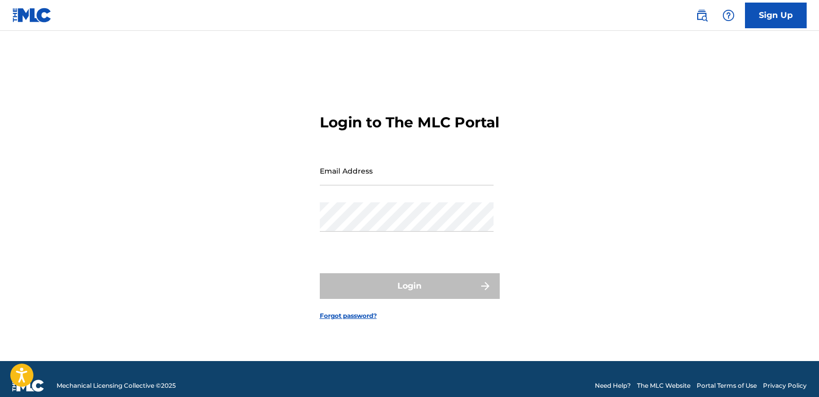
click at [367, 180] on input "Email Address" at bounding box center [407, 170] width 174 height 29
type input "[EMAIL_ADDRESS][DOMAIN_NAME]"
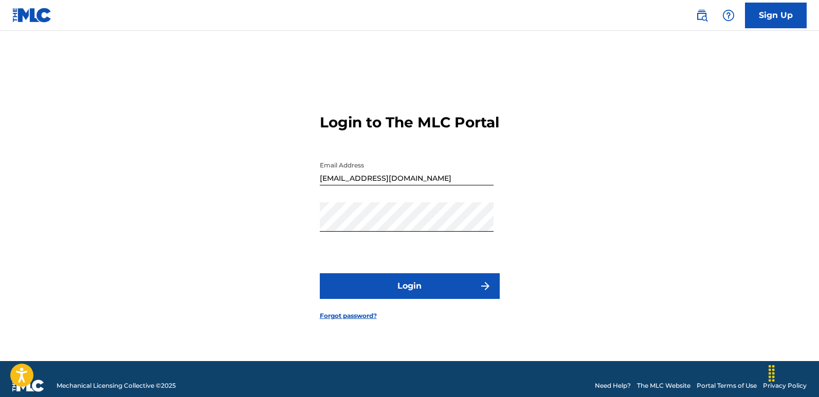
click at [418, 286] on button "Login" at bounding box center [410, 286] width 180 height 26
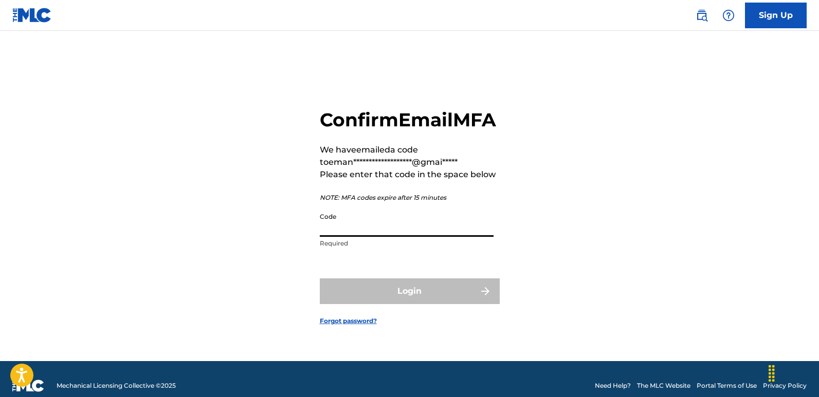
click at [377, 233] on input "Code" at bounding box center [407, 222] width 174 height 29
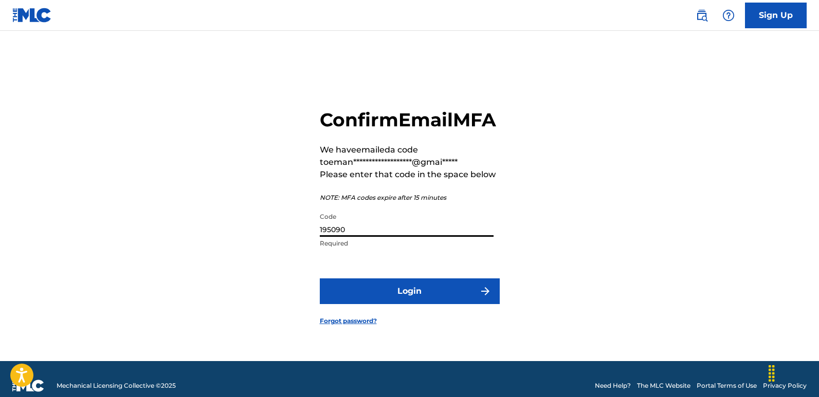
type input "195090"
click at [430, 290] on button "Login" at bounding box center [410, 292] width 180 height 26
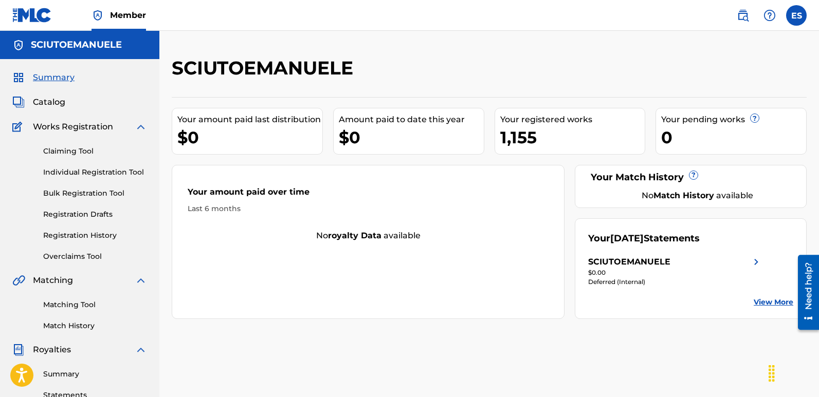
click at [104, 171] on link "Individual Registration Tool" at bounding box center [95, 172] width 104 height 11
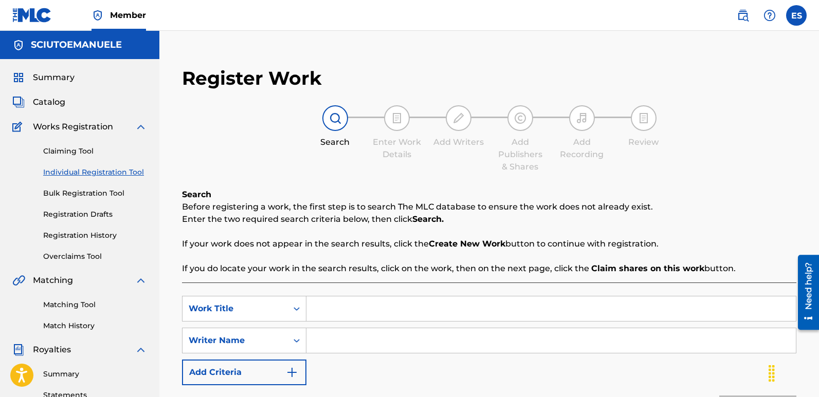
click at [344, 310] on input "Search Form" at bounding box center [550, 309] width 489 height 25
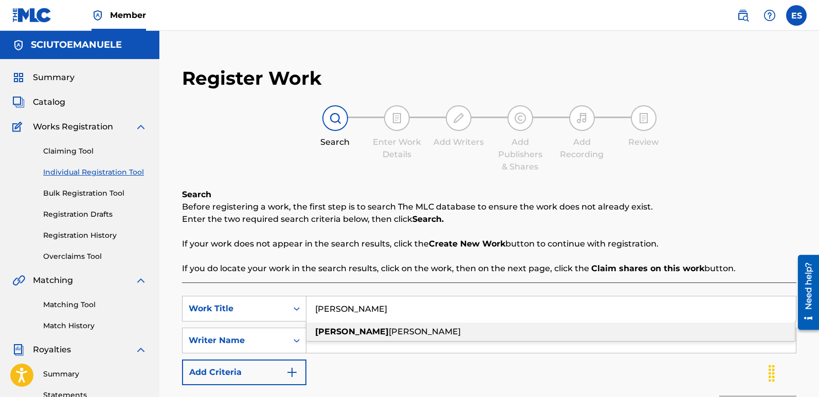
click at [360, 335] on div "[PERSON_NAME]" at bounding box center [550, 332] width 488 height 18
type input "[PERSON_NAME]"
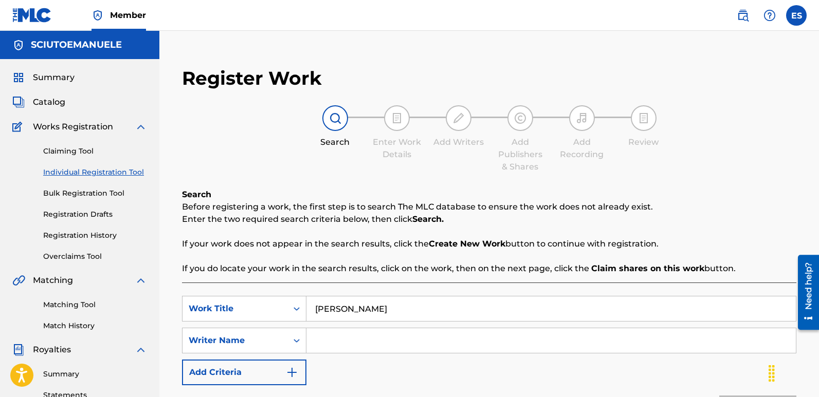
click at [342, 339] on input "Search Form" at bounding box center [550, 340] width 489 height 25
type input "[PERSON_NAME]"
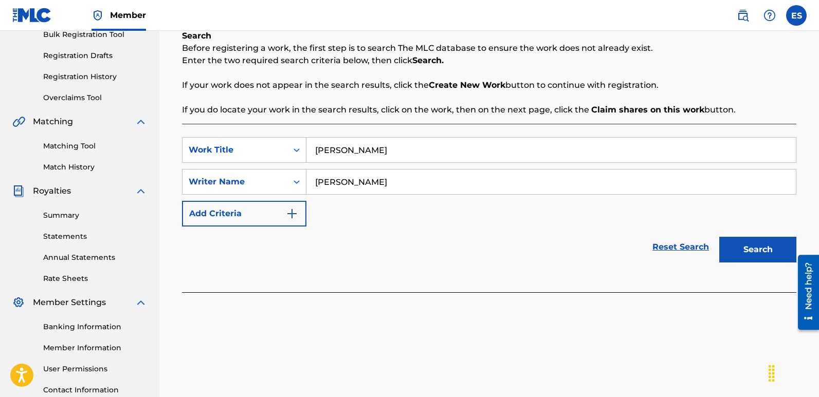
click at [753, 245] on button "Search" at bounding box center [757, 250] width 77 height 26
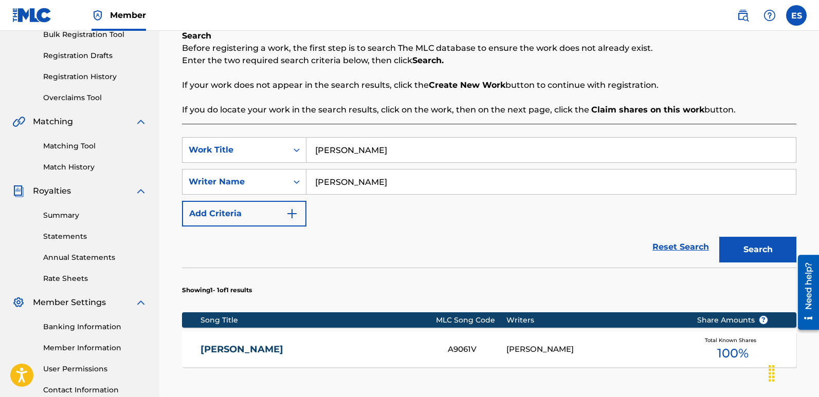
scroll to position [314, 0]
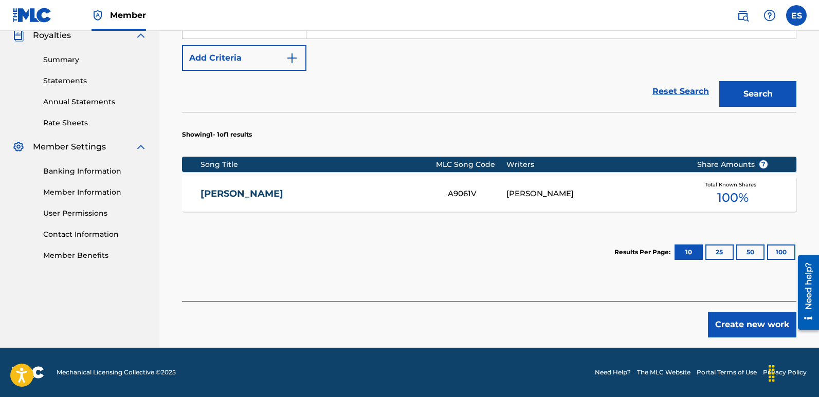
click at [756, 323] on button "Create new work" at bounding box center [752, 325] width 88 height 26
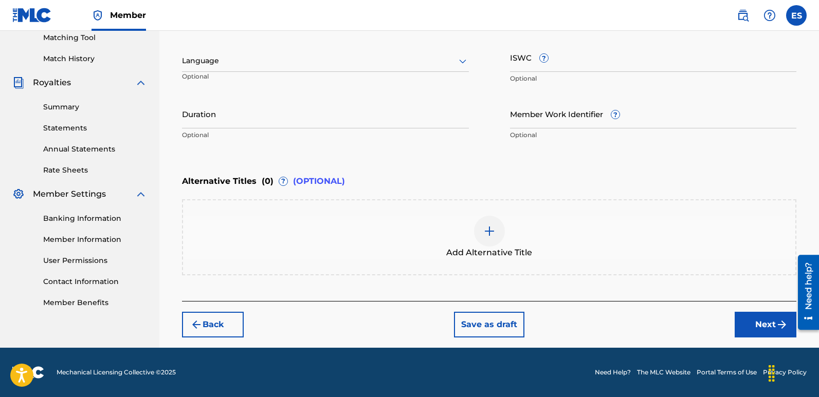
scroll to position [267, 0]
click at [319, 61] on div at bounding box center [325, 60] width 287 height 13
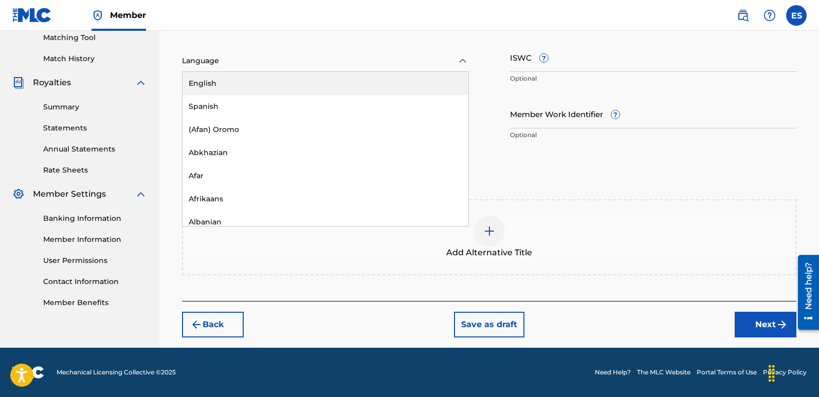
click at [257, 78] on div "English" at bounding box center [325, 83] width 286 height 23
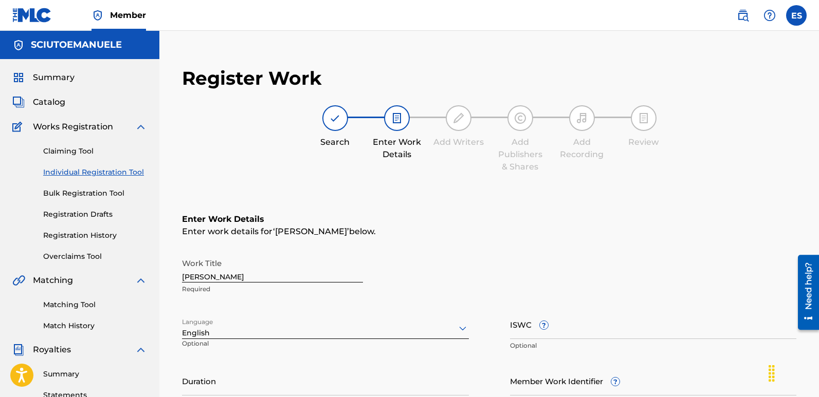
scroll to position [96, 0]
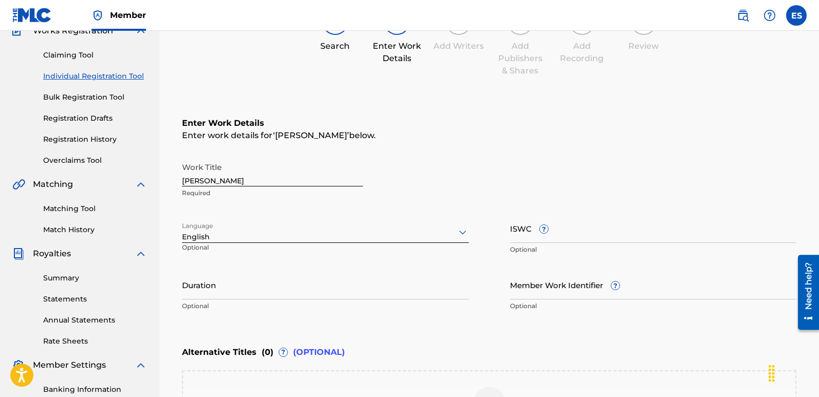
click at [253, 175] on input "[PERSON_NAME]" at bounding box center [272, 171] width 181 height 29
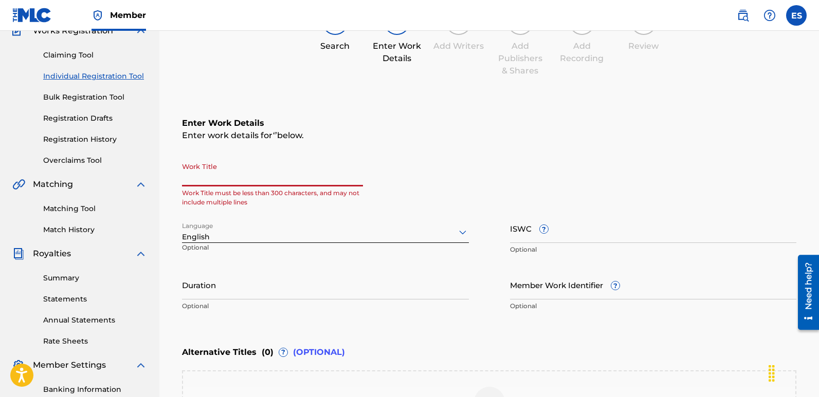
paste input "Dancefloor Queen"
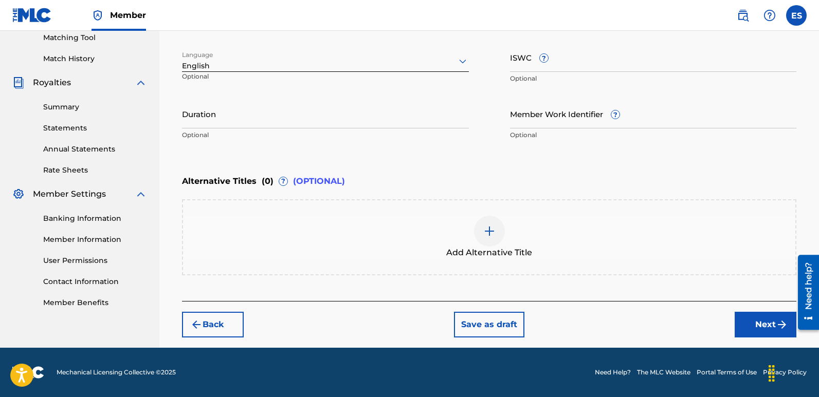
type input "Dancefloor Queen"
click at [762, 323] on button "Next" at bounding box center [765, 325] width 62 height 26
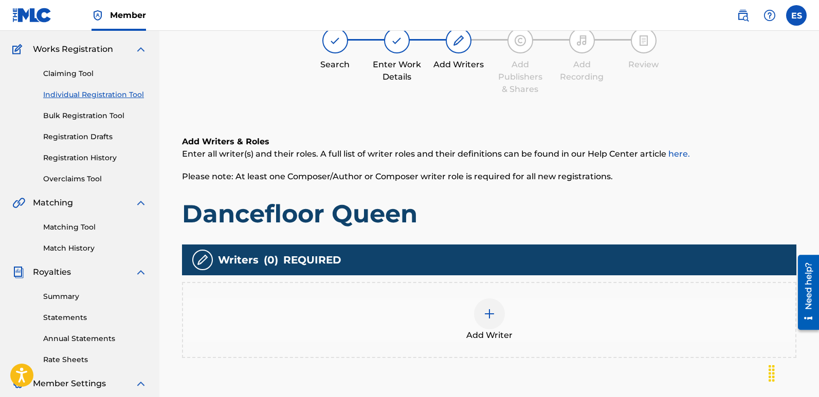
scroll to position [46, 0]
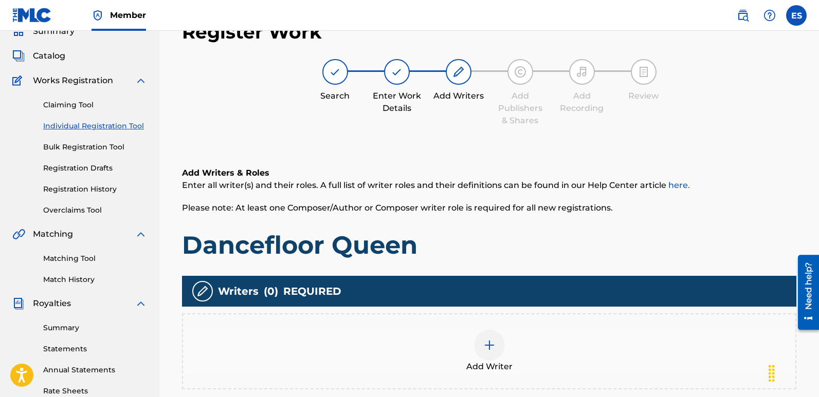
click at [486, 348] on img at bounding box center [489, 345] width 12 height 12
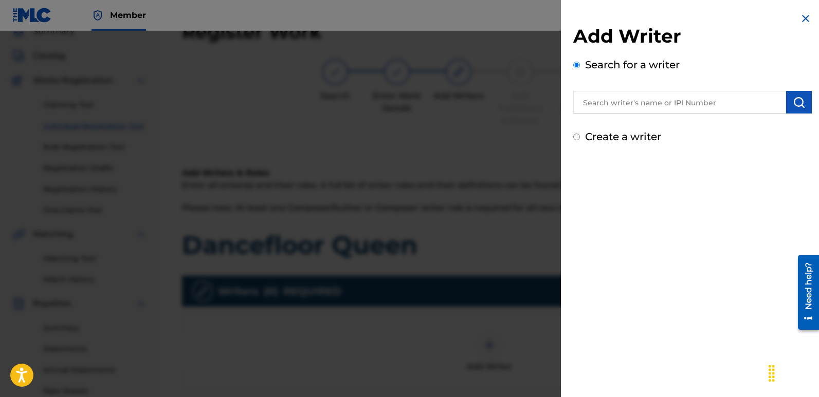
click at [624, 107] on input "text" at bounding box center [679, 102] width 213 height 23
type input "emanuelesciuto"
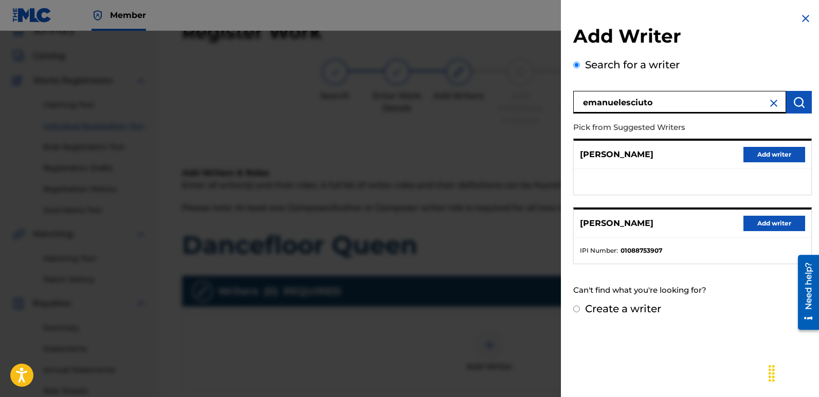
click at [775, 220] on button "Add writer" at bounding box center [774, 223] width 62 height 15
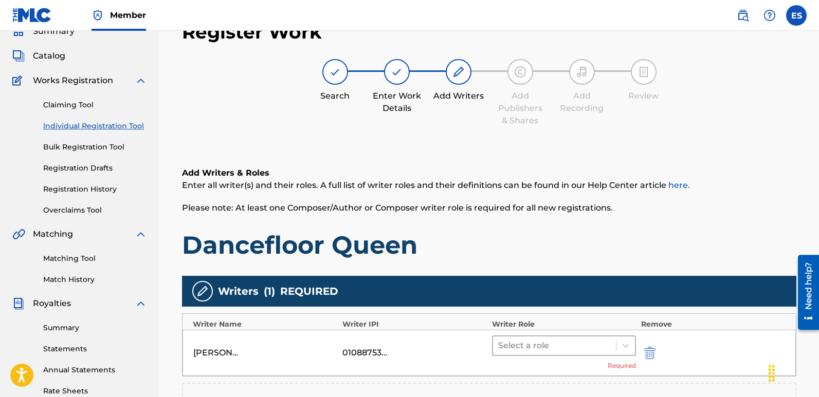
click at [528, 339] on div at bounding box center [554, 346] width 113 height 14
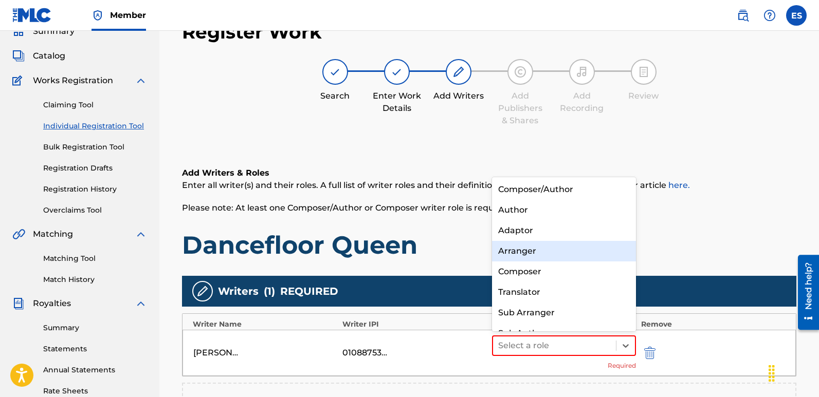
scroll to position [14, 0]
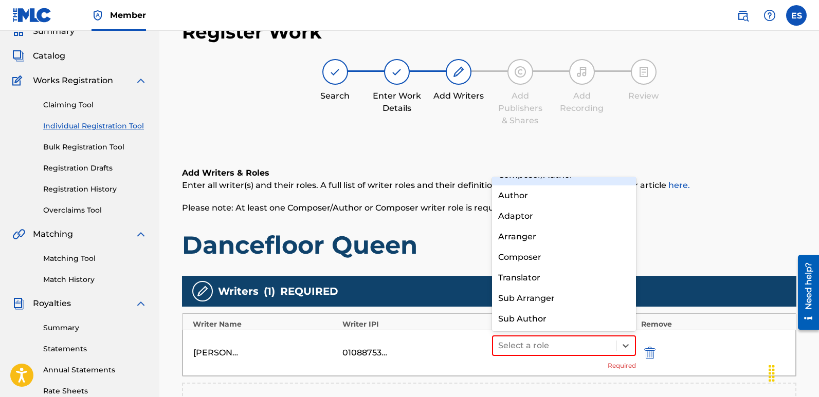
click at [519, 181] on div "Composer/Author" at bounding box center [564, 175] width 144 height 21
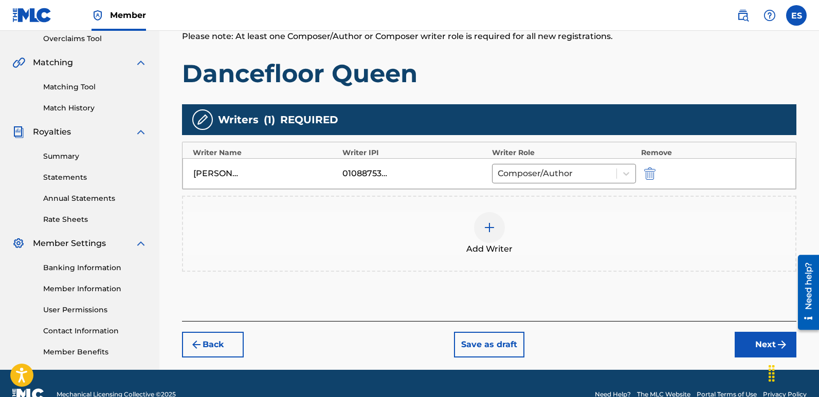
click at [750, 339] on button "Next" at bounding box center [765, 345] width 62 height 26
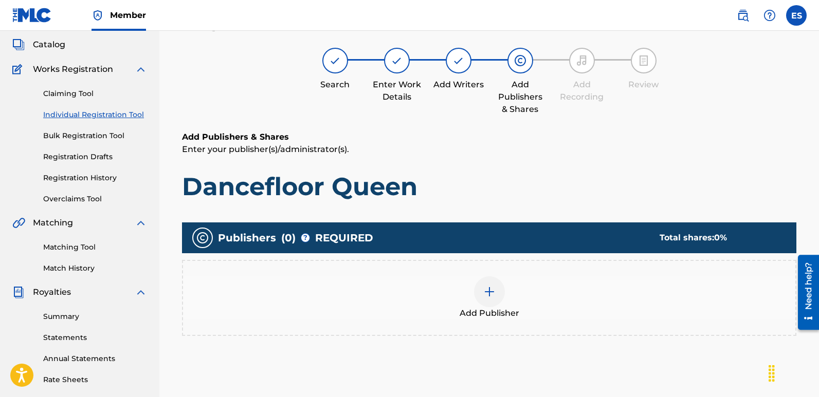
scroll to position [46, 0]
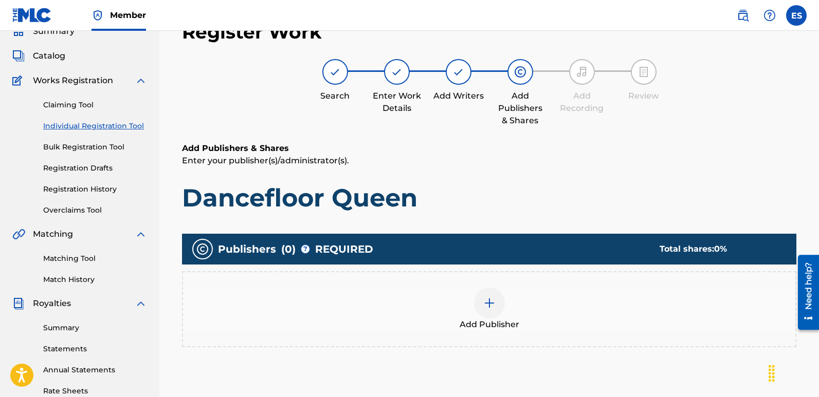
click at [486, 329] on span "Add Publisher" at bounding box center [489, 325] width 60 height 12
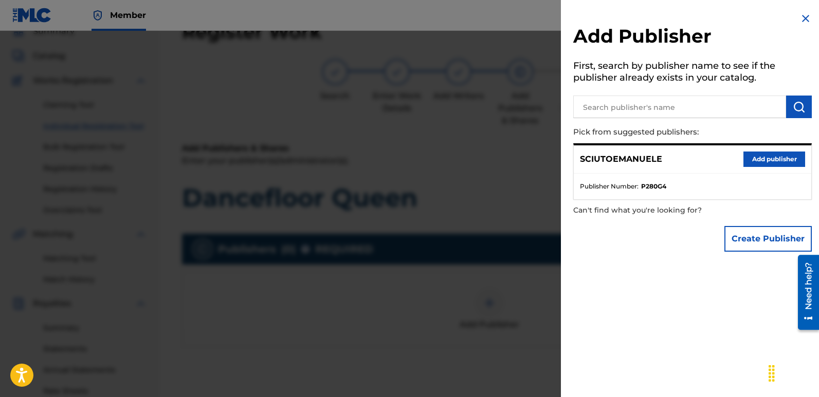
click at [780, 157] on button "Add publisher" at bounding box center [774, 159] width 62 height 15
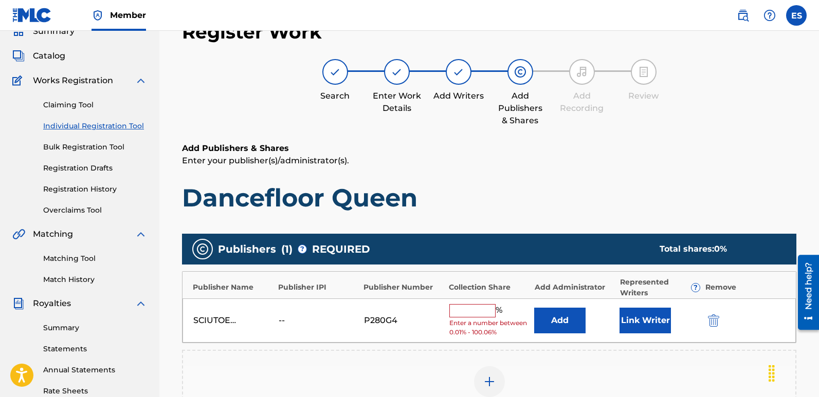
click at [634, 326] on button "Link Writer" at bounding box center [644, 321] width 51 height 26
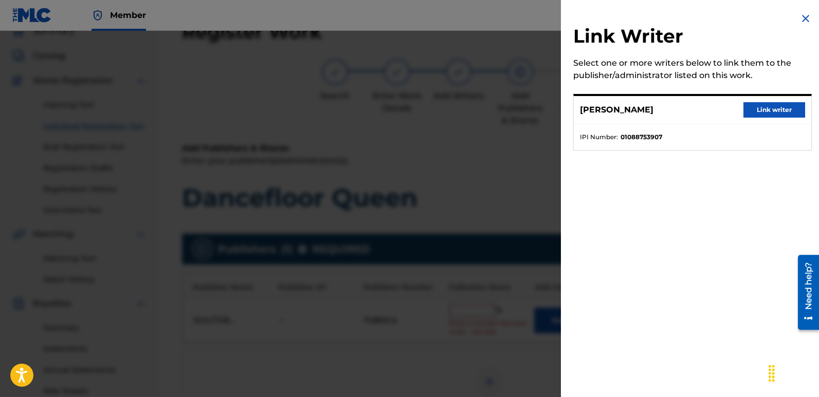
click at [767, 104] on button "Link writer" at bounding box center [774, 109] width 62 height 15
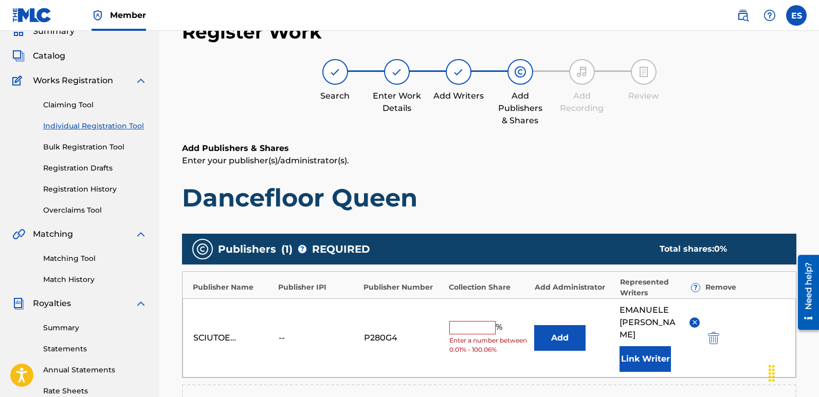
click at [462, 321] on input "text" at bounding box center [472, 327] width 46 height 13
type input "100"
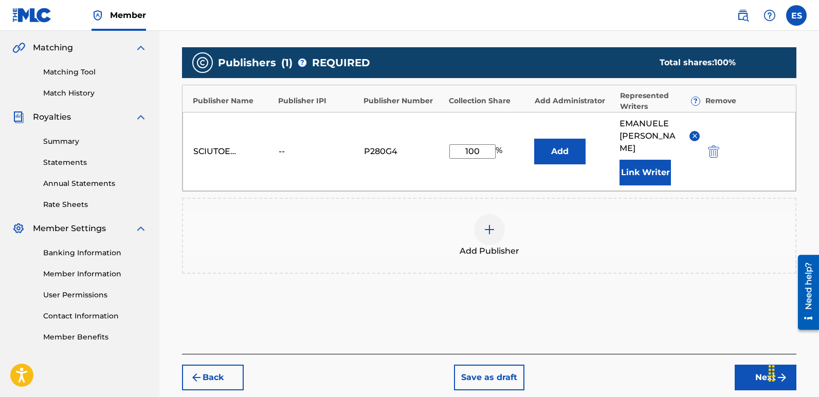
click at [741, 354] on div "Back Save as draft Next" at bounding box center [489, 372] width 614 height 36
click at [747, 375] on button "Next" at bounding box center [765, 378] width 62 height 26
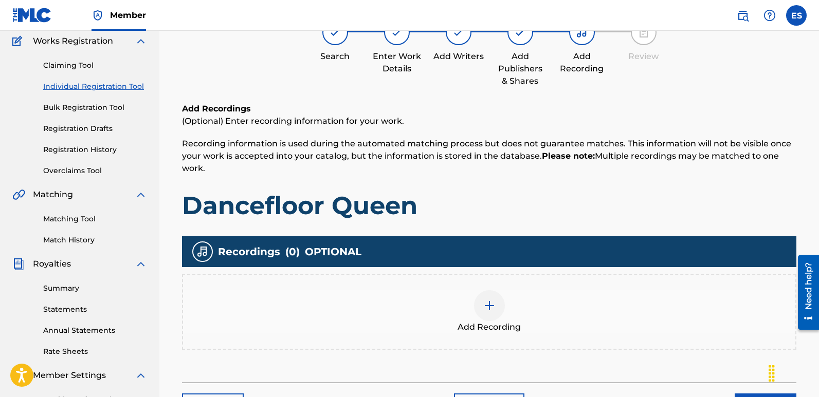
scroll to position [46, 0]
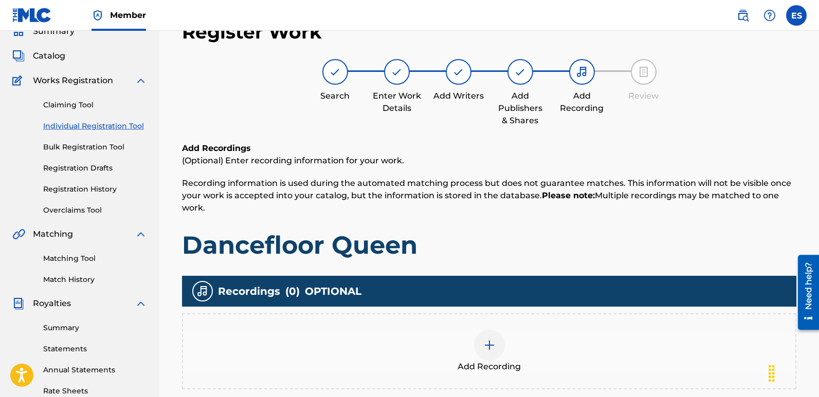
click at [494, 362] on span "Add Recording" at bounding box center [488, 367] width 63 height 12
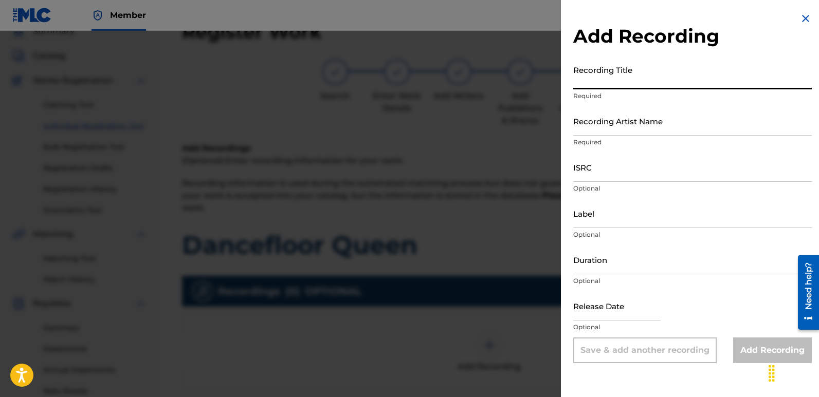
paste input "Dancefloor Queen"
type input "Dancefloor Queen"
click at [657, 116] on input "Recording Artist Name" at bounding box center [692, 120] width 238 height 29
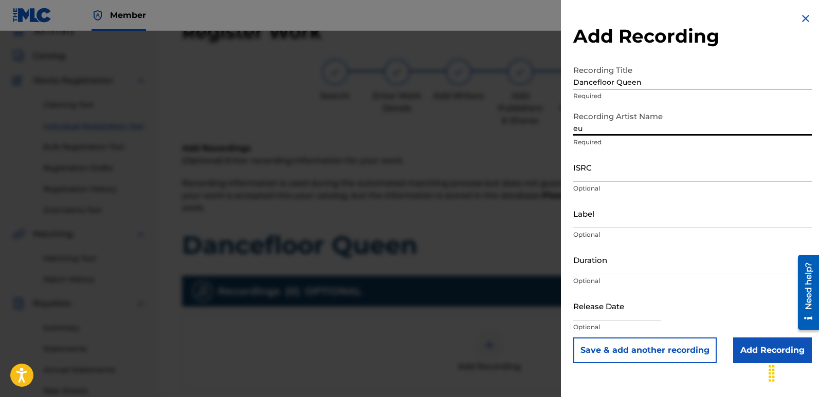
type input "Eurodancers"
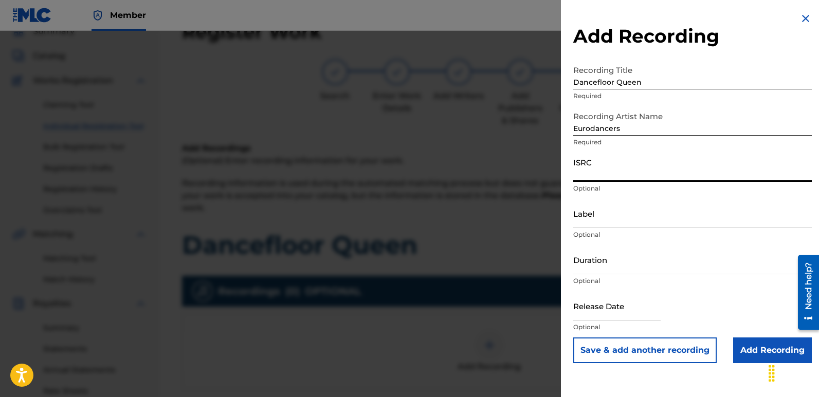
paste input "QZWFV2568304"
type input "QZWFV2568304"
click at [615, 227] on input "Label" at bounding box center [692, 213] width 238 height 29
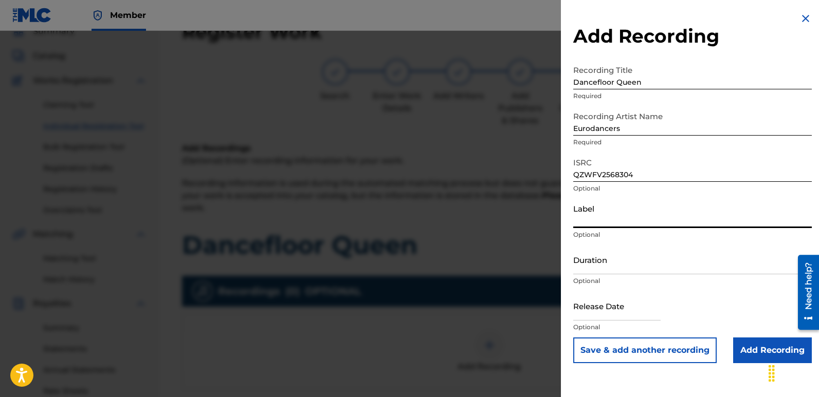
type input "Italodance2000"
click at [611, 311] on input "text" at bounding box center [616, 305] width 87 height 29
select select "7"
select select "2025"
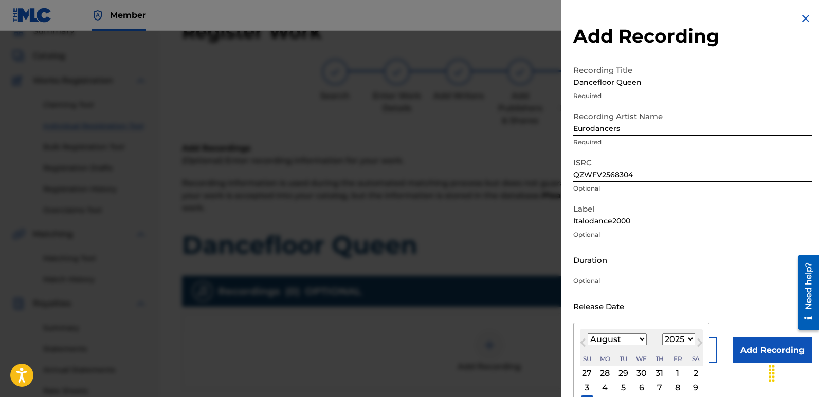
click at [588, 394] on div "3" at bounding box center [587, 387] width 12 height 12
type input "[DATE]"
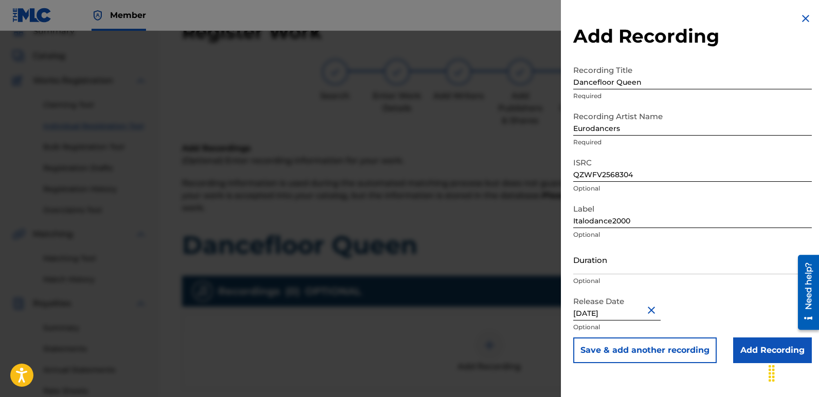
click at [606, 310] on input "[DATE]" at bounding box center [616, 305] width 87 height 29
select select "7"
select select "2025"
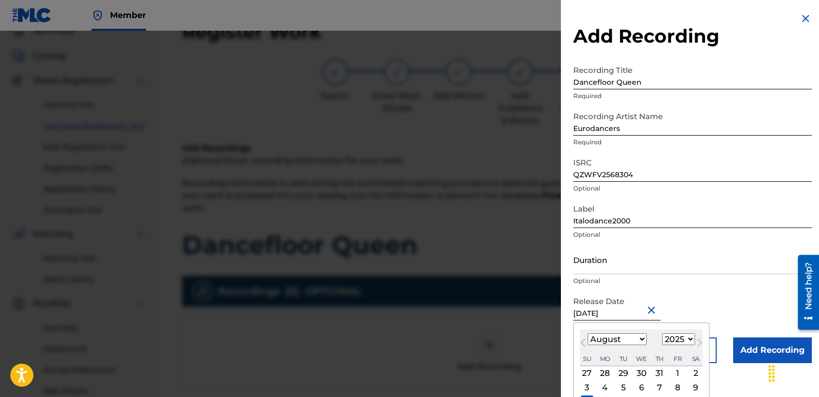
type input "[DATE]"
click at [587, 396] on div "10" at bounding box center [587, 402] width 12 height 12
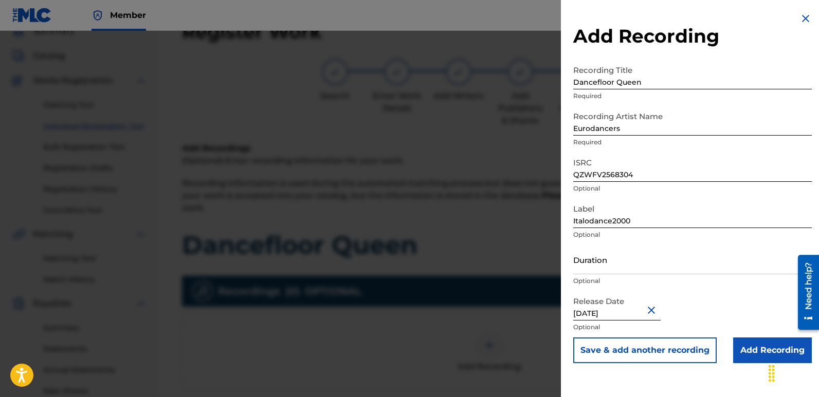
click at [758, 344] on input "Add Recording" at bounding box center [772, 351] width 79 height 26
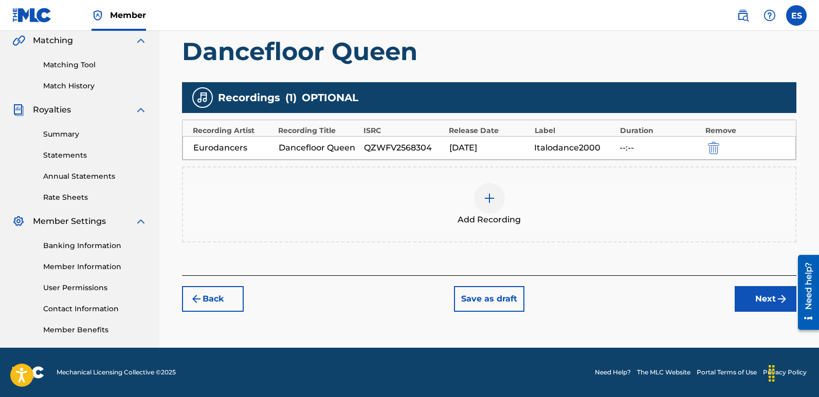
click at [748, 291] on button "Next" at bounding box center [765, 299] width 62 height 26
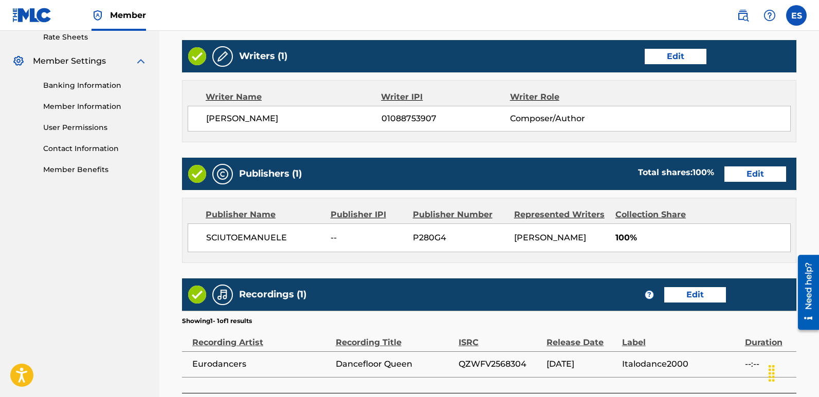
scroll to position [492, 0]
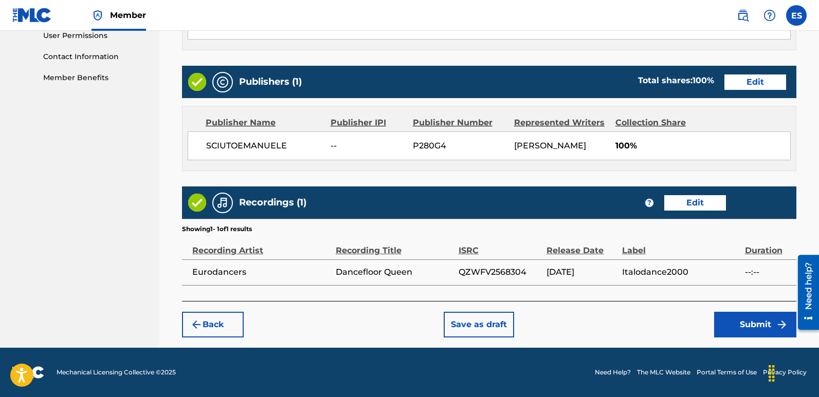
click at [750, 325] on button "Submit" at bounding box center [755, 325] width 82 height 26
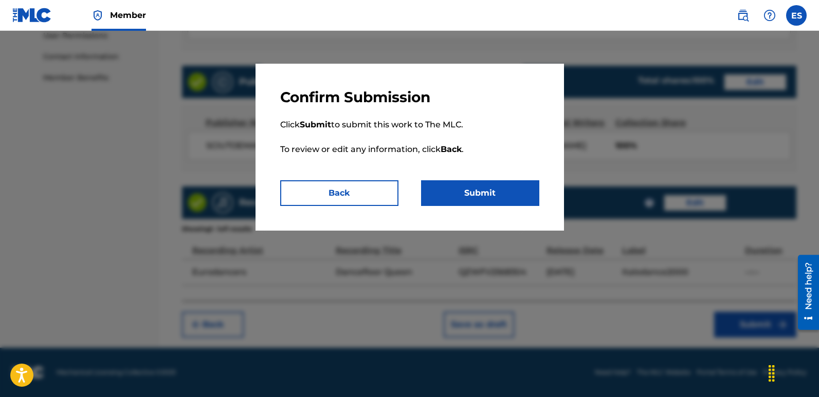
click at [497, 192] on button "Submit" at bounding box center [480, 193] width 118 height 26
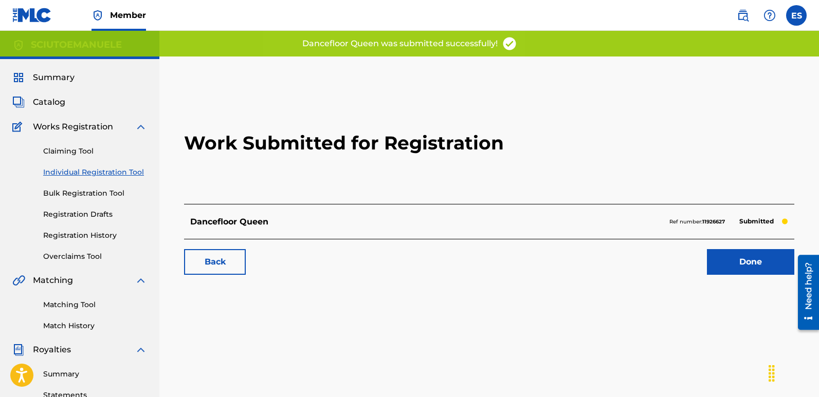
click at [756, 268] on link "Done" at bounding box center [750, 262] width 87 height 26
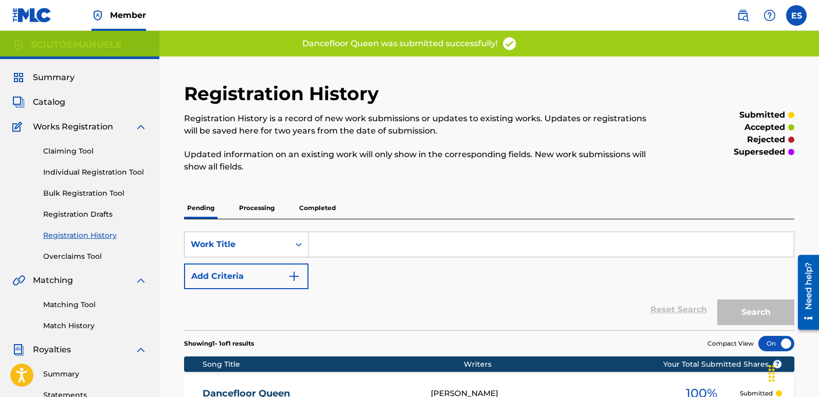
click at [123, 176] on link "Individual Registration Tool" at bounding box center [95, 172] width 104 height 11
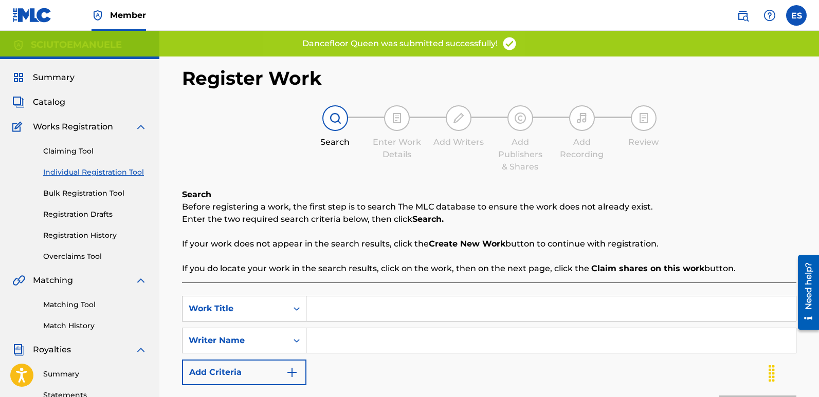
click at [381, 308] on input "Search Form" at bounding box center [550, 309] width 489 height 25
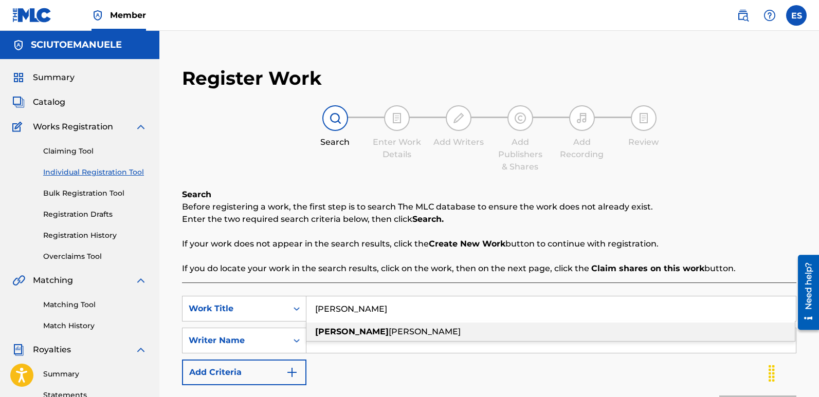
click at [365, 325] on div "[PERSON_NAME]" at bounding box center [550, 332] width 488 height 18
type input "[PERSON_NAME]"
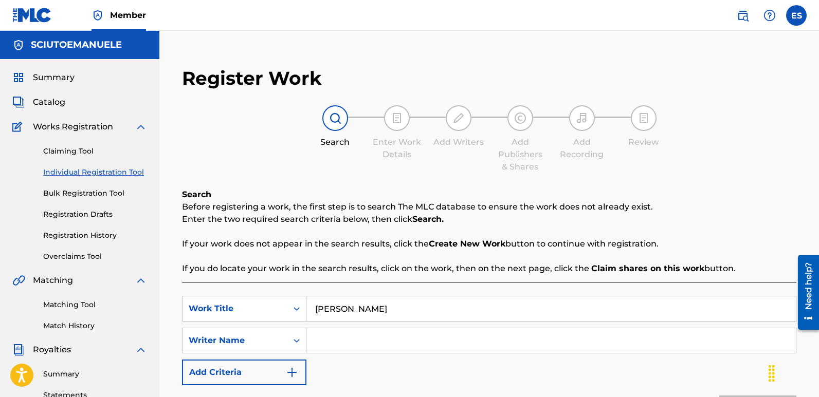
click at [378, 337] on input "Search Form" at bounding box center [550, 340] width 489 height 25
type input "[PERSON_NAME]"
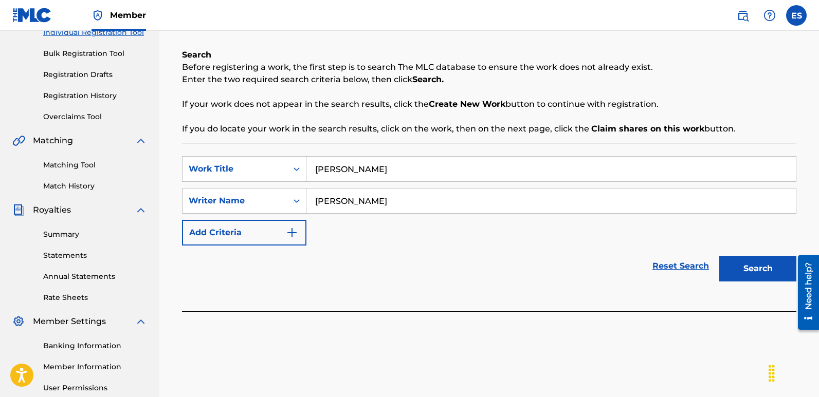
click at [749, 265] on button "Search" at bounding box center [757, 269] width 77 height 26
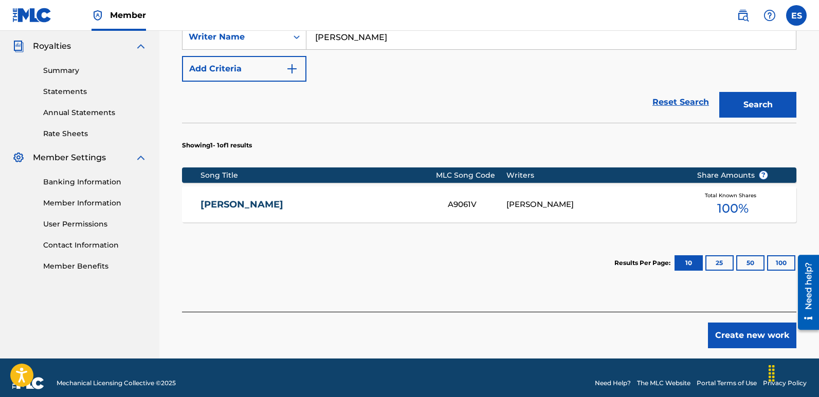
click at [738, 336] on button "Create new work" at bounding box center [752, 336] width 88 height 26
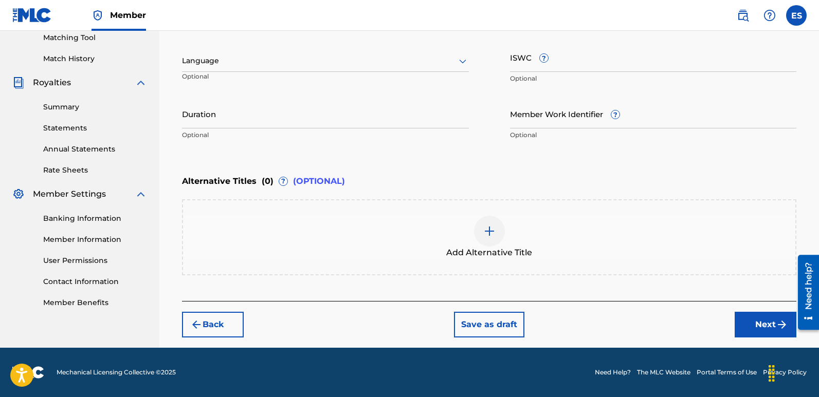
scroll to position [267, 0]
click at [280, 73] on div "Language Optional" at bounding box center [325, 66] width 287 height 46
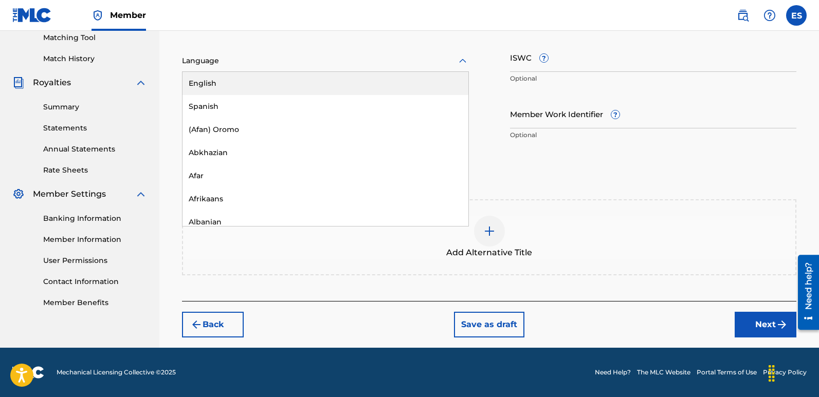
click at [239, 63] on div at bounding box center [325, 60] width 287 height 13
click at [223, 80] on div "English" at bounding box center [325, 83] width 286 height 23
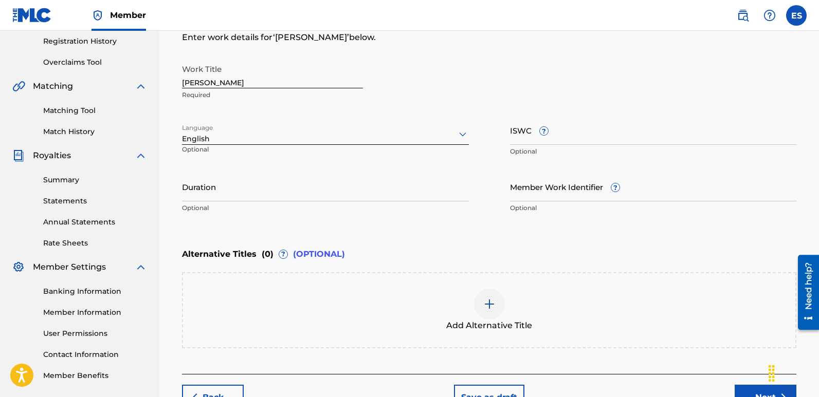
scroll to position [188, 0]
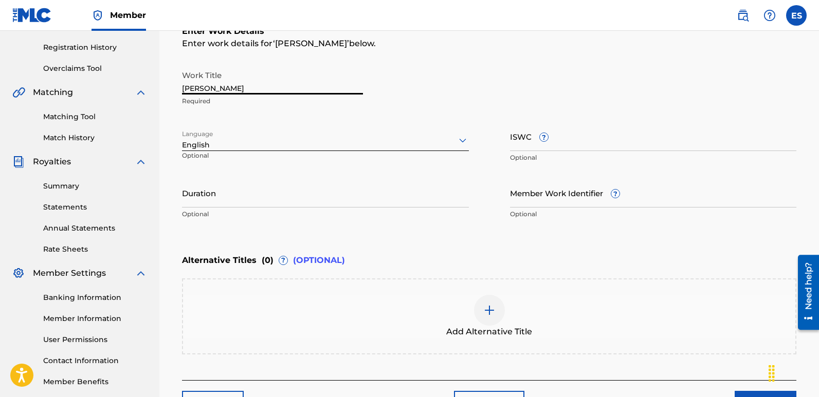
click at [229, 85] on input "[PERSON_NAME]" at bounding box center [272, 79] width 181 height 29
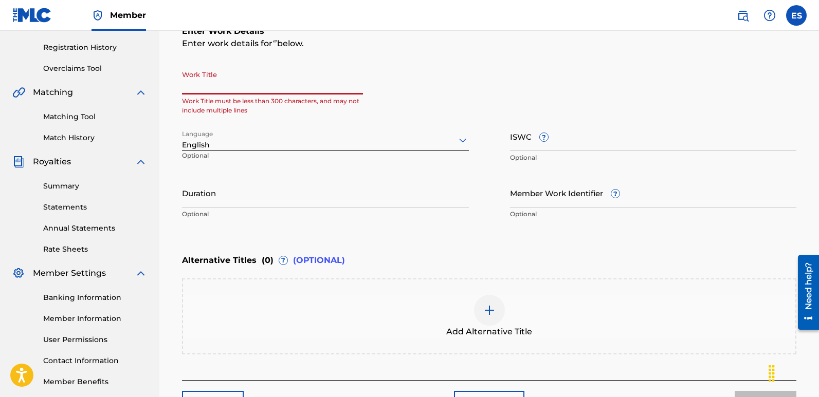
paste input "Don´t Let It End"
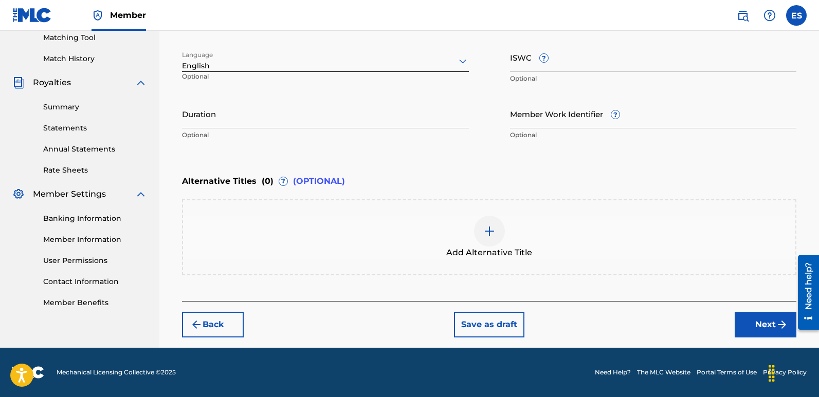
type input "Don´t Let It End"
click at [756, 317] on button "Next" at bounding box center [765, 325] width 62 height 26
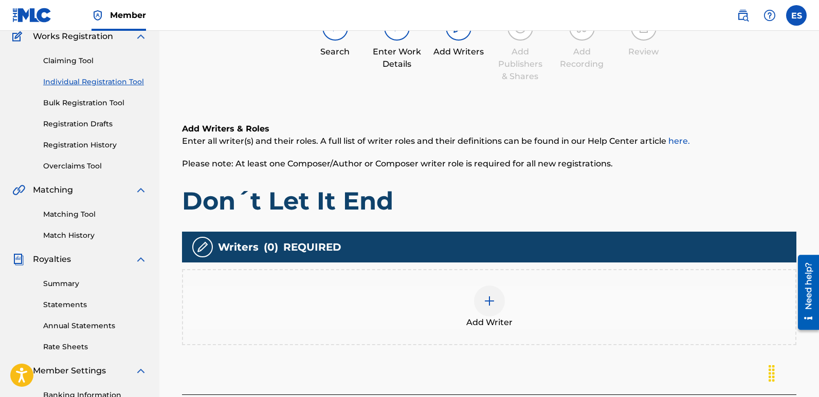
scroll to position [46, 0]
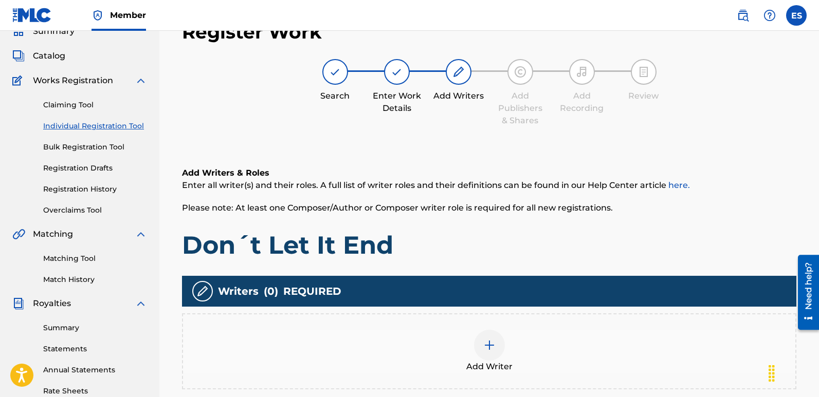
click at [487, 338] on div at bounding box center [489, 345] width 31 height 31
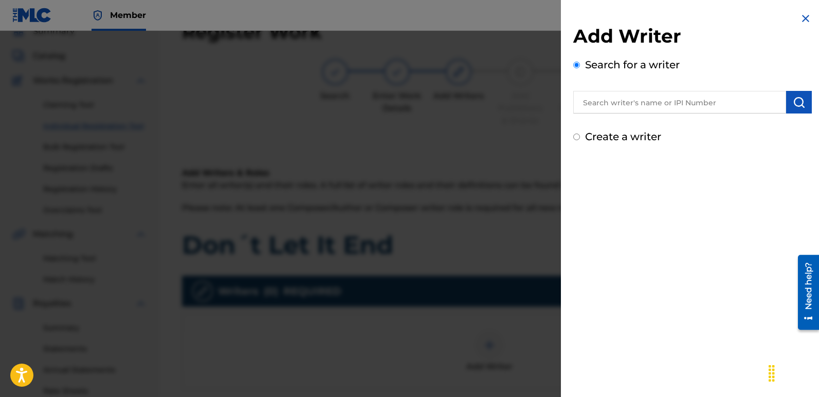
click at [630, 108] on input "text" at bounding box center [679, 102] width 213 height 23
type input "emanuelesciuto"
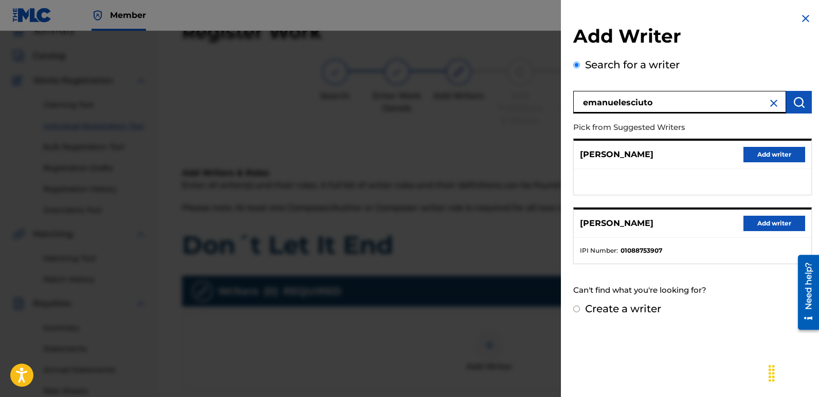
click at [753, 221] on button "Add writer" at bounding box center [774, 223] width 62 height 15
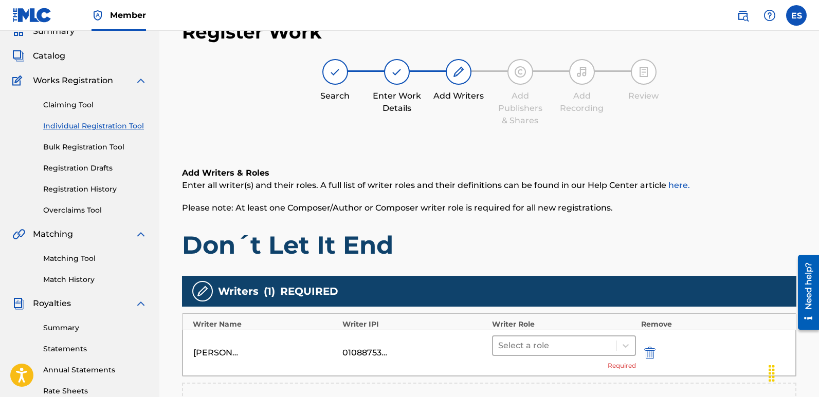
click at [543, 352] on div at bounding box center [554, 346] width 113 height 14
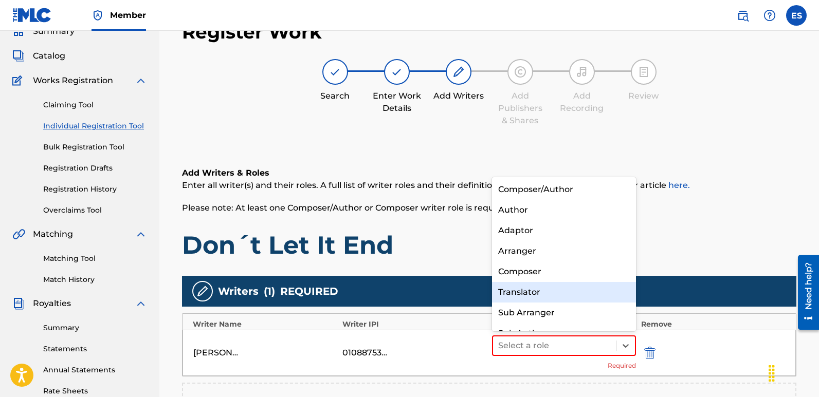
scroll to position [14, 0]
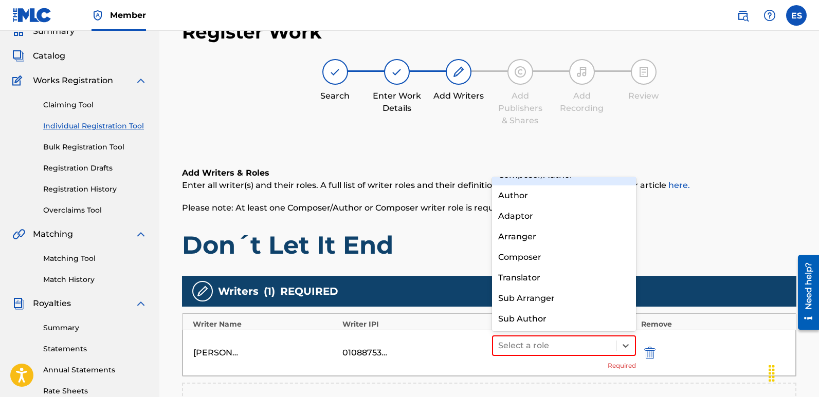
click at [552, 180] on div "Composer/Author" at bounding box center [564, 175] width 144 height 21
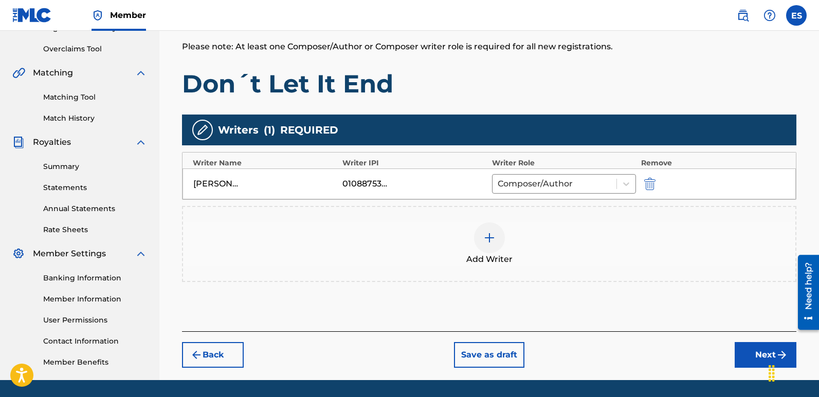
click at [758, 352] on button "Next" at bounding box center [765, 355] width 62 height 26
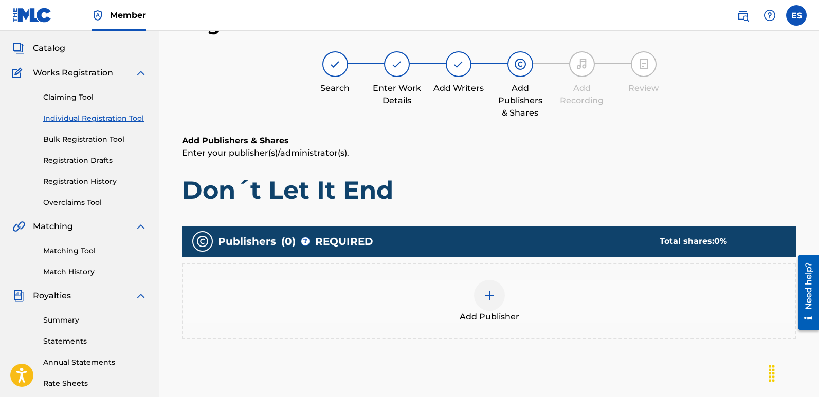
scroll to position [46, 0]
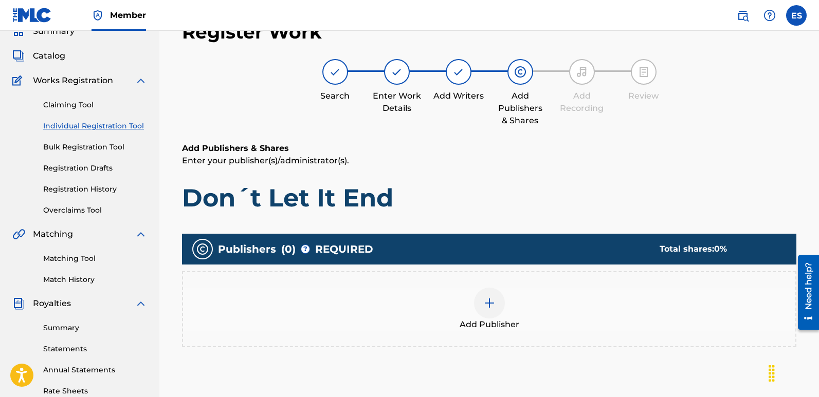
click at [494, 308] on img at bounding box center [489, 303] width 12 height 12
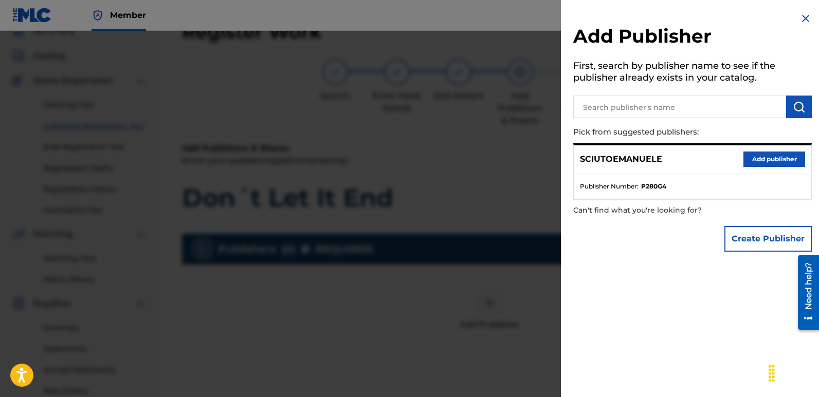
click at [762, 160] on button "Add publisher" at bounding box center [774, 159] width 62 height 15
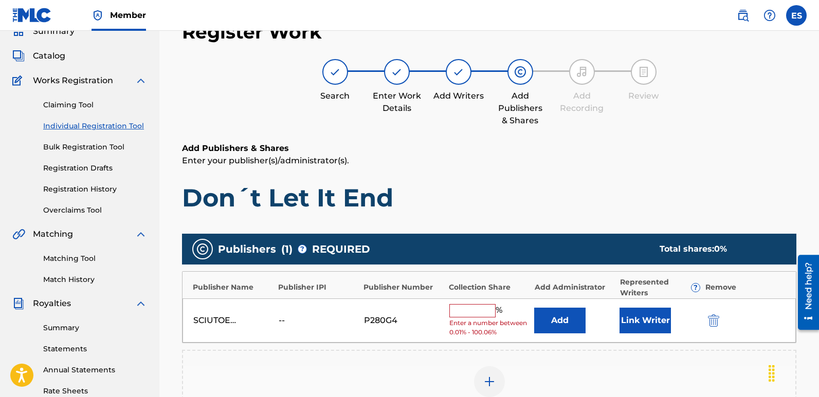
click at [650, 325] on button "Link Writer" at bounding box center [644, 321] width 51 height 26
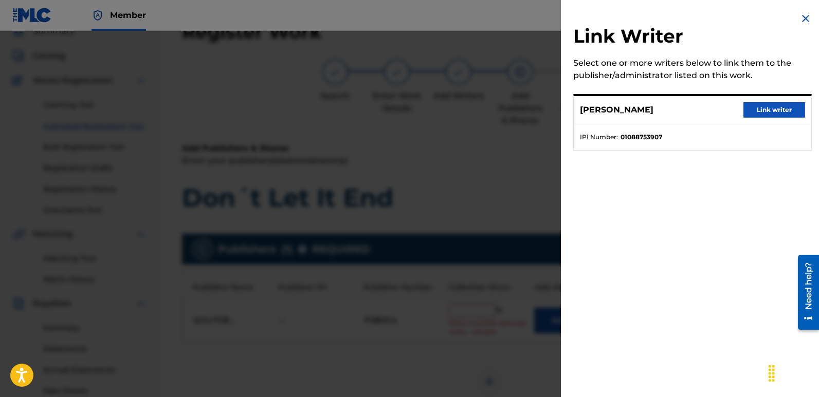
click at [772, 112] on button "Link writer" at bounding box center [774, 109] width 62 height 15
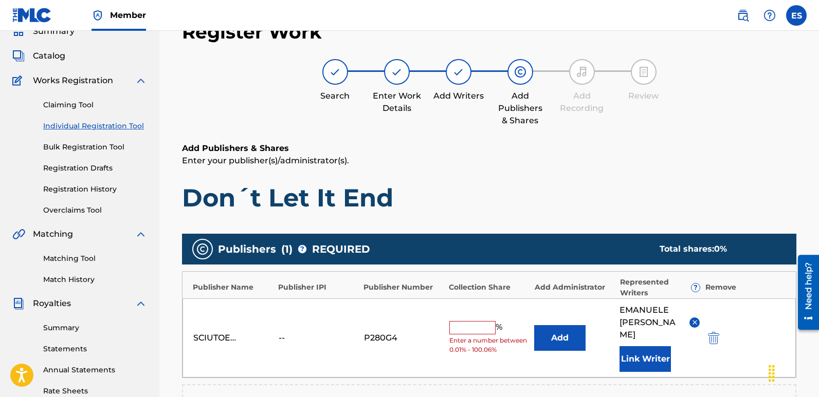
click at [477, 321] on input "text" at bounding box center [472, 327] width 46 height 13
type input "100"
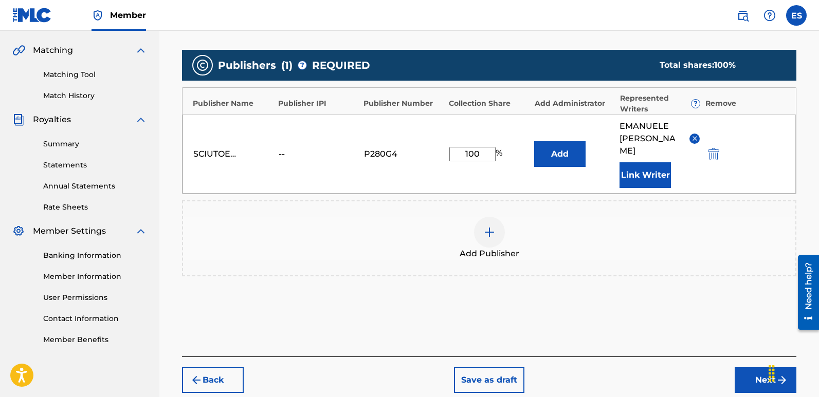
click at [743, 367] on button "Next" at bounding box center [765, 380] width 62 height 26
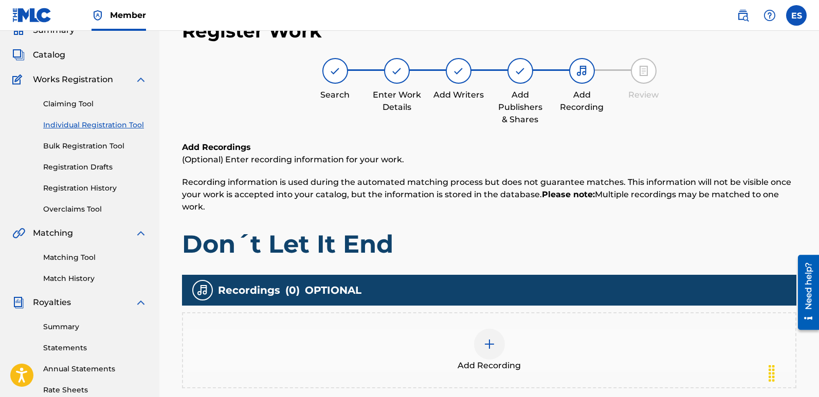
scroll to position [46, 0]
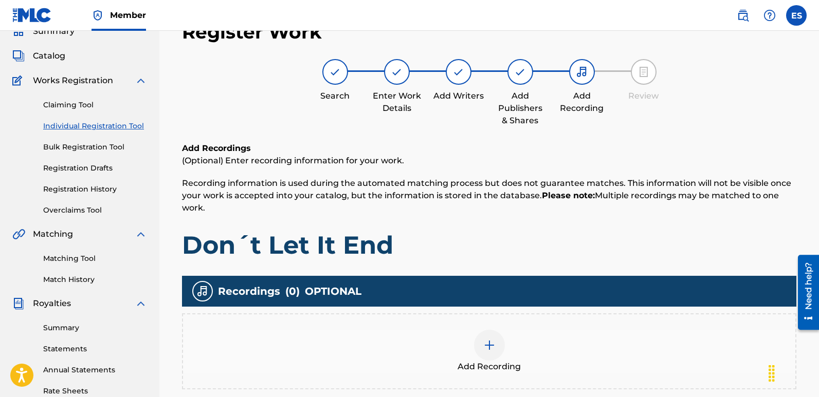
click at [492, 368] on span "Add Recording" at bounding box center [488, 367] width 63 height 12
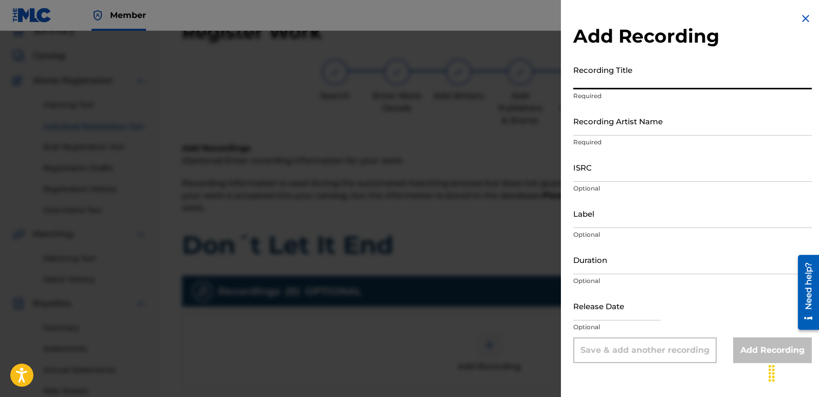
paste input "Don´t Let It End"
type input "Don´t Let It End"
click at [652, 126] on input "Recording Artist Name" at bounding box center [692, 120] width 238 height 29
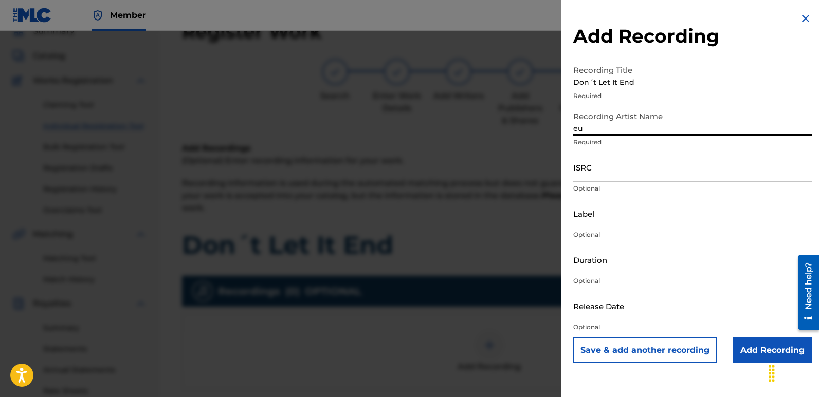
type input "Eurodancers"
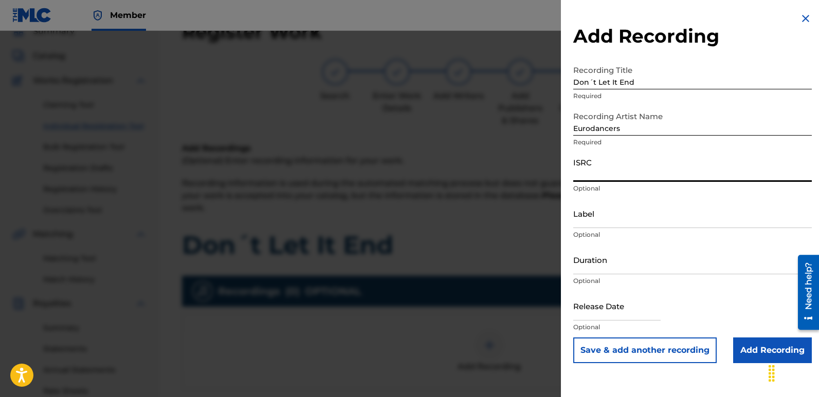
paste input "QZWFV2568305"
type input "QZWFV2568305"
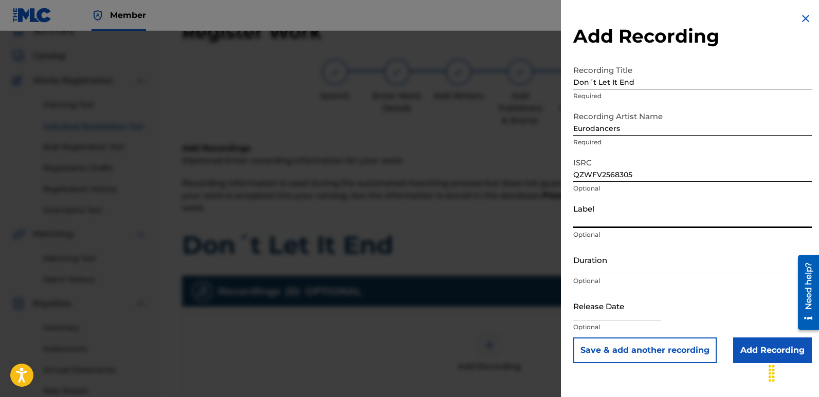
click at [629, 215] on input "Label" at bounding box center [692, 213] width 238 height 29
type input "Italodance2000"
click at [612, 308] on input "text" at bounding box center [616, 305] width 87 height 29
select select "7"
select select "2025"
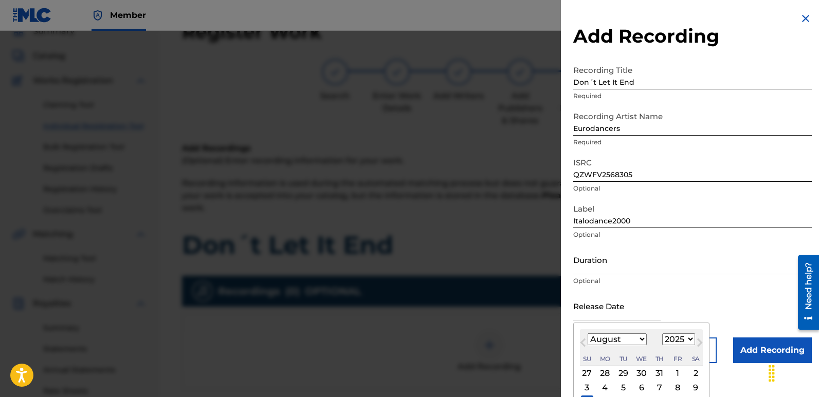
click at [587, 394] on div "3" at bounding box center [587, 387] width 12 height 12
type input "[DATE]"
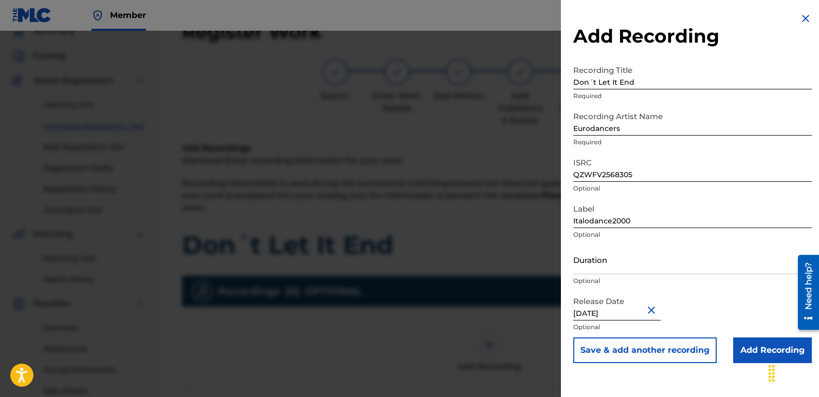
click at [605, 311] on input "[DATE]" at bounding box center [616, 305] width 87 height 29
select select "7"
select select "2025"
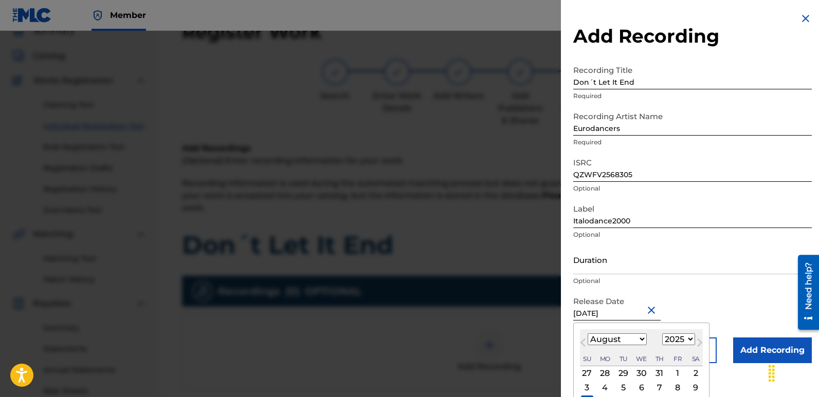
type input "[DATE]"
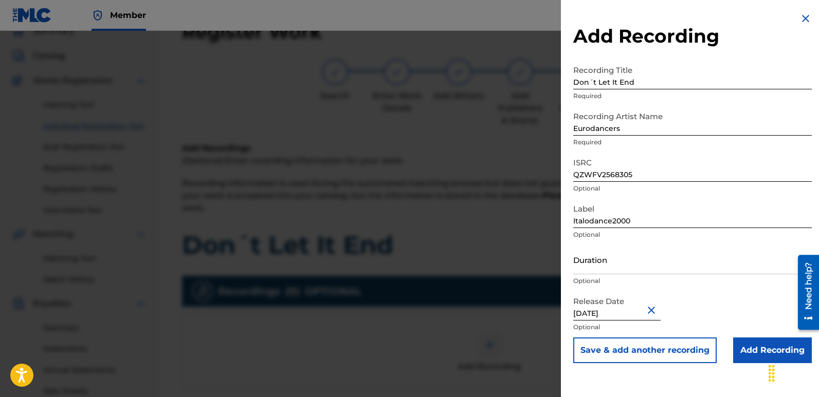
click at [749, 347] on input "Add Recording" at bounding box center [772, 351] width 79 height 26
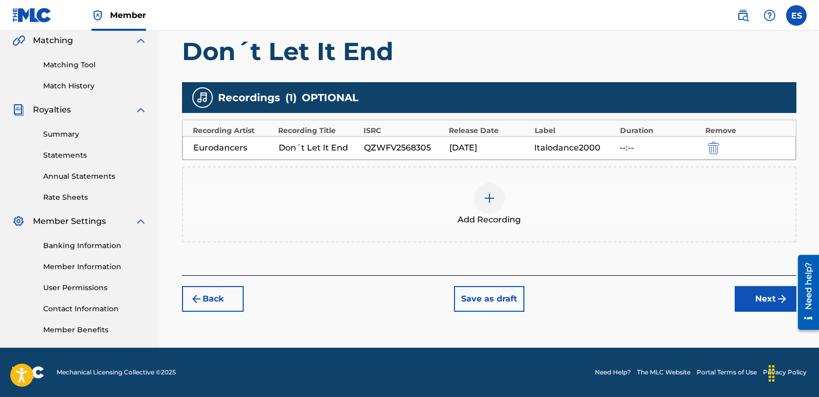
click at [760, 305] on button "Next" at bounding box center [765, 299] width 62 height 26
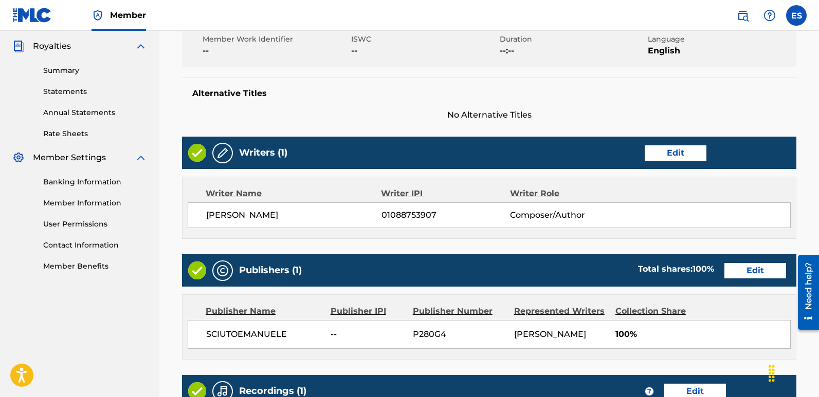
scroll to position [492, 0]
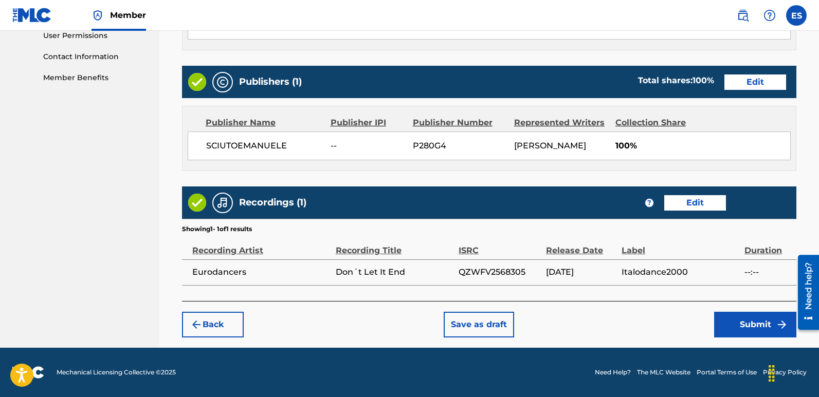
click at [768, 326] on button "Submit" at bounding box center [755, 325] width 82 height 26
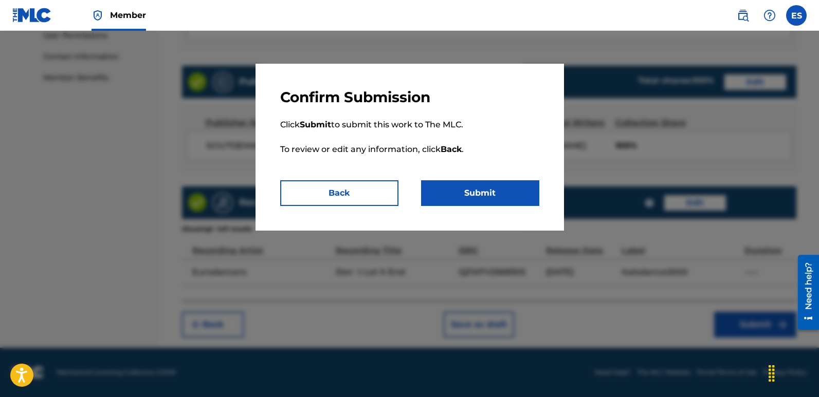
click at [485, 197] on button "Submit" at bounding box center [480, 193] width 118 height 26
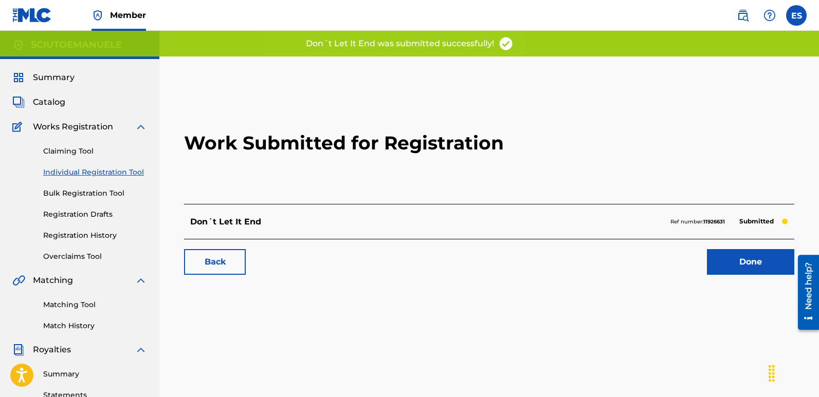
click at [741, 258] on link "Done" at bounding box center [750, 262] width 87 height 26
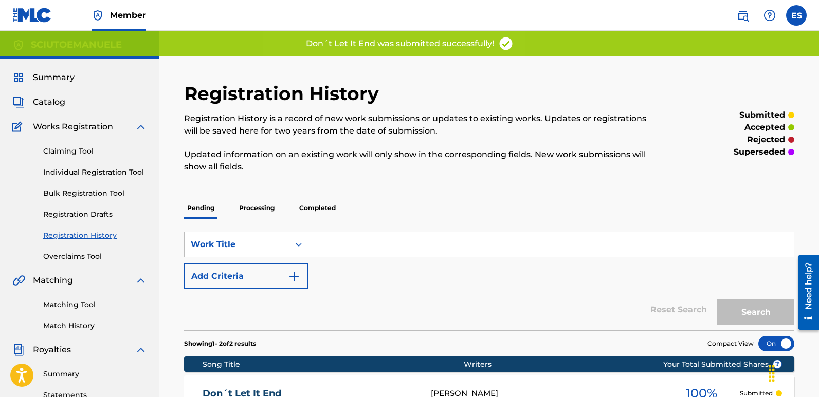
click at [93, 170] on link "Individual Registration Tool" at bounding box center [95, 172] width 104 height 11
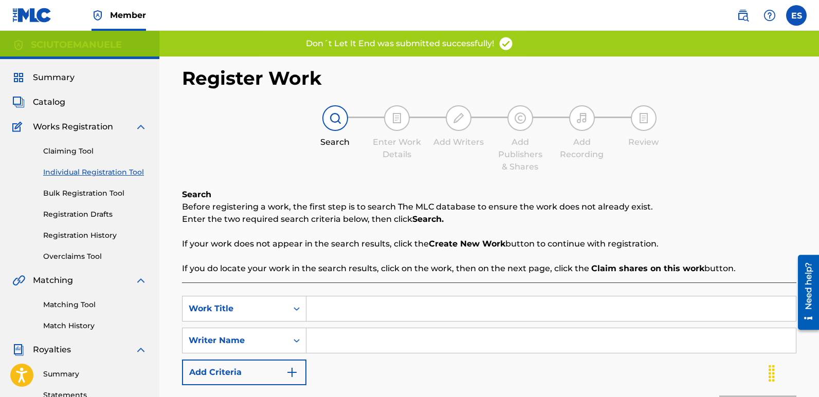
click at [378, 315] on input "Search Form" at bounding box center [550, 309] width 489 height 25
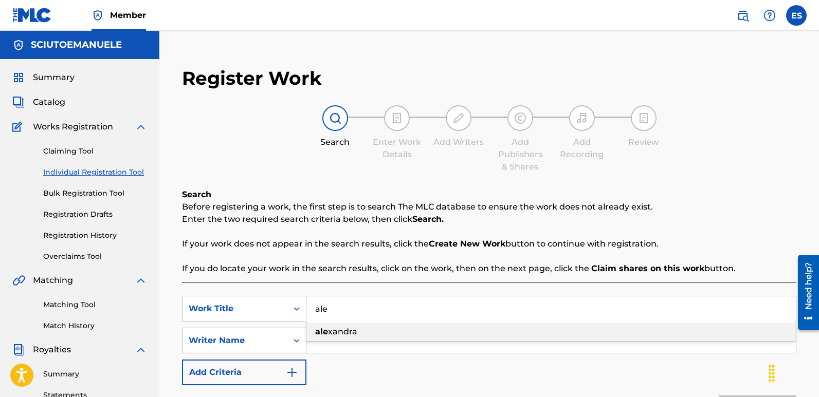
click at [348, 331] on span "xandra" at bounding box center [342, 332] width 29 height 10
type input "[PERSON_NAME]"
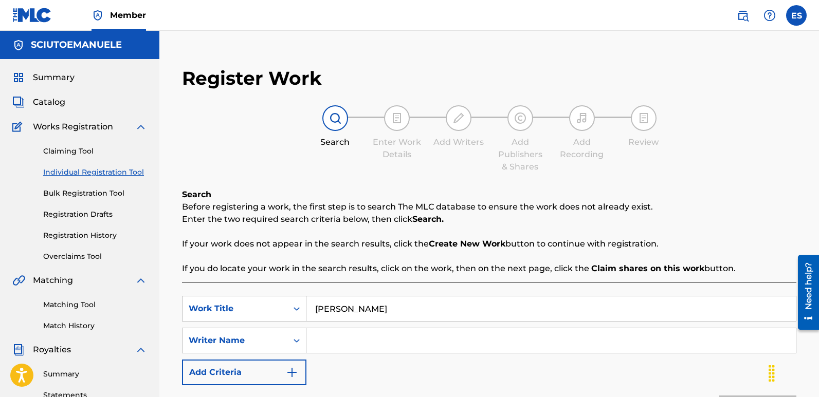
click at [397, 339] on input "Search Form" at bounding box center [550, 340] width 489 height 25
type input "[PERSON_NAME]"
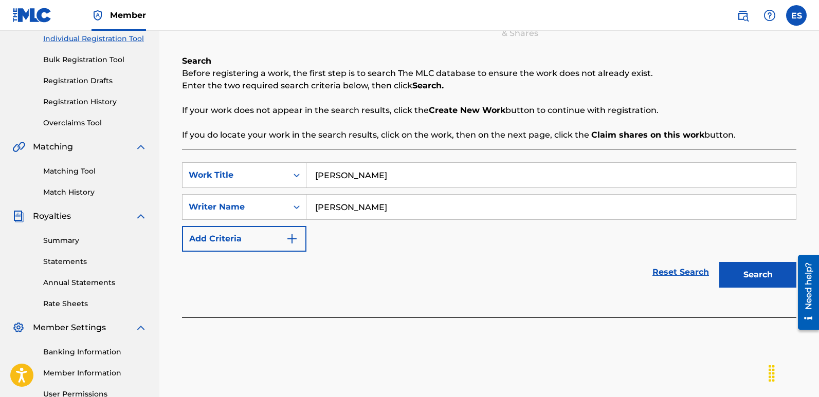
scroll to position [201, 0]
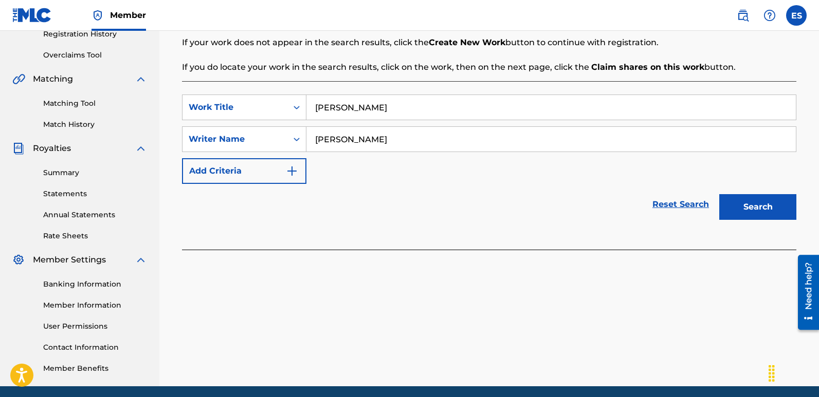
click at [743, 209] on button "Search" at bounding box center [757, 207] width 77 height 26
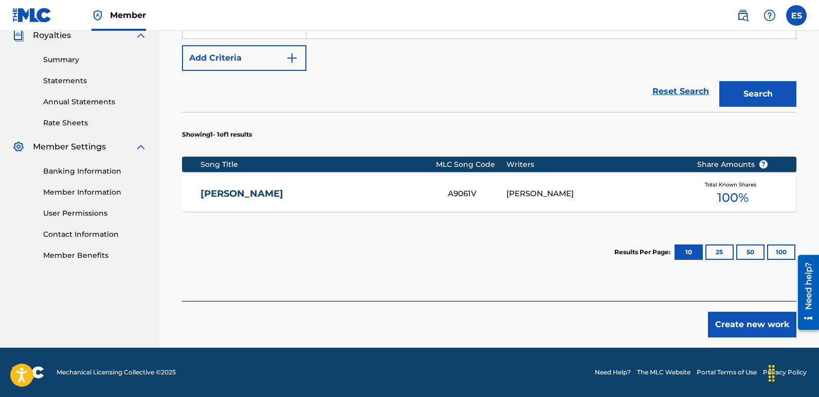
click at [765, 322] on button "Create new work" at bounding box center [752, 325] width 88 height 26
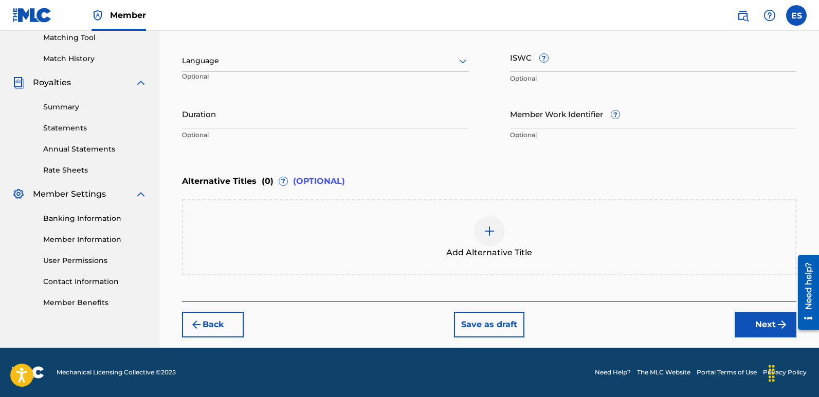
scroll to position [267, 0]
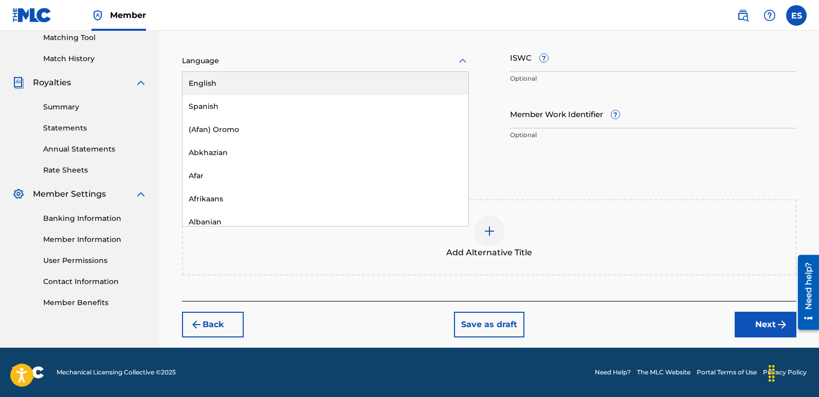
click at [253, 59] on div at bounding box center [325, 60] width 287 height 13
click at [215, 83] on div "English" at bounding box center [325, 83] width 286 height 23
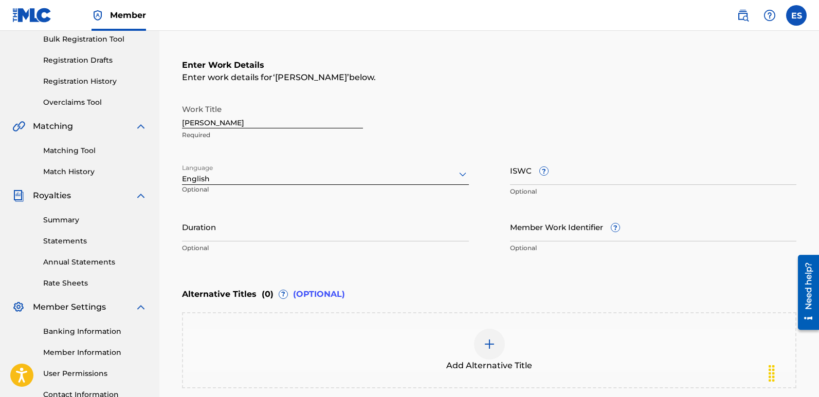
scroll to position [142, 0]
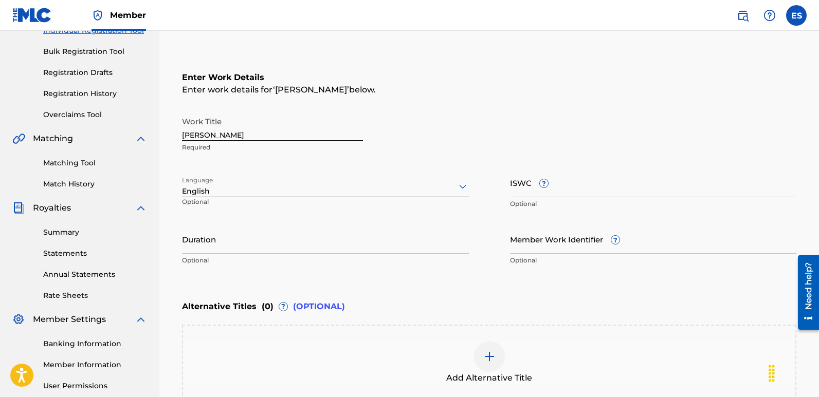
click at [246, 134] on input "[PERSON_NAME]" at bounding box center [272, 126] width 181 height 29
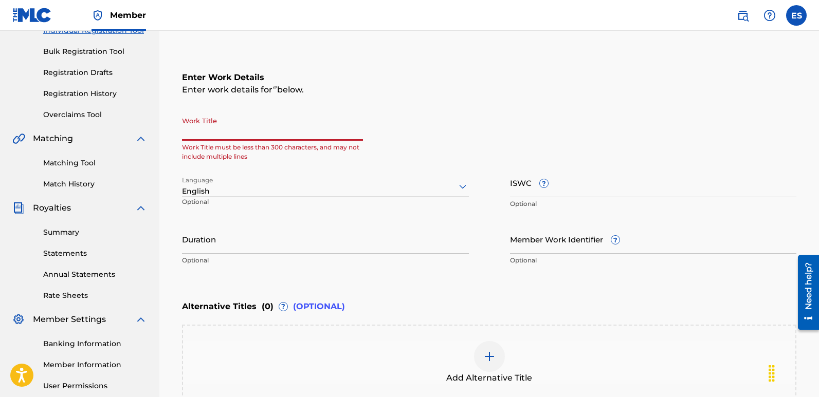
paste input "Hold On To Love"
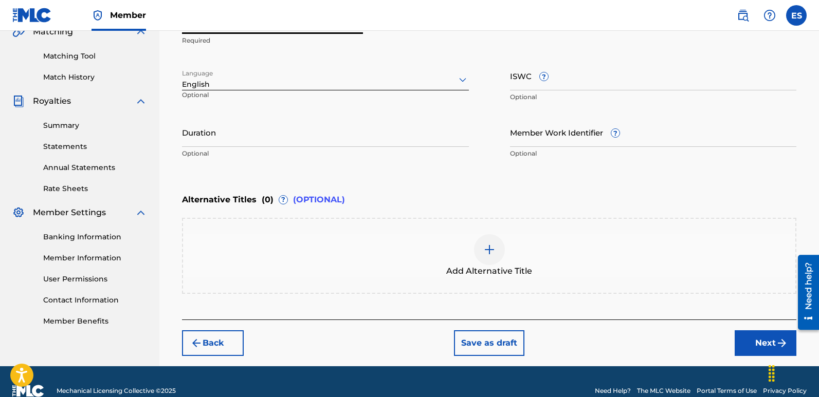
scroll to position [250, 0]
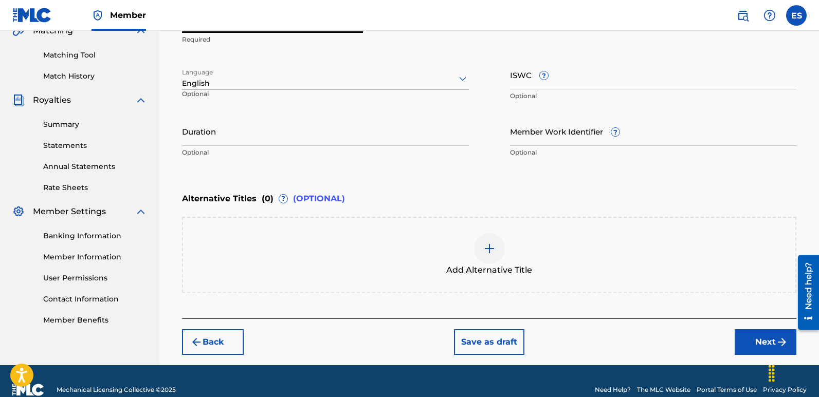
type input "Hold On To Love"
click at [767, 340] on button "Next" at bounding box center [765, 342] width 62 height 26
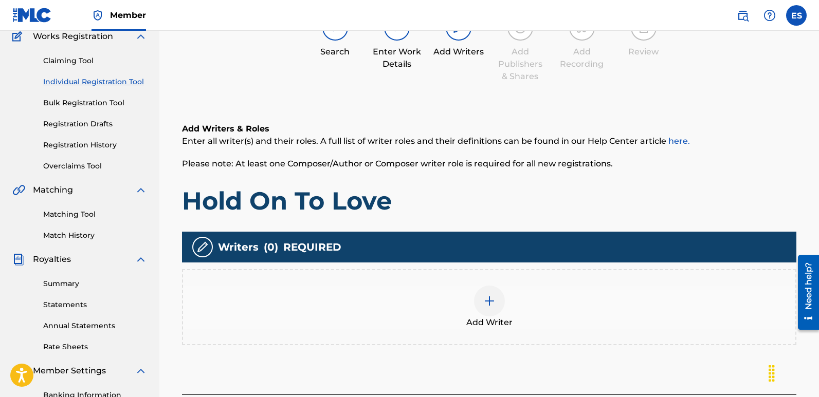
scroll to position [46, 0]
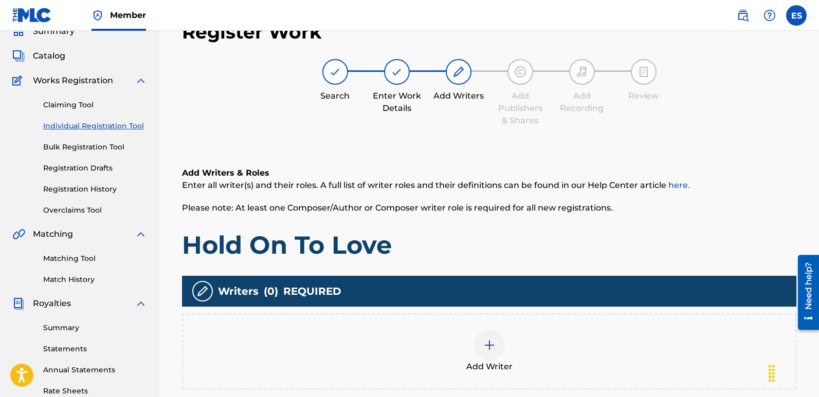
click at [490, 347] on img at bounding box center [489, 345] width 12 height 12
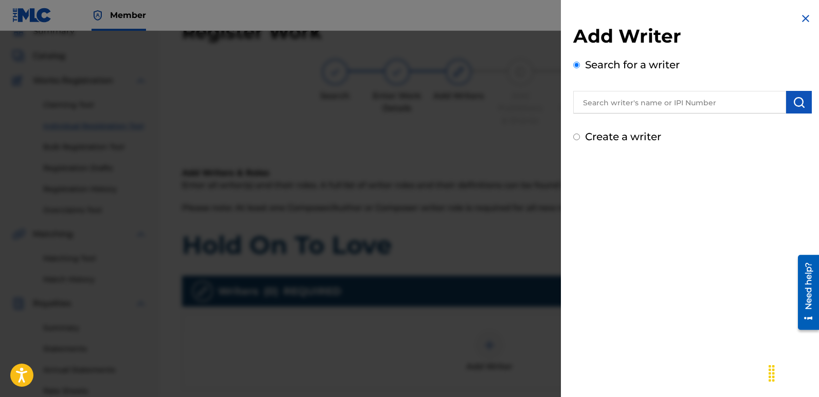
click at [640, 108] on input "text" at bounding box center [679, 102] width 213 height 23
type input "emanuelesciuto"
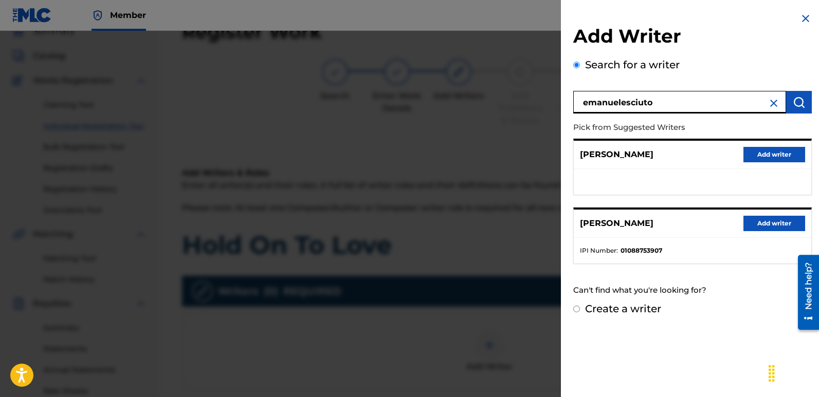
click at [781, 229] on button "Add writer" at bounding box center [774, 223] width 62 height 15
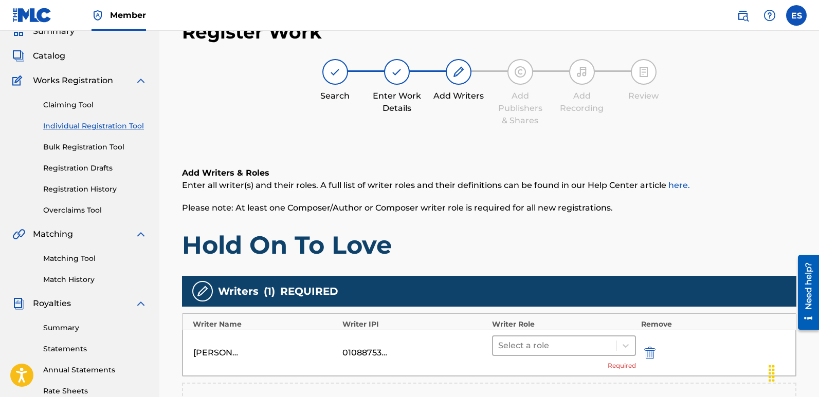
click at [545, 340] on div at bounding box center [554, 346] width 113 height 14
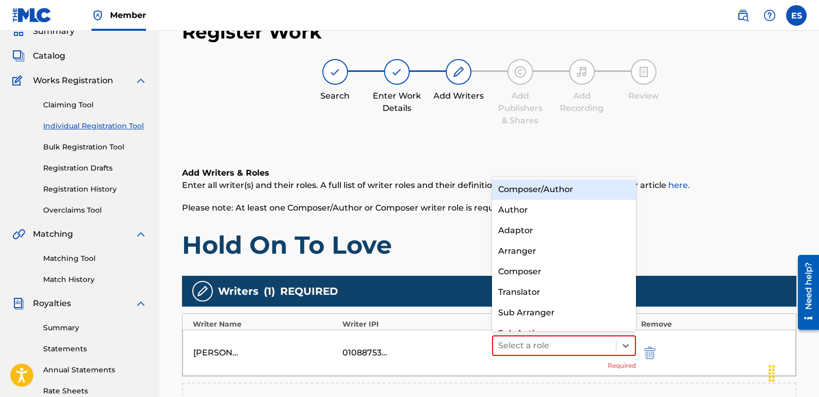
scroll to position [14, 0]
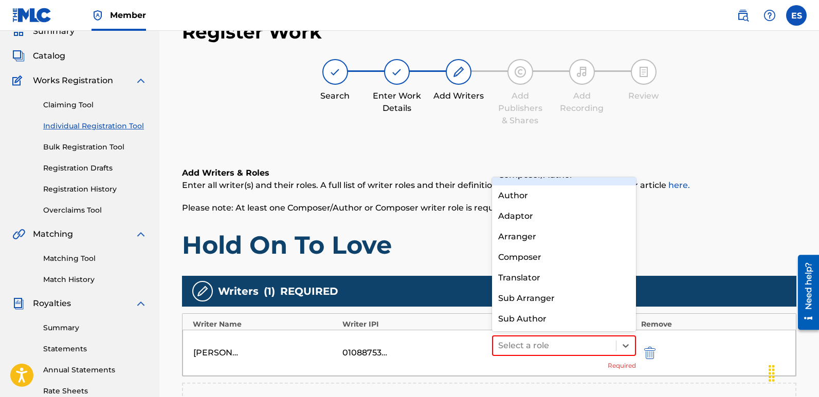
click at [524, 182] on div "Composer/Author" at bounding box center [564, 175] width 144 height 21
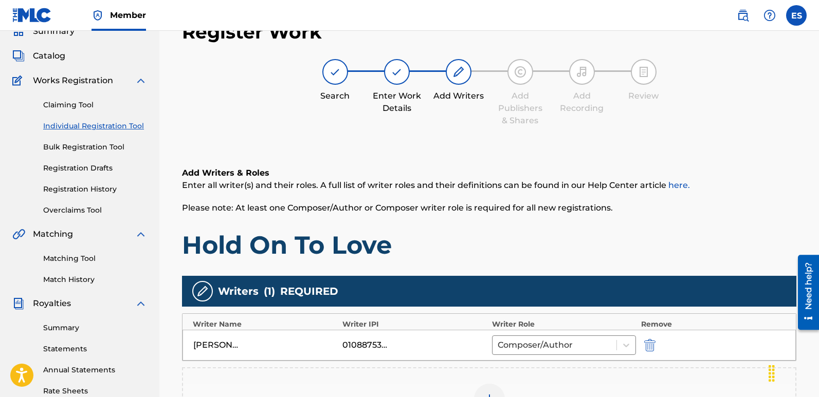
scroll to position [240, 0]
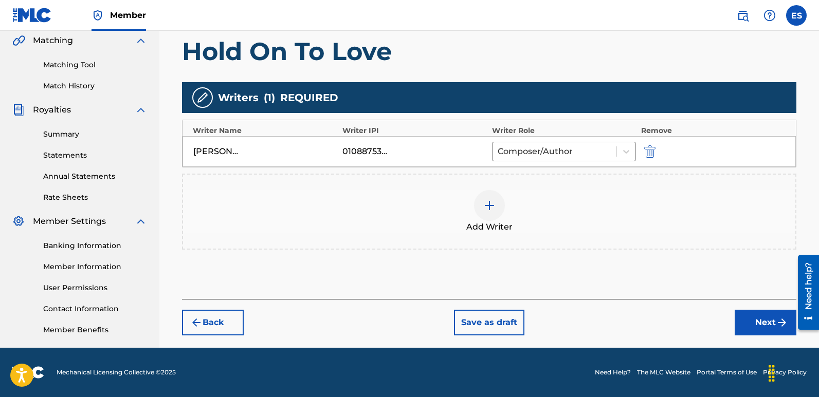
click at [769, 328] on button "Next" at bounding box center [765, 323] width 62 height 26
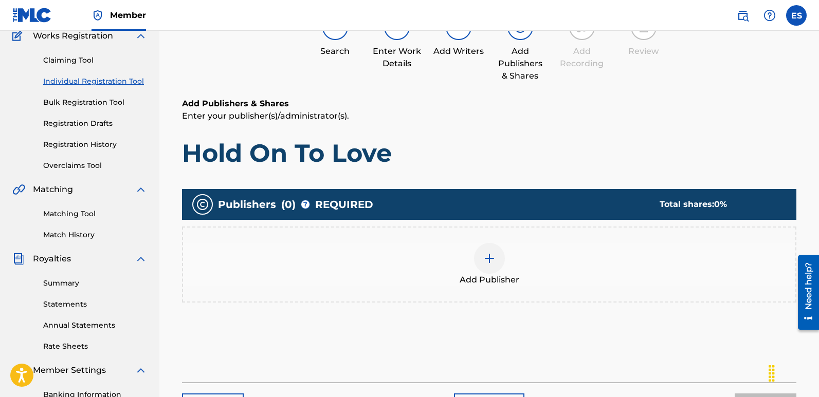
scroll to position [46, 0]
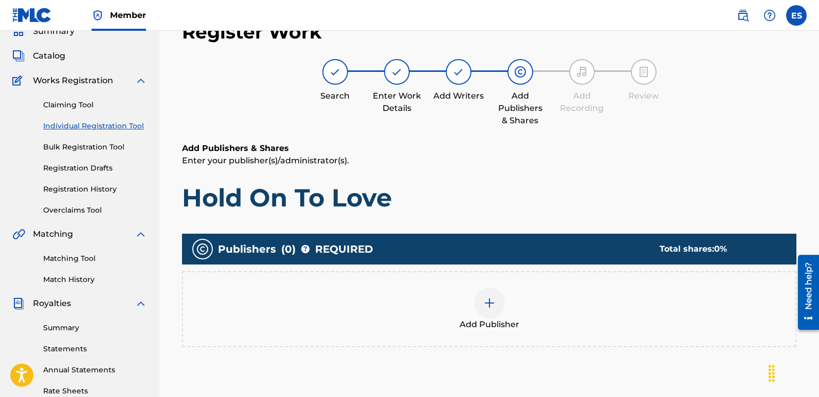
click at [495, 306] on div at bounding box center [489, 303] width 31 height 31
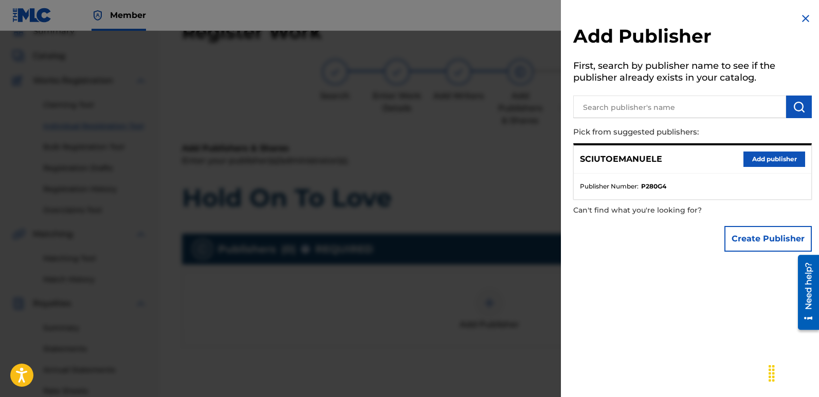
click at [779, 157] on button "Add publisher" at bounding box center [774, 159] width 62 height 15
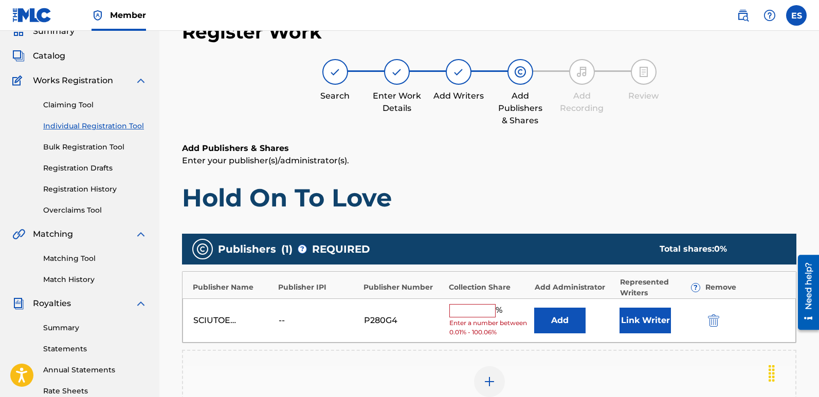
click at [642, 330] on button "Link Writer" at bounding box center [644, 321] width 51 height 26
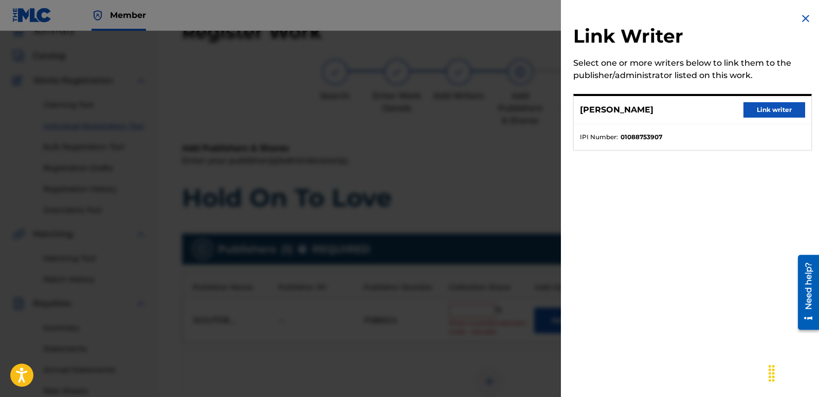
click at [780, 106] on button "Link writer" at bounding box center [774, 109] width 62 height 15
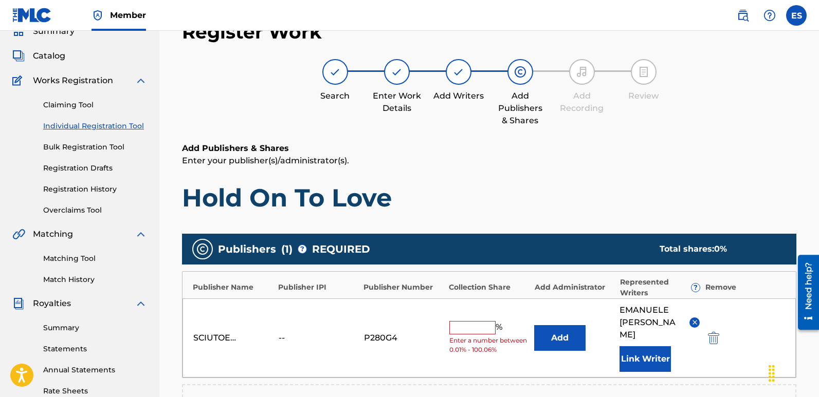
click at [473, 327] on input "text" at bounding box center [472, 327] width 46 height 13
type input "100"
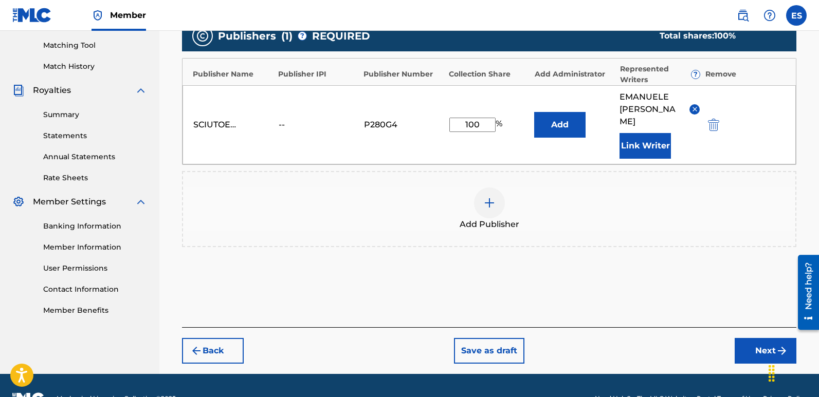
click at [763, 338] on button "Next" at bounding box center [765, 351] width 62 height 26
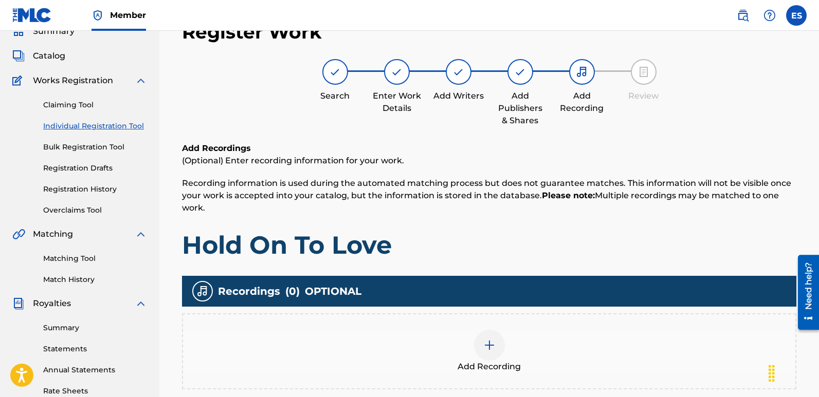
click at [515, 358] on div "Add Recording" at bounding box center [489, 351] width 612 height 43
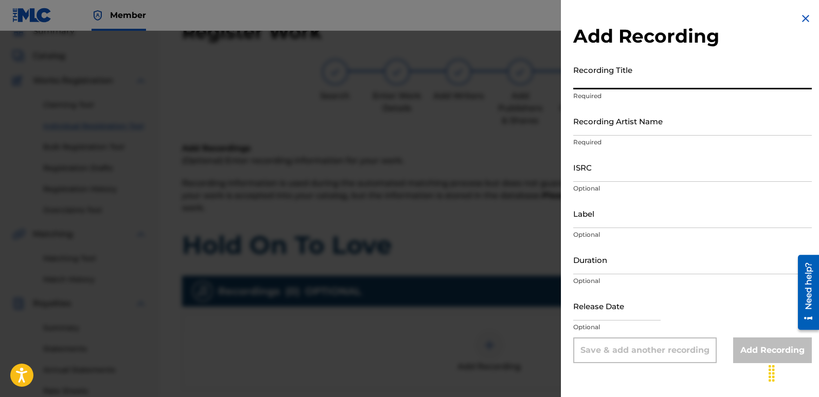
paste input "Hold On To Love"
type input "Hold On To Love"
click at [648, 125] on input "Recording Artist Name" at bounding box center [692, 120] width 238 height 29
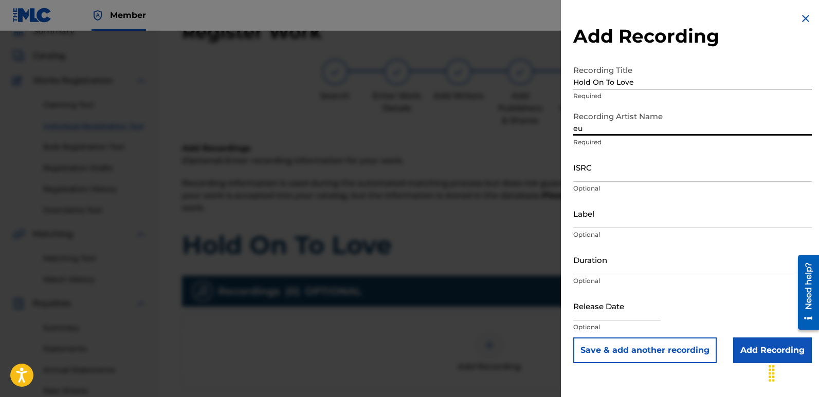
type input "Eurodancers"
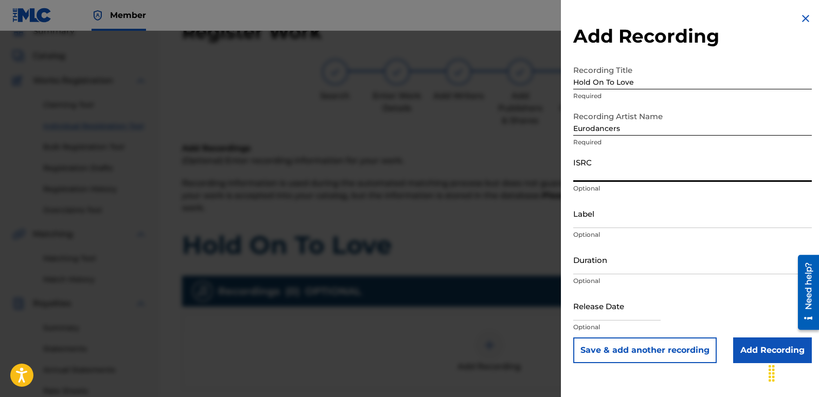
paste input "QZWFV2568306"
type input "QZWFV2568306"
click at [631, 220] on input "Label" at bounding box center [692, 213] width 238 height 29
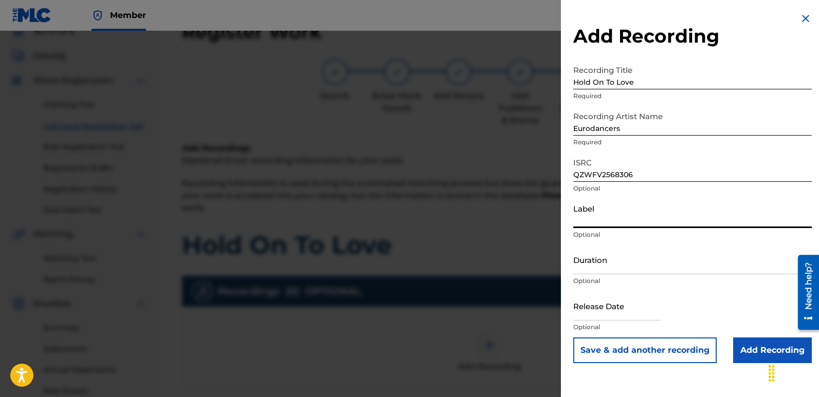
type input "Italodance2000"
click at [604, 304] on input "text" at bounding box center [616, 305] width 87 height 29
select select "7"
select select "2025"
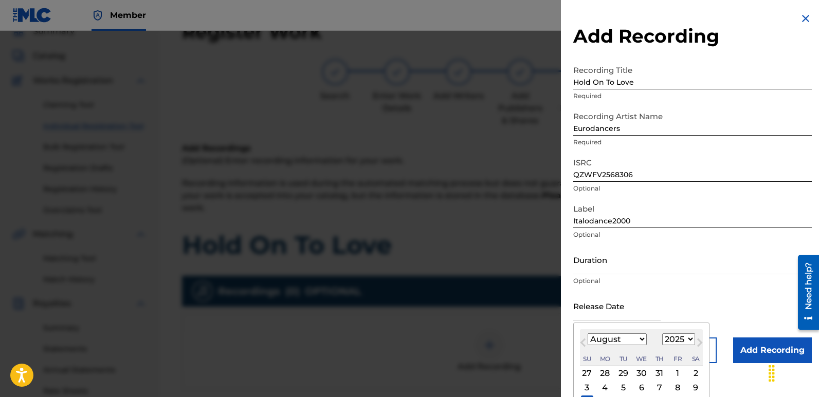
click at [587, 396] on div "10" at bounding box center [587, 402] width 12 height 12
type input "[DATE]"
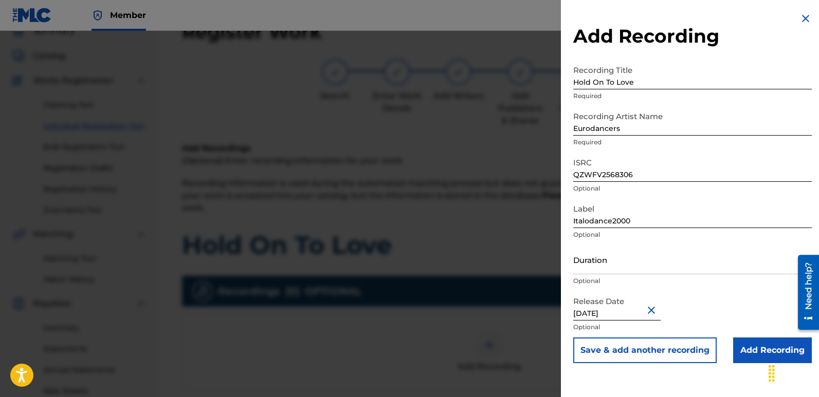
click at [764, 353] on input "Add Recording" at bounding box center [772, 351] width 79 height 26
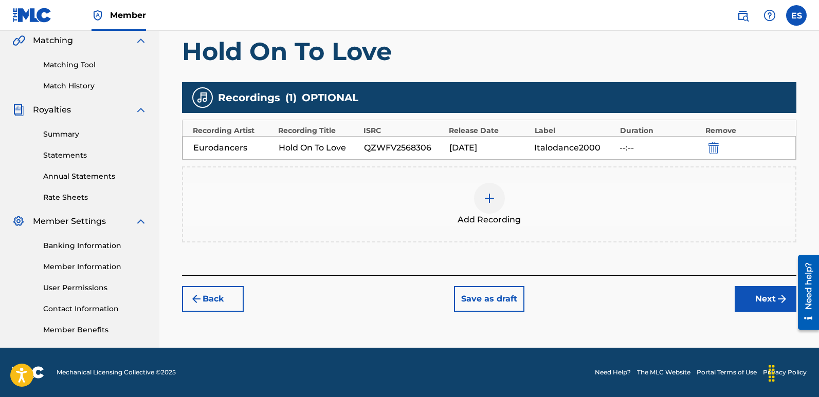
click at [767, 302] on button "Next" at bounding box center [765, 299] width 62 height 26
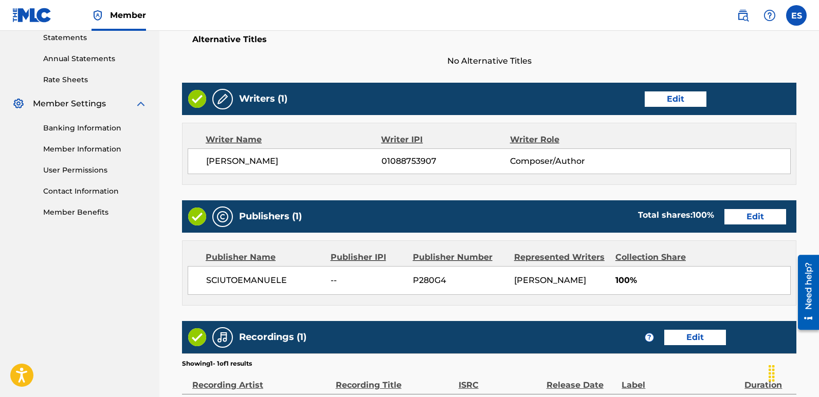
scroll to position [492, 0]
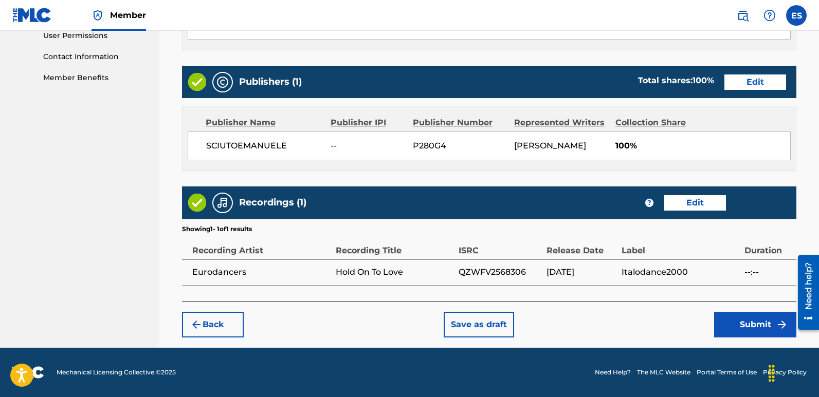
click at [767, 327] on button "Submit" at bounding box center [755, 325] width 82 height 26
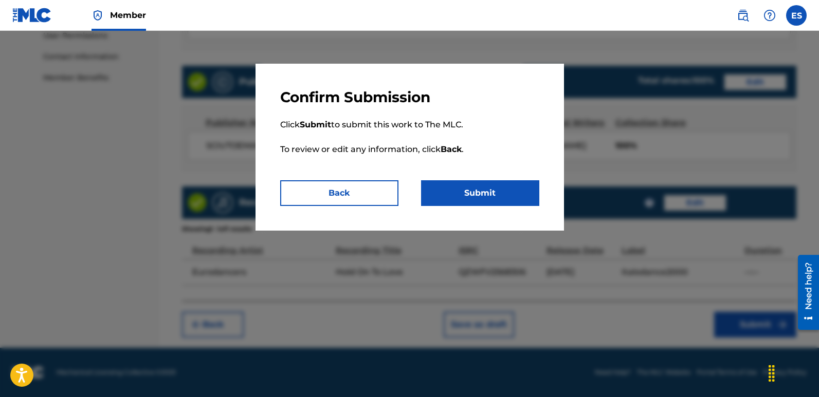
click at [513, 197] on button "Submit" at bounding box center [480, 193] width 118 height 26
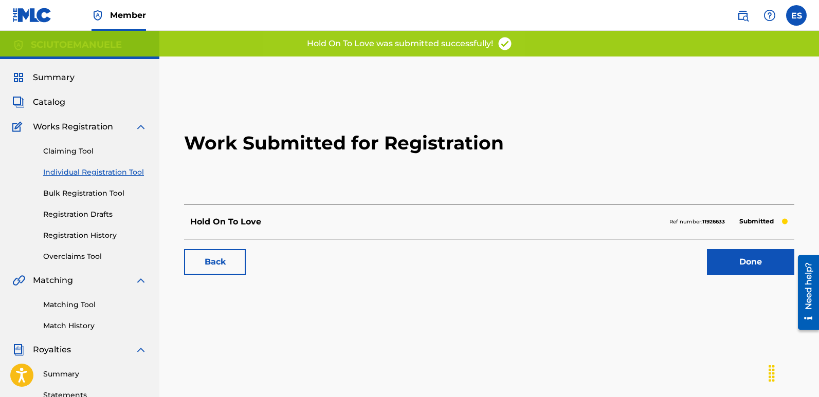
click at [751, 267] on link "Done" at bounding box center [750, 262] width 87 height 26
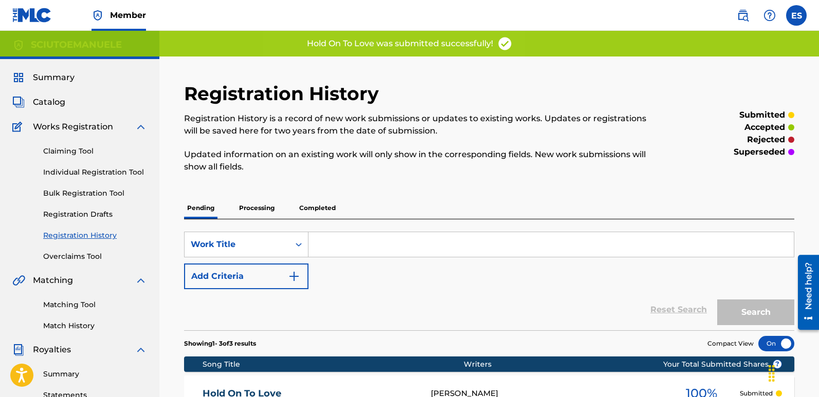
click at [91, 177] on link "Individual Registration Tool" at bounding box center [95, 172] width 104 height 11
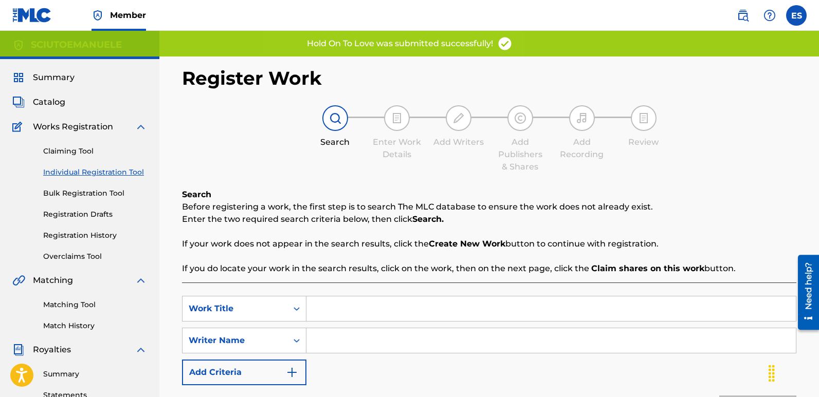
click at [365, 319] on input "Search Form" at bounding box center [550, 309] width 489 height 25
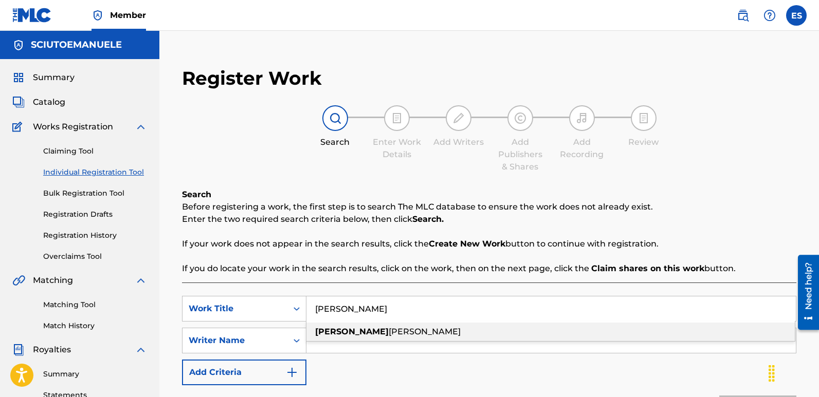
click at [388, 331] on span "[PERSON_NAME]" at bounding box center [424, 332] width 72 height 10
type input "[PERSON_NAME]"
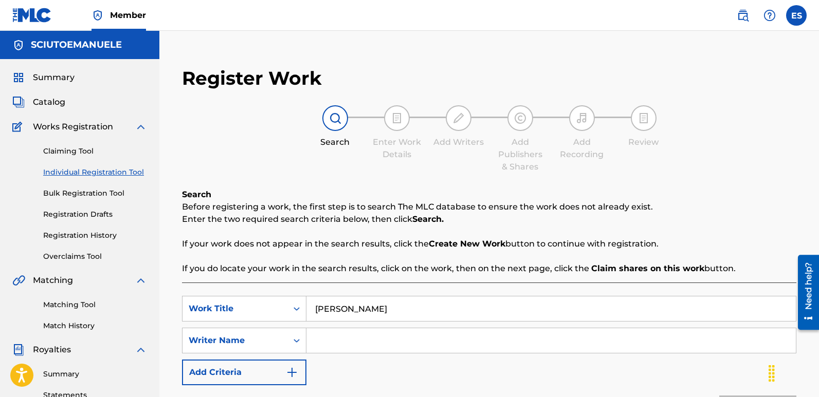
click at [375, 344] on input "Search Form" at bounding box center [550, 340] width 489 height 25
type input "[PERSON_NAME]"
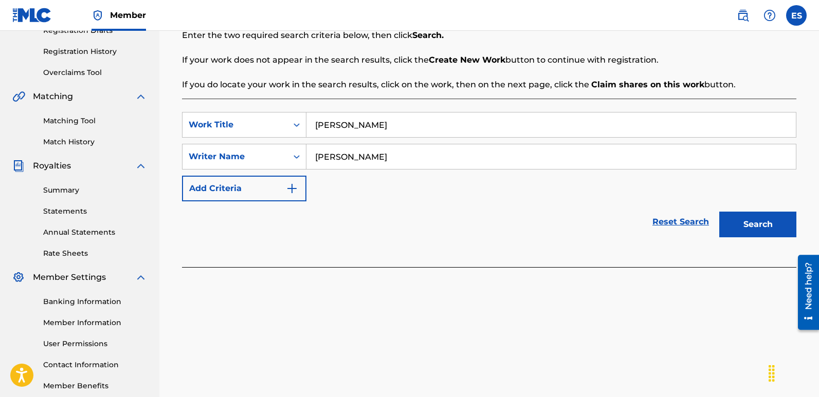
click at [768, 224] on button "Search" at bounding box center [757, 225] width 77 height 26
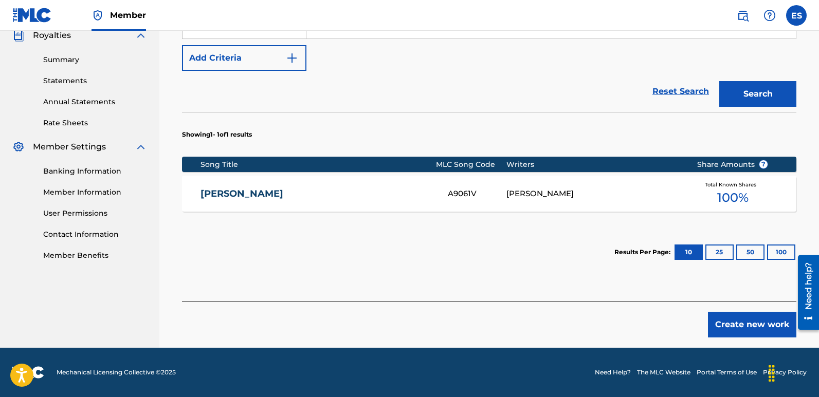
click at [734, 317] on button "Create new work" at bounding box center [752, 325] width 88 height 26
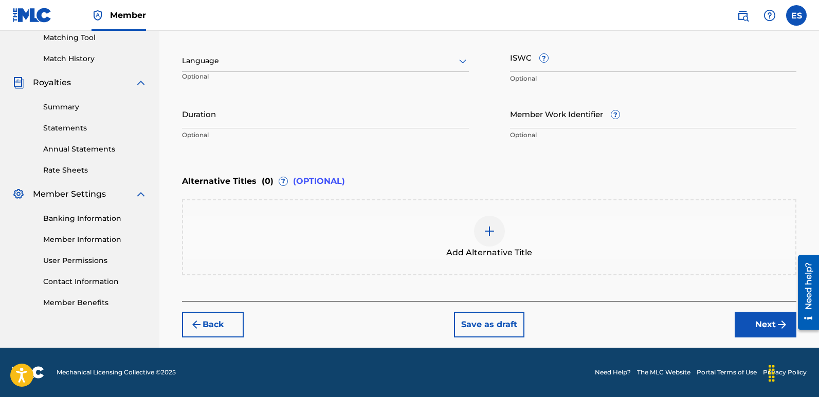
click at [262, 53] on div "Language" at bounding box center [325, 61] width 287 height 22
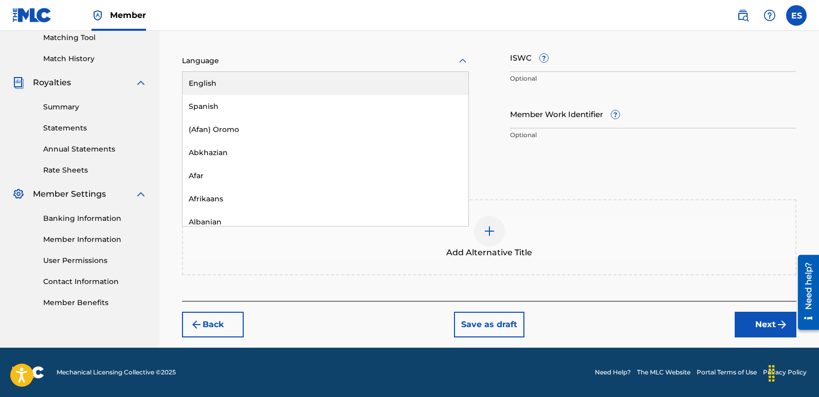
click at [215, 85] on div "English" at bounding box center [325, 83] width 286 height 23
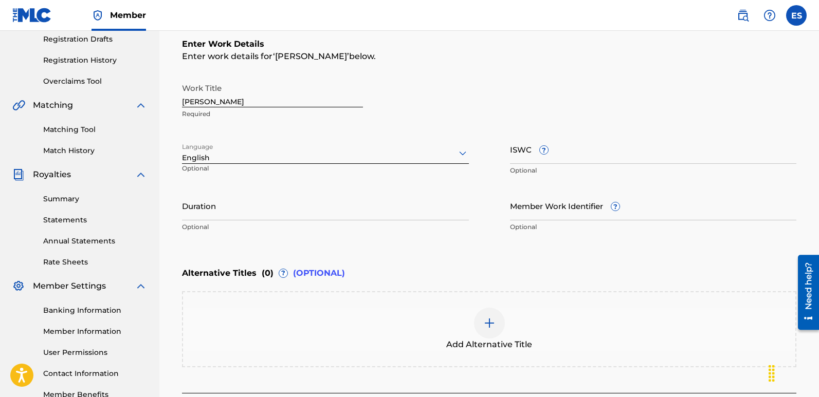
scroll to position [171, 0]
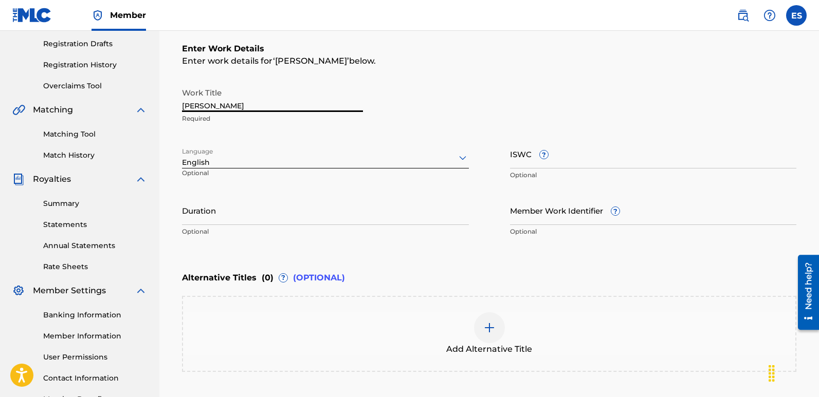
click at [223, 109] on input "[PERSON_NAME]" at bounding box center [272, 97] width 181 height 29
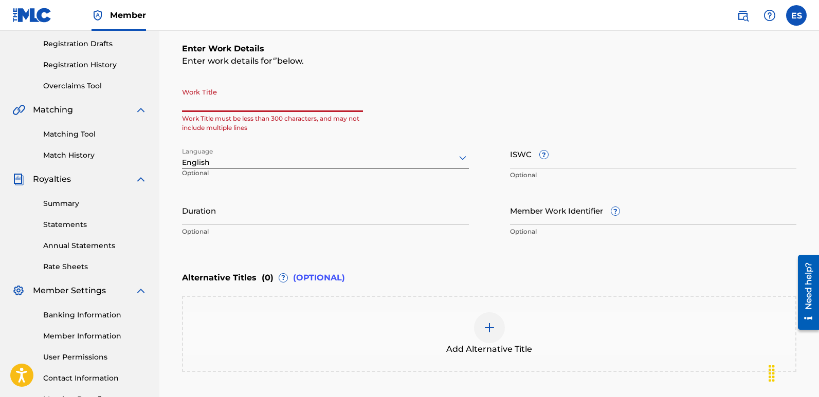
paste input "I´m Always Yours"
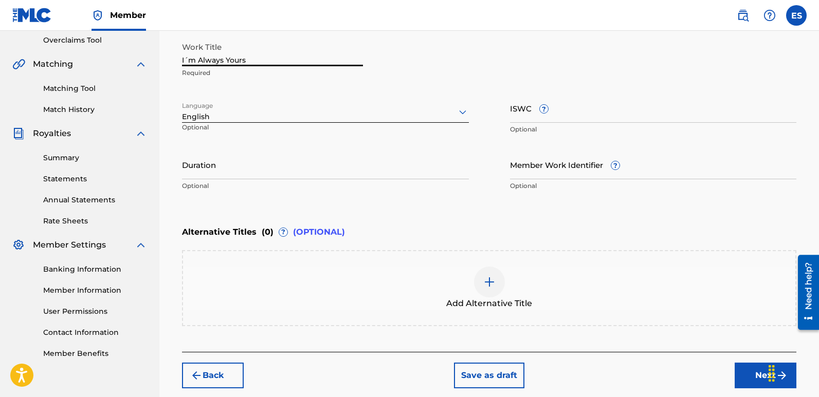
scroll to position [267, 0]
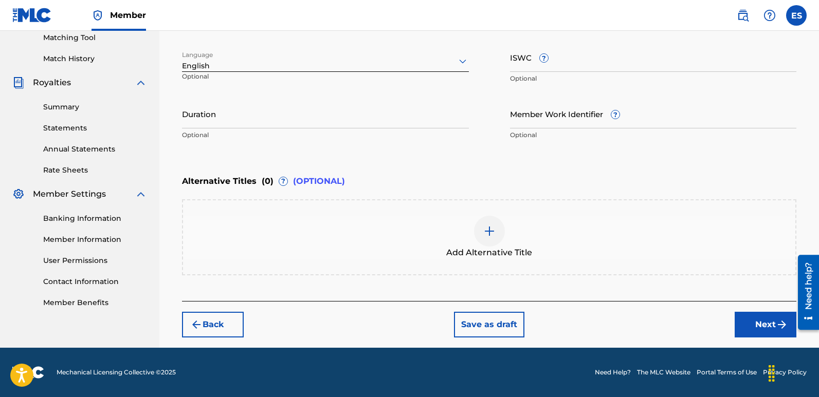
type input "I´m Always Yours"
click at [762, 324] on button "Next" at bounding box center [765, 325] width 62 height 26
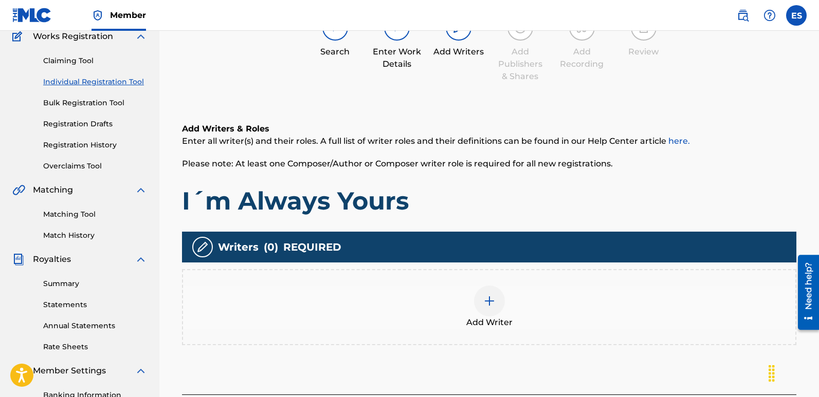
scroll to position [46, 0]
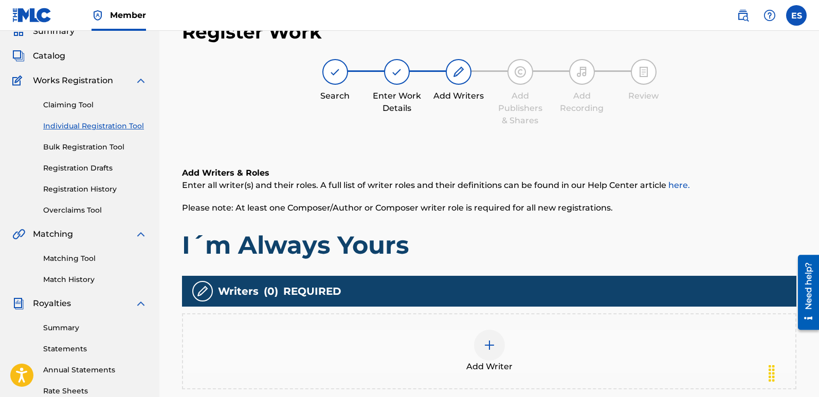
click at [490, 325] on div "Add Writer" at bounding box center [489, 351] width 614 height 76
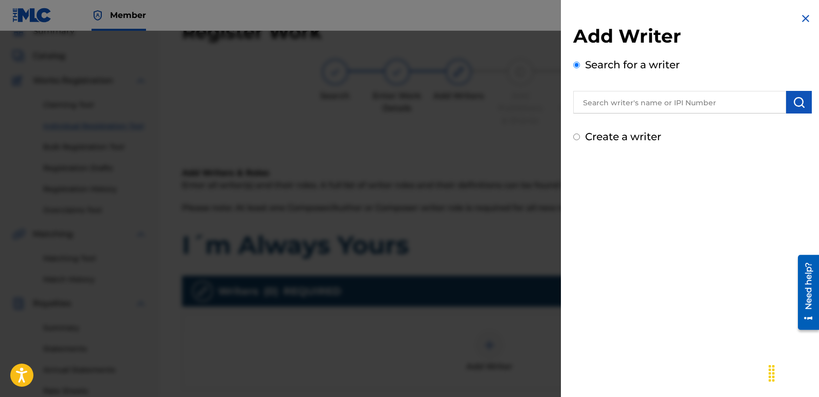
click at [643, 98] on input "text" at bounding box center [679, 102] width 213 height 23
type input "emanuelesciuto"
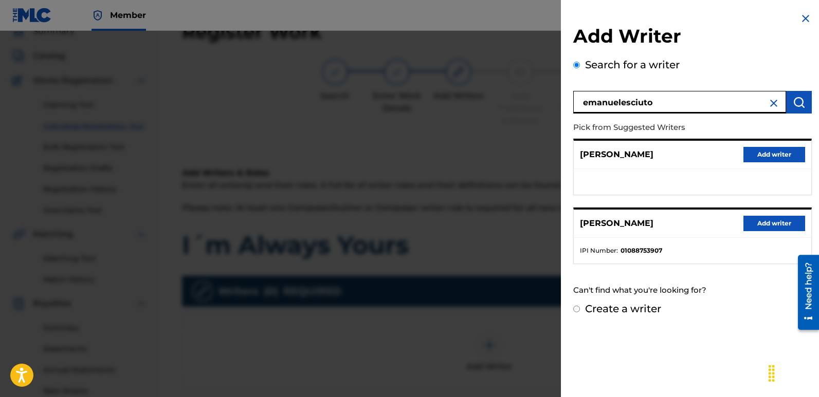
click at [764, 222] on button "Add writer" at bounding box center [774, 223] width 62 height 15
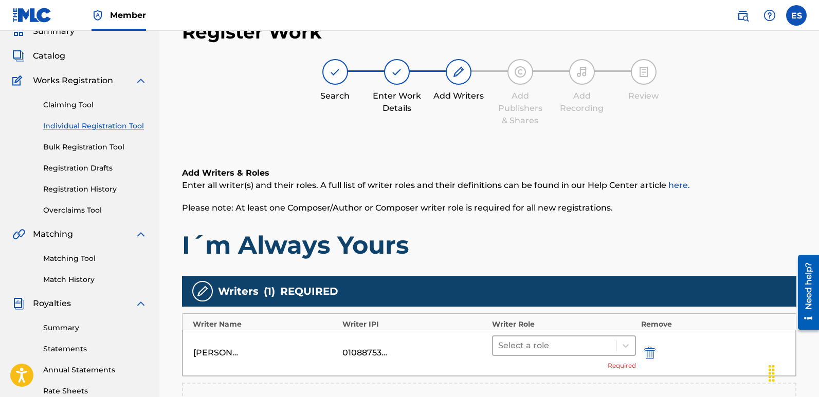
click at [584, 345] on div at bounding box center [554, 346] width 113 height 14
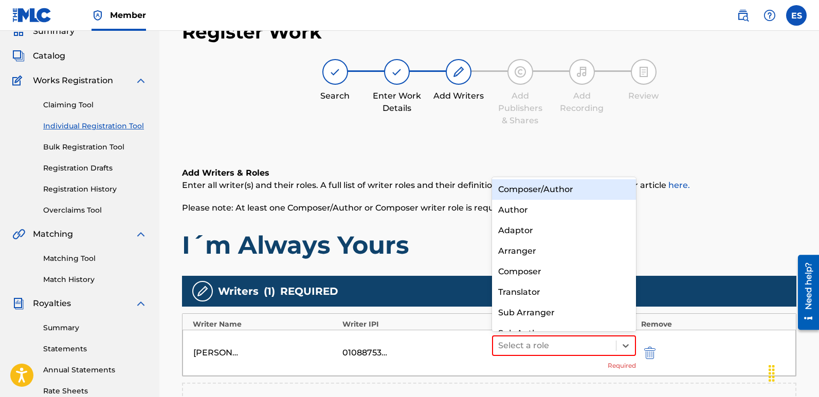
scroll to position [14, 0]
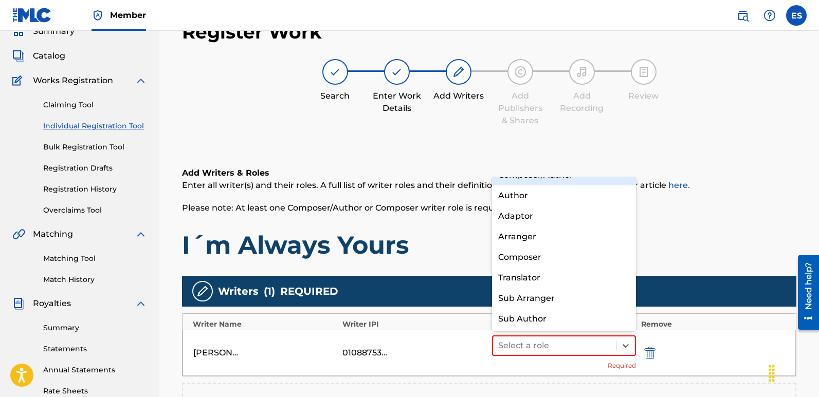
click at [543, 181] on div "Composer/Author" at bounding box center [564, 175] width 144 height 21
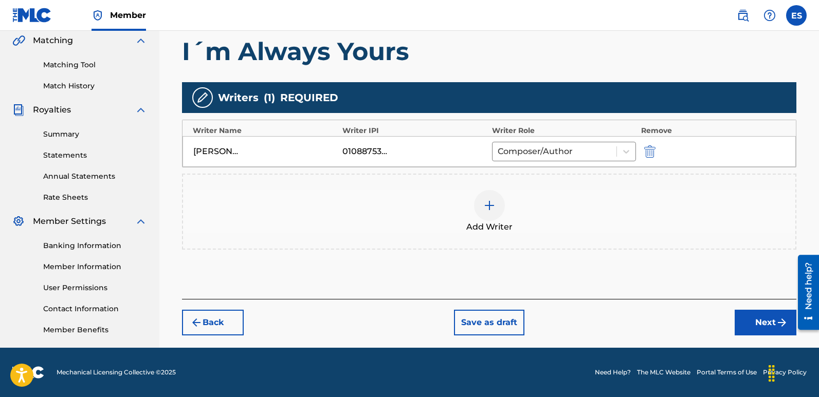
click at [750, 324] on button "Next" at bounding box center [765, 323] width 62 height 26
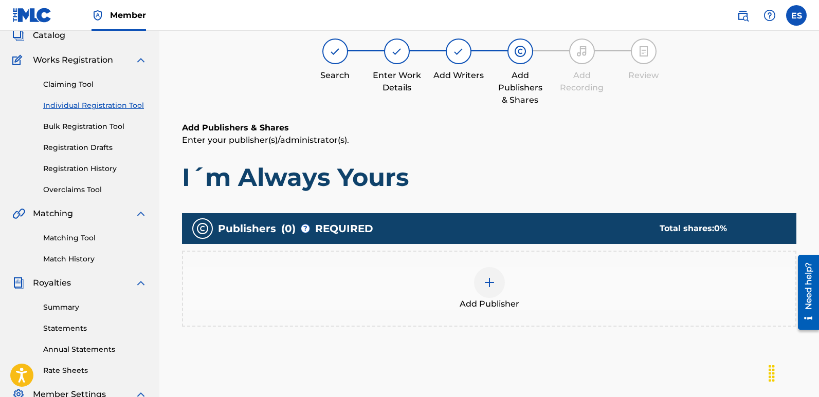
scroll to position [46, 0]
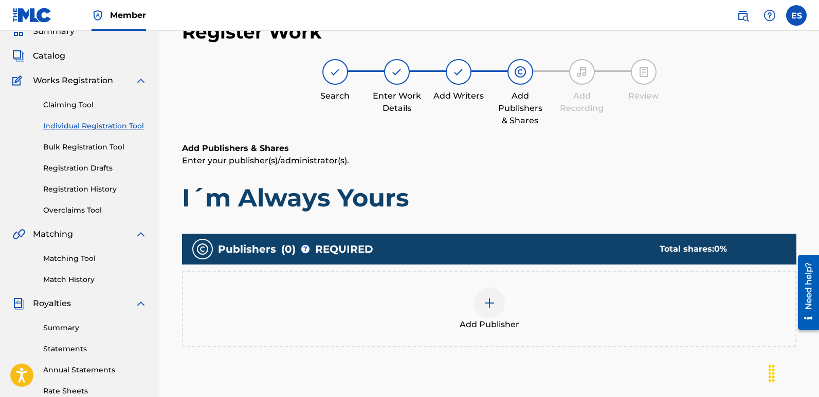
click at [477, 292] on div "Add Publisher" at bounding box center [489, 309] width 612 height 43
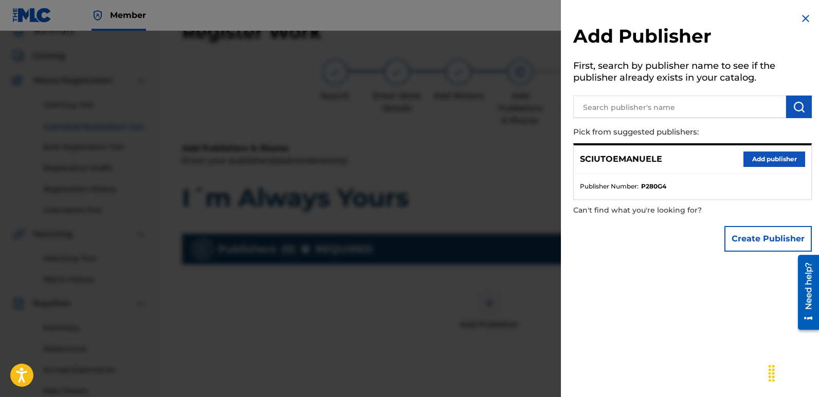
click at [781, 161] on button "Add publisher" at bounding box center [774, 159] width 62 height 15
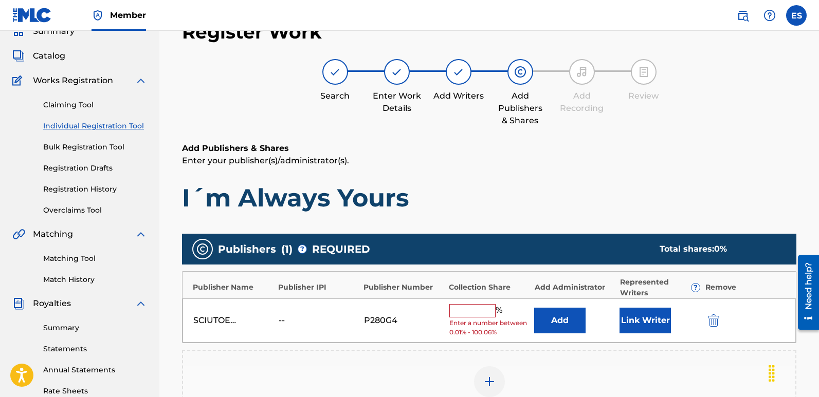
click at [650, 325] on button "Link Writer" at bounding box center [644, 321] width 51 height 26
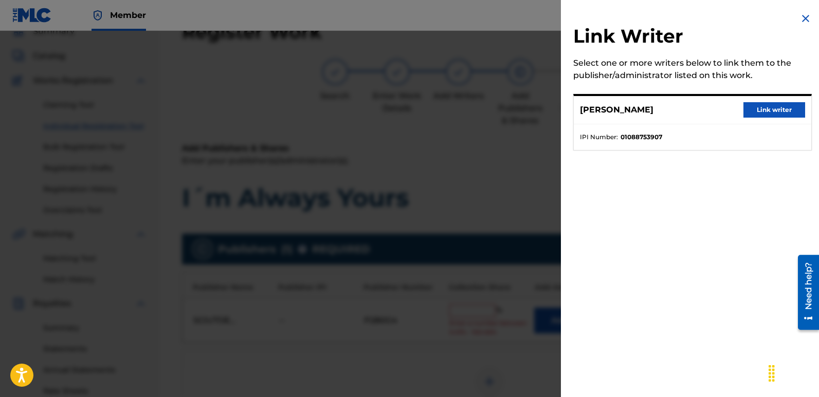
click at [778, 105] on button "Link writer" at bounding box center [774, 109] width 62 height 15
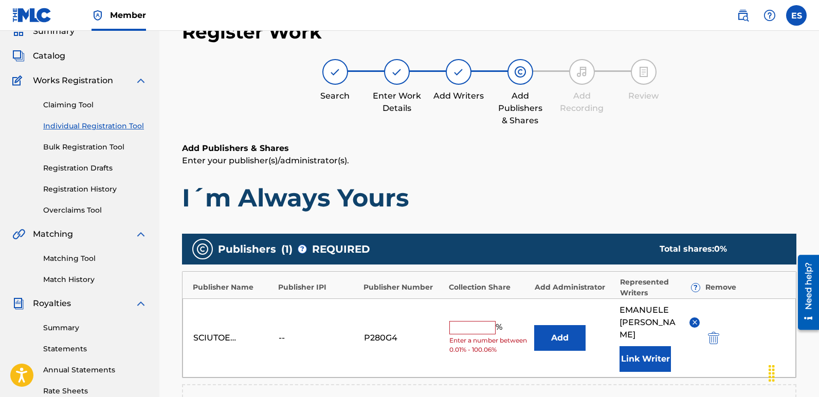
click at [468, 325] on input "text" at bounding box center [472, 327] width 46 height 13
type input "100"
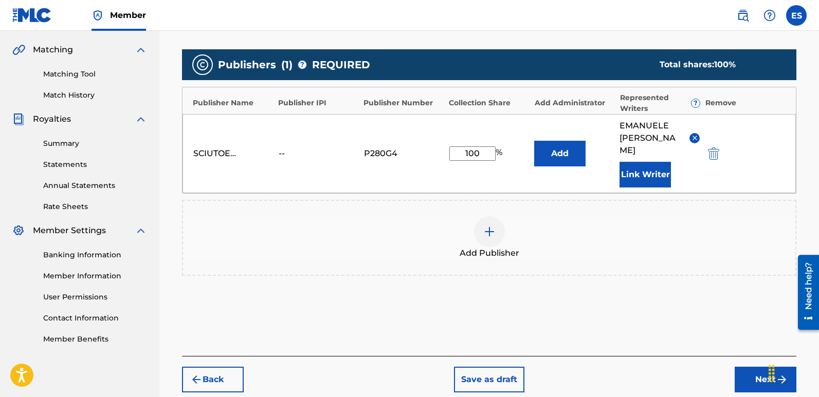
click at [752, 367] on button "Next" at bounding box center [765, 380] width 62 height 26
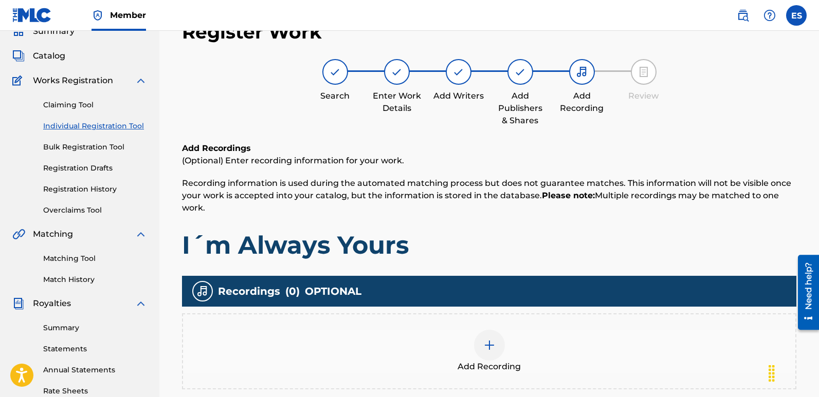
click at [499, 359] on div "Add Recording" at bounding box center [489, 351] width 612 height 43
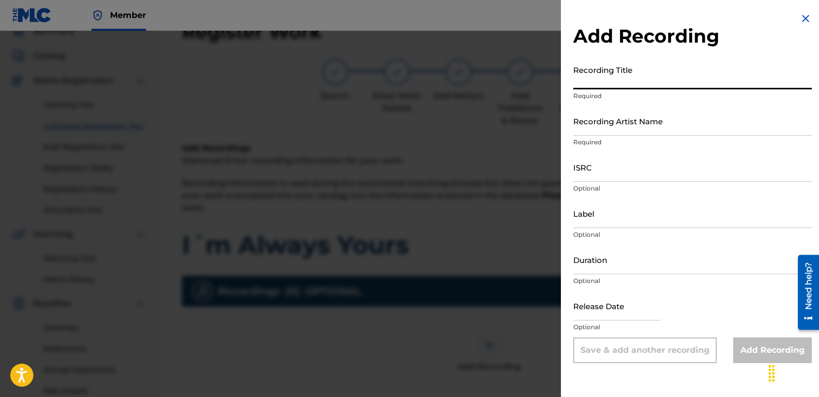
paste input "I´m Always Yours"
type input "I´m Always Yours"
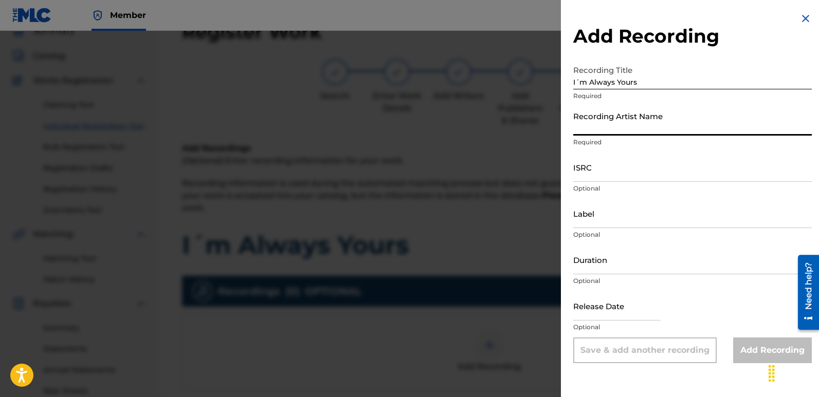
click at [660, 120] on input "Recording Artist Name" at bounding box center [692, 120] width 238 height 29
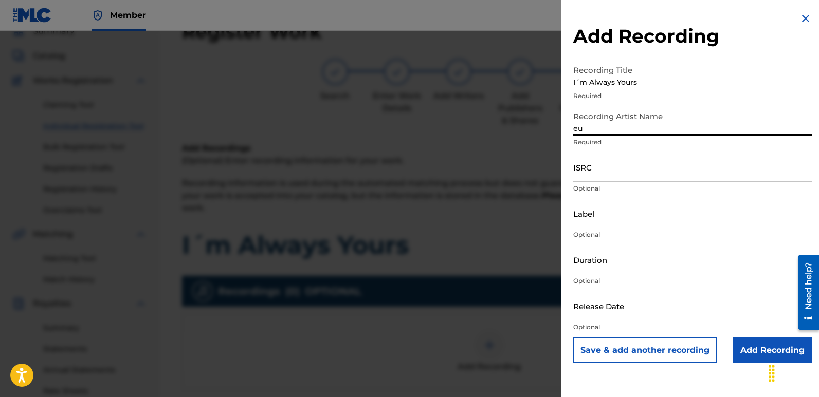
type input "Eurodancers"
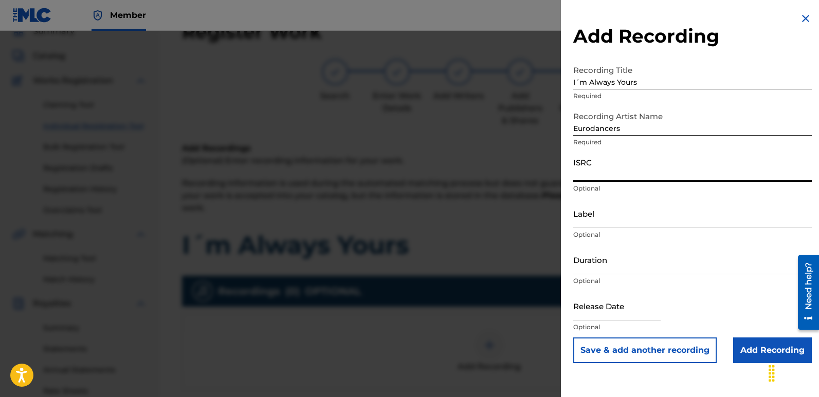
paste input "QZWFV2568307"
type input "QZWFV2568307"
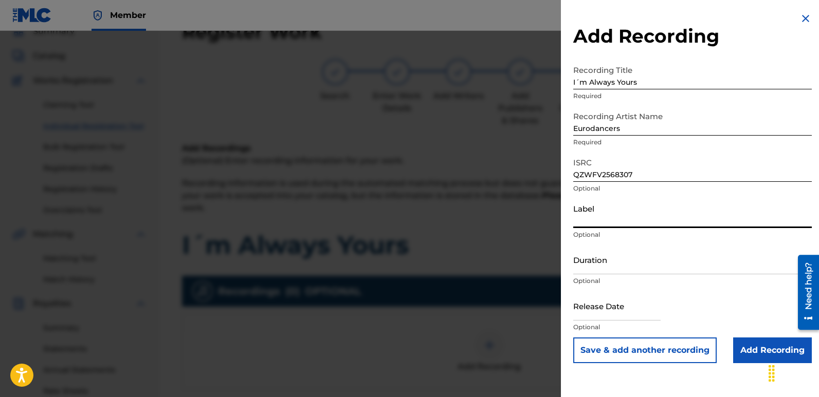
click at [615, 220] on input "Label" at bounding box center [692, 213] width 238 height 29
type input "Italodance2000"
click at [601, 300] on input "text" at bounding box center [616, 305] width 87 height 29
select select "7"
select select "2025"
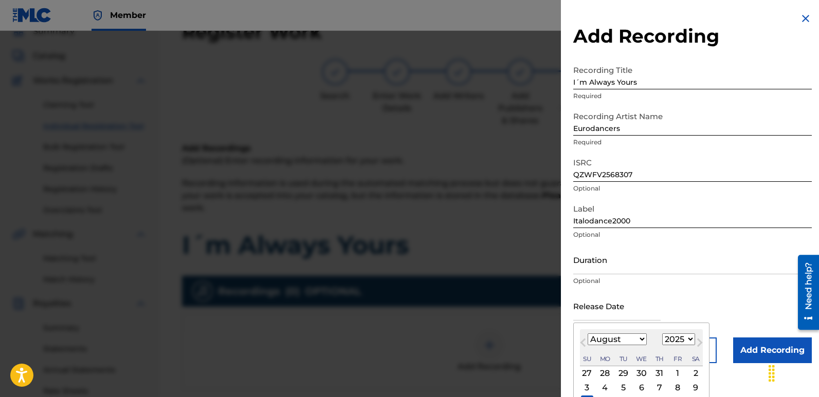
click at [586, 396] on div "10" at bounding box center [587, 402] width 12 height 12
type input "[DATE]"
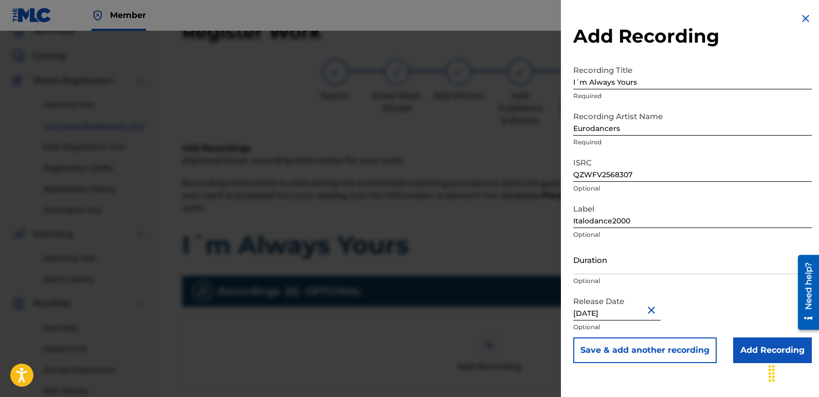
click at [756, 349] on input "Add Recording" at bounding box center [772, 351] width 79 height 26
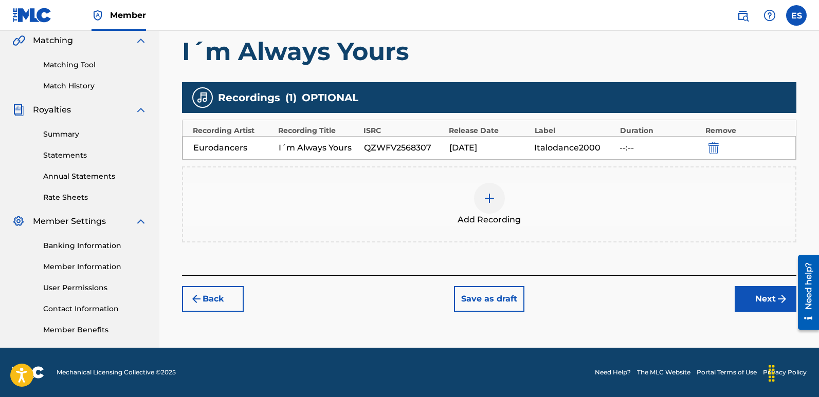
click at [760, 303] on button "Next" at bounding box center [765, 299] width 62 height 26
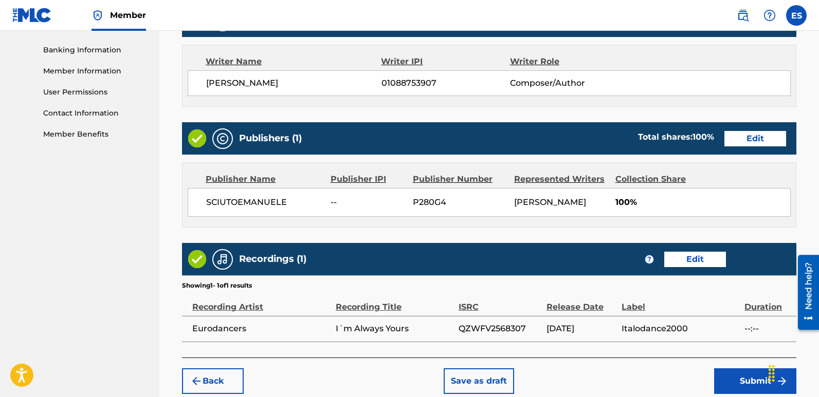
scroll to position [492, 0]
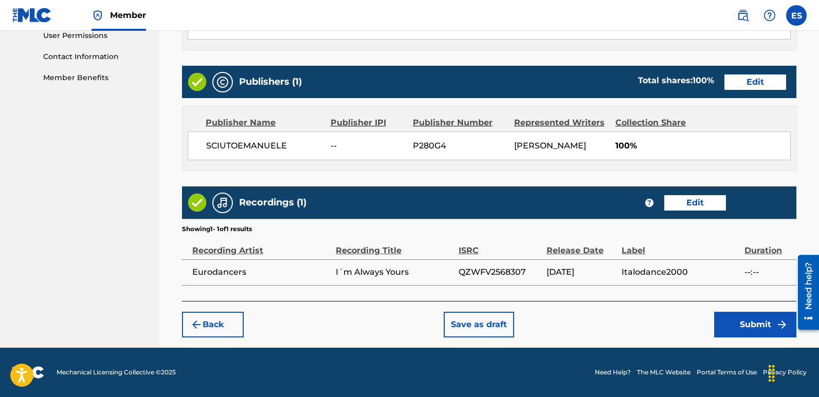
click at [767, 318] on button "Submit" at bounding box center [755, 325] width 82 height 26
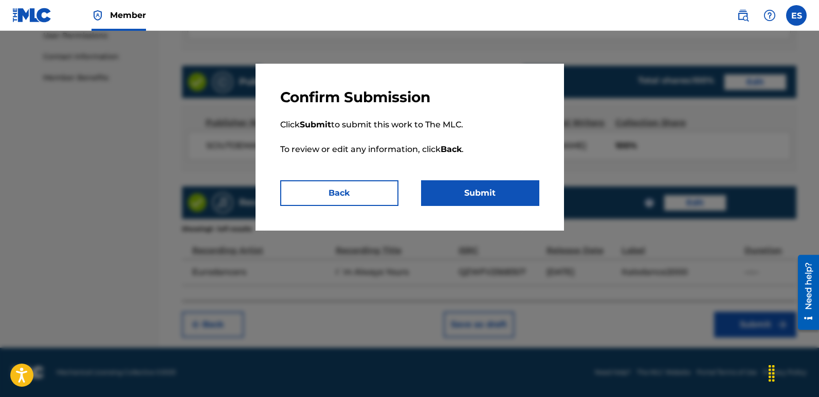
click at [502, 184] on button "Submit" at bounding box center [480, 193] width 118 height 26
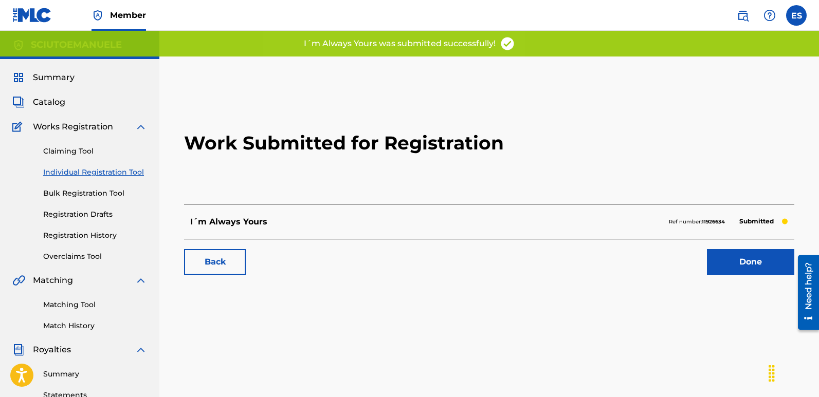
click at [754, 256] on link "Done" at bounding box center [750, 262] width 87 height 26
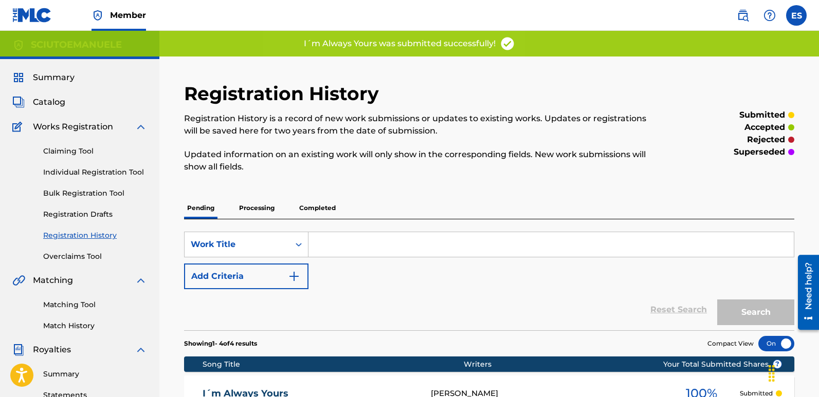
click at [79, 171] on link "Individual Registration Tool" at bounding box center [95, 172] width 104 height 11
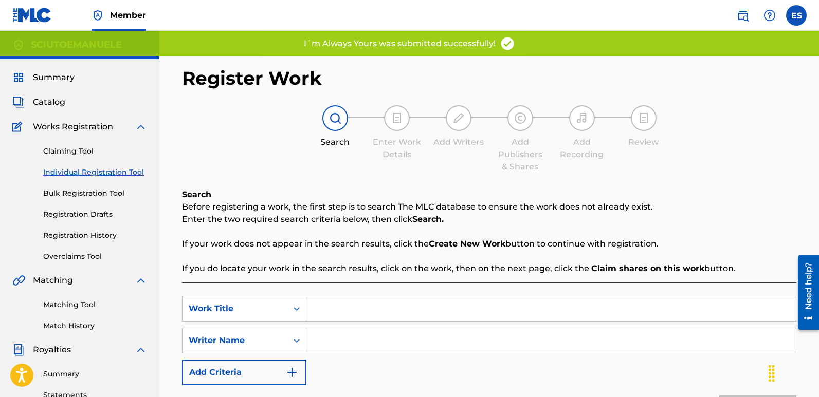
click at [353, 303] on input "Search Form" at bounding box center [550, 309] width 489 height 25
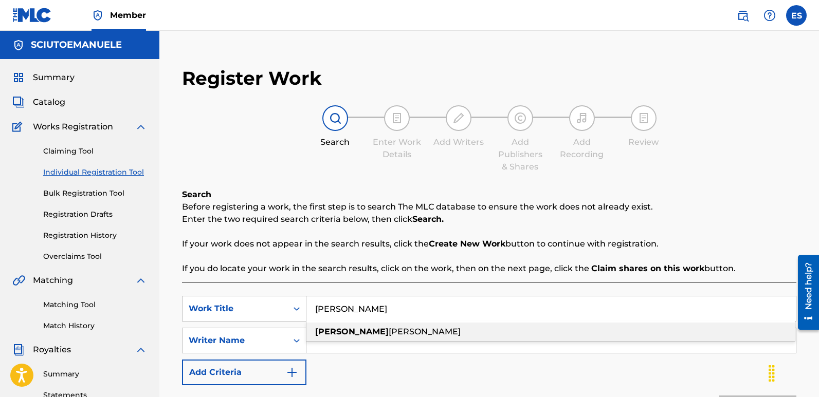
click at [388, 331] on span "[PERSON_NAME]" at bounding box center [424, 332] width 72 height 10
type input "[PERSON_NAME]"
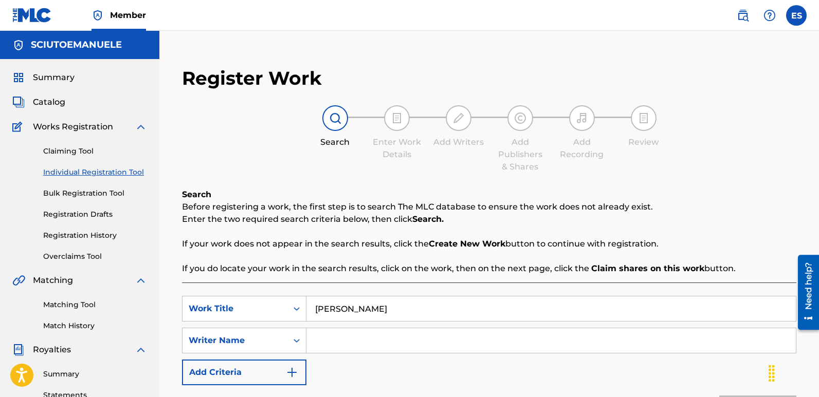
click at [387, 336] on input "Search Form" at bounding box center [550, 340] width 489 height 25
type input "[PERSON_NAME]"
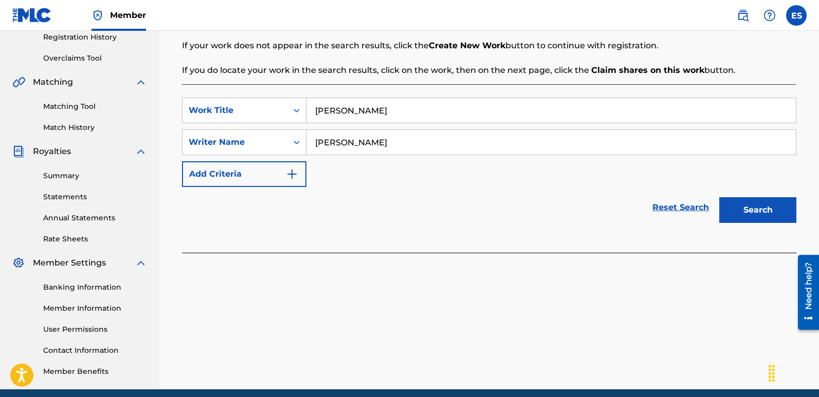
click at [751, 216] on button "Search" at bounding box center [757, 210] width 77 height 26
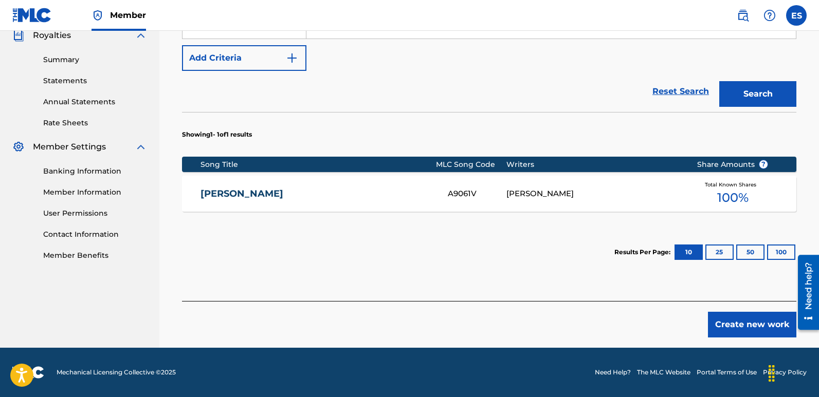
click at [748, 327] on button "Create new work" at bounding box center [752, 325] width 88 height 26
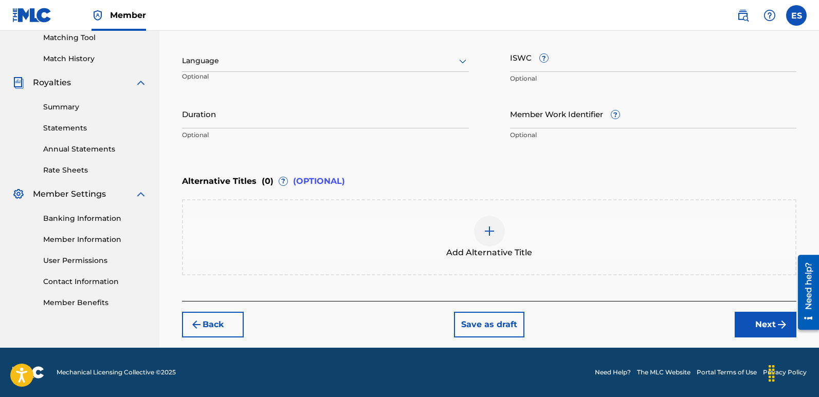
scroll to position [267, 0]
click at [292, 64] on div at bounding box center [325, 60] width 287 height 13
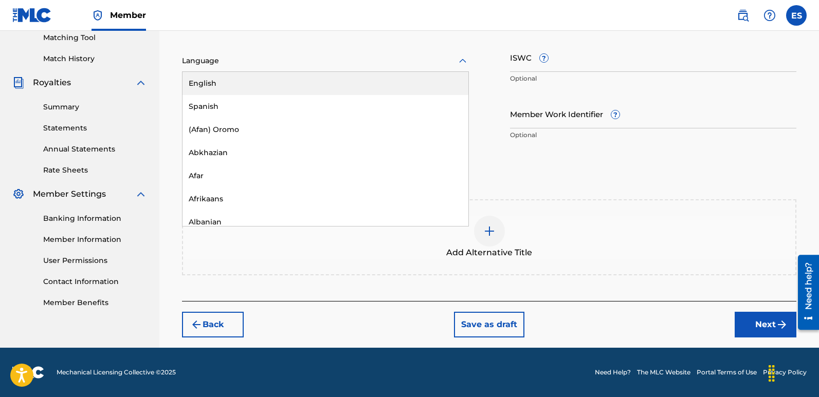
click at [226, 75] on div "English" at bounding box center [325, 83] width 286 height 23
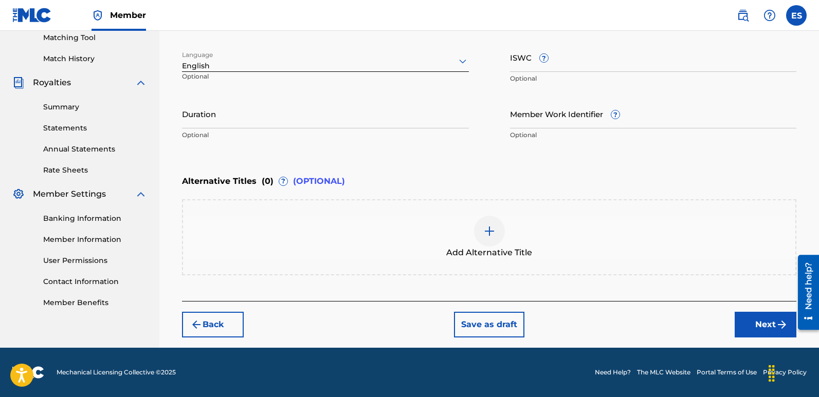
scroll to position [173, 0]
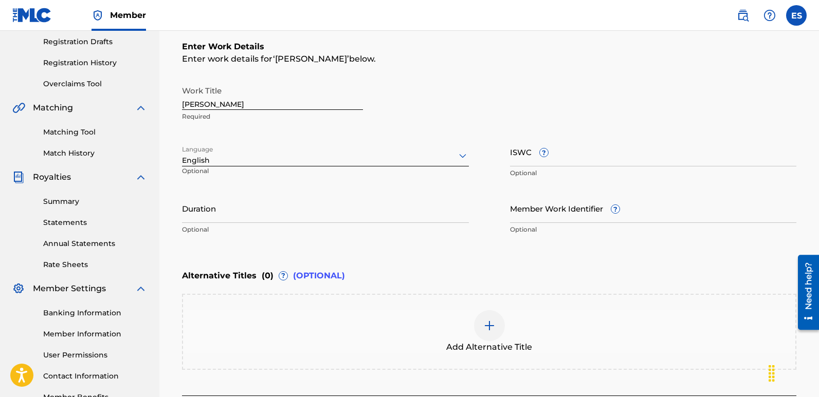
click at [226, 108] on input "[PERSON_NAME]" at bounding box center [272, 95] width 181 height 29
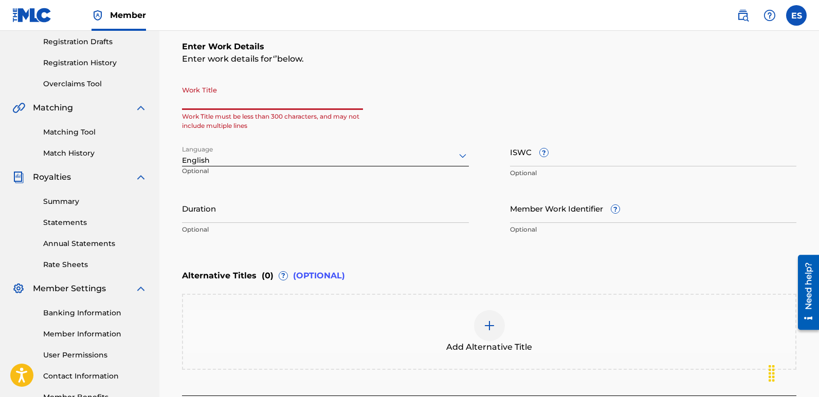
paste input "Love And Light"
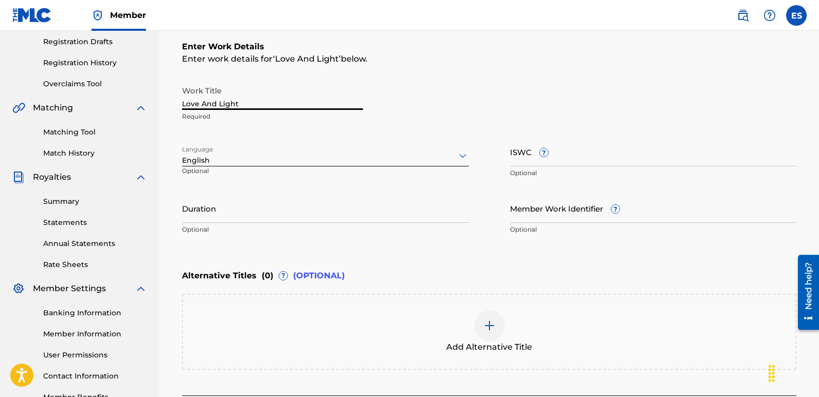
scroll to position [267, 0]
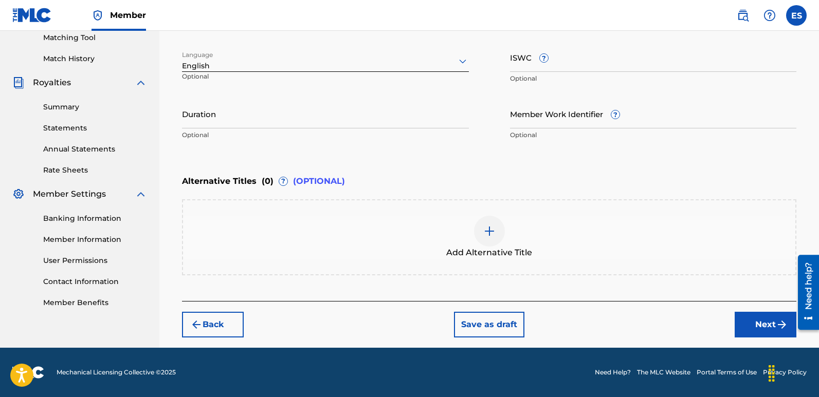
type input "Love And Light"
click at [762, 319] on button "Next" at bounding box center [765, 325] width 62 height 26
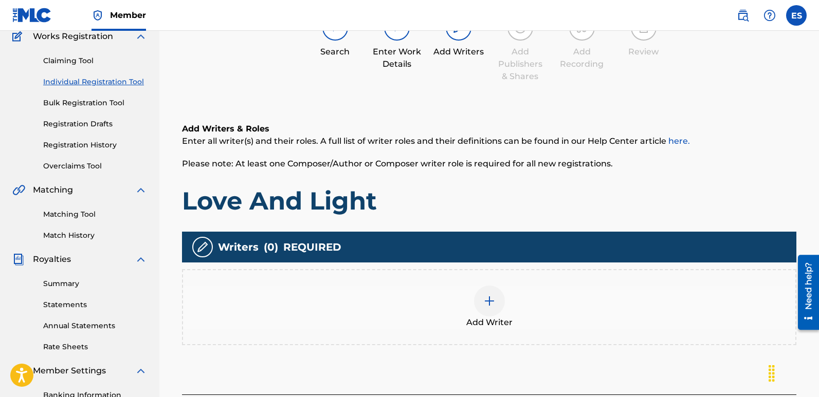
scroll to position [46, 0]
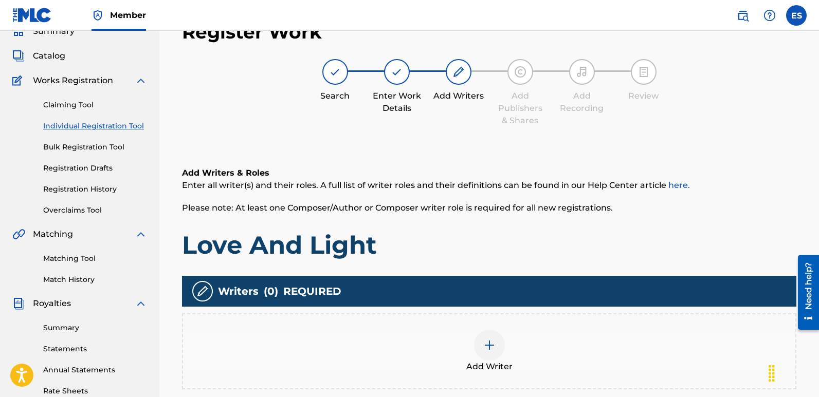
click at [484, 353] on div at bounding box center [489, 345] width 31 height 31
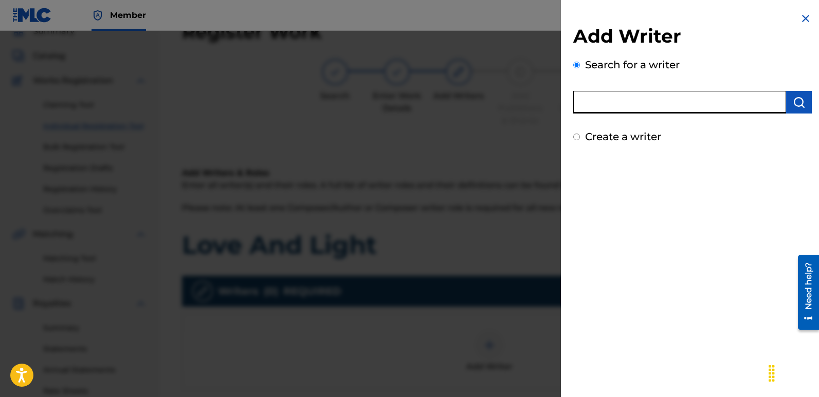
click at [614, 101] on input "text" at bounding box center [679, 102] width 213 height 23
type input "emanuelesciuto"
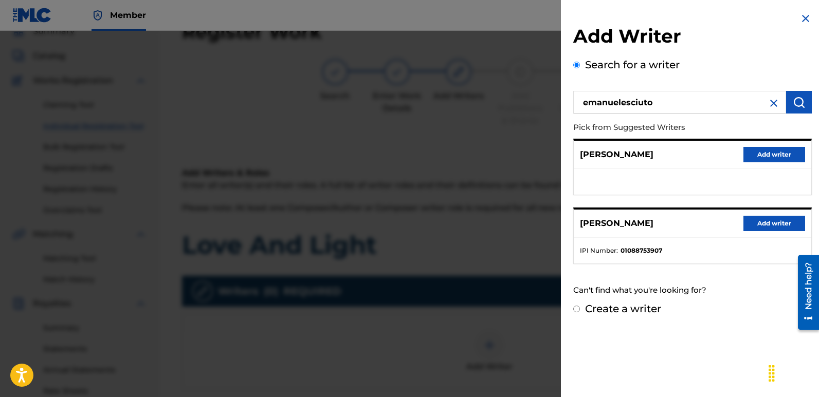
click at [773, 218] on button "Add writer" at bounding box center [774, 223] width 62 height 15
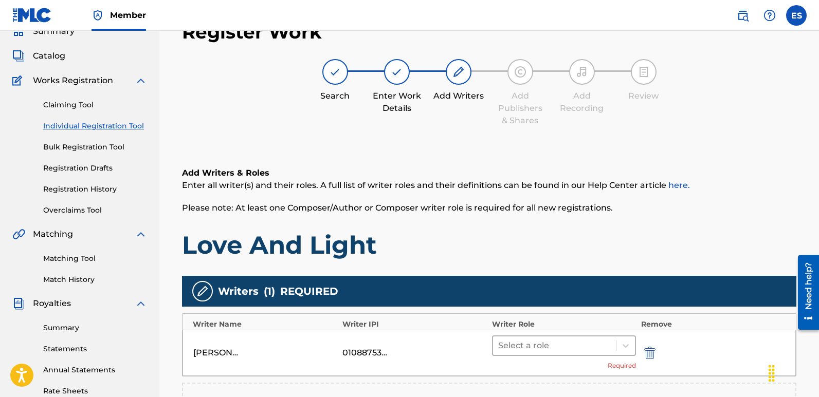
click at [552, 337] on div "Select a role" at bounding box center [554, 346] width 123 height 18
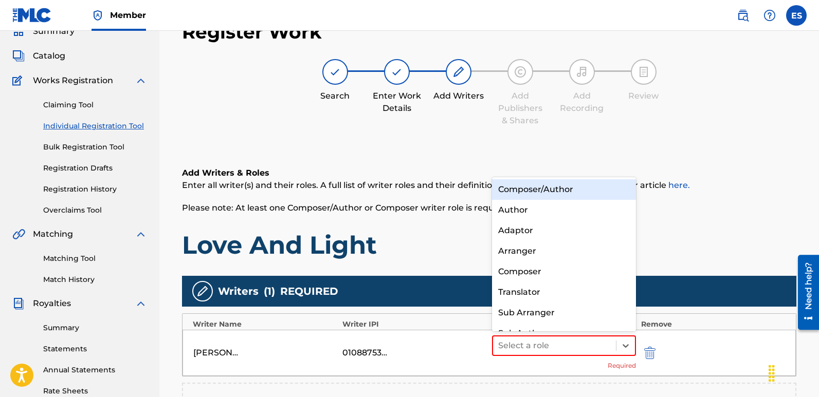
scroll to position [14, 0]
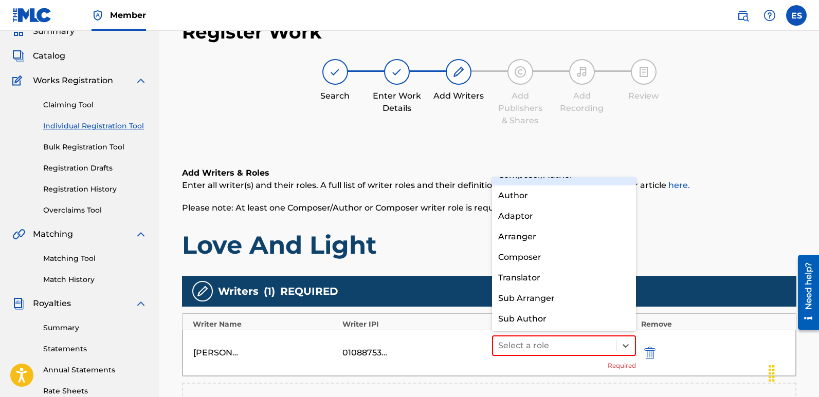
click at [558, 180] on div "Composer/Author" at bounding box center [564, 175] width 144 height 21
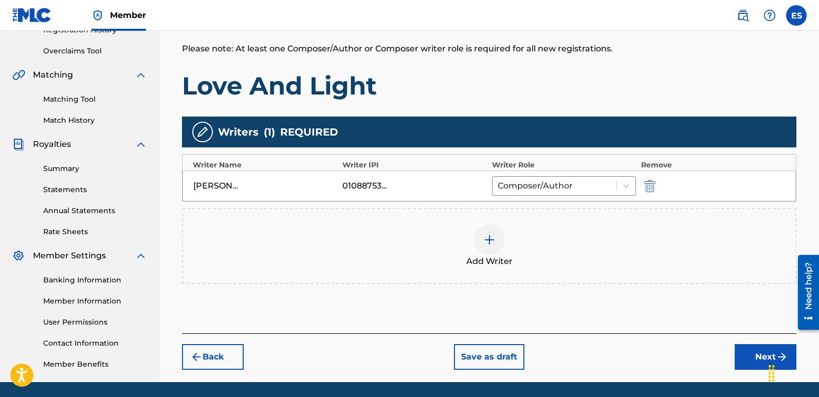
click at [752, 357] on button "Next" at bounding box center [765, 357] width 62 height 26
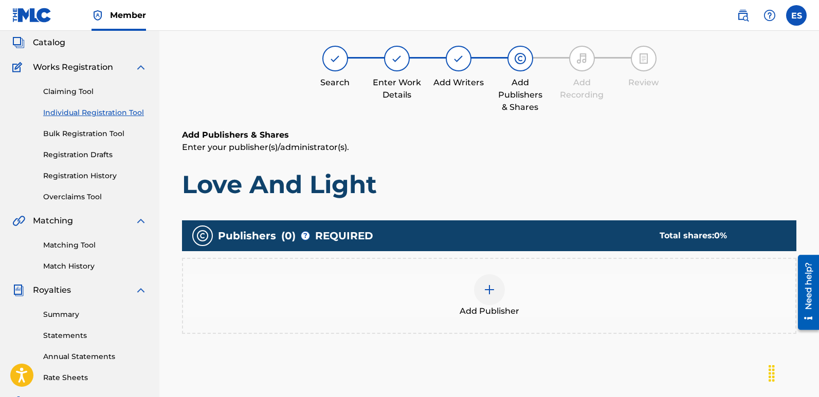
scroll to position [46, 0]
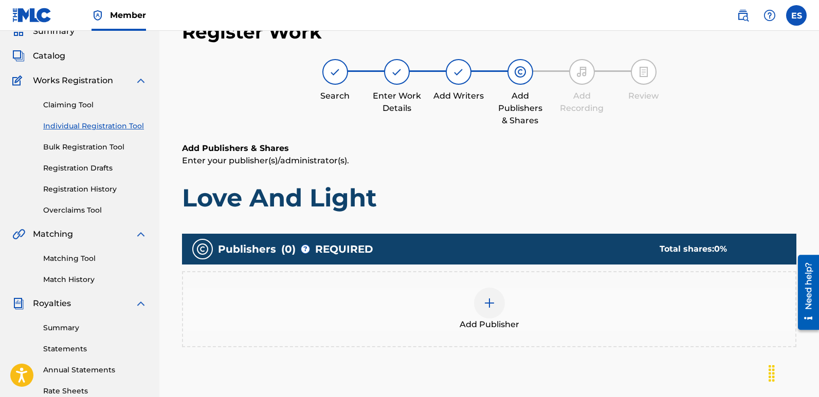
click at [494, 311] on div at bounding box center [489, 303] width 31 height 31
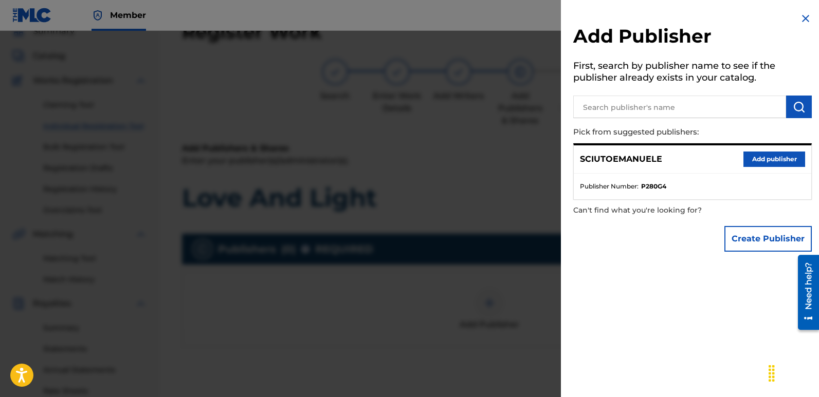
click at [765, 157] on button "Add publisher" at bounding box center [774, 159] width 62 height 15
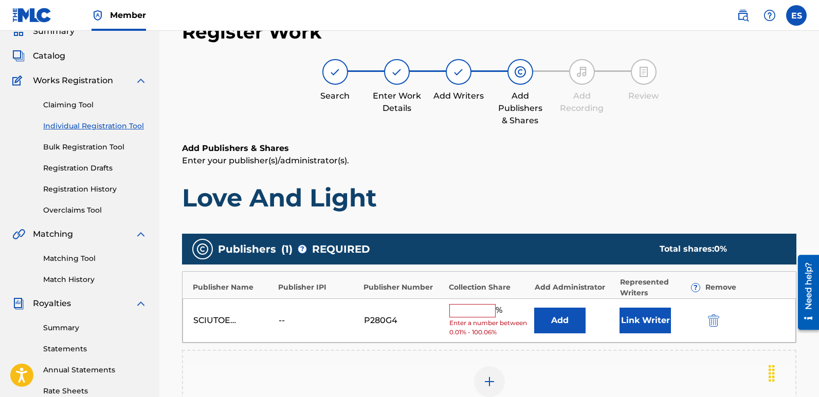
click at [635, 317] on button "Link Writer" at bounding box center [644, 321] width 51 height 26
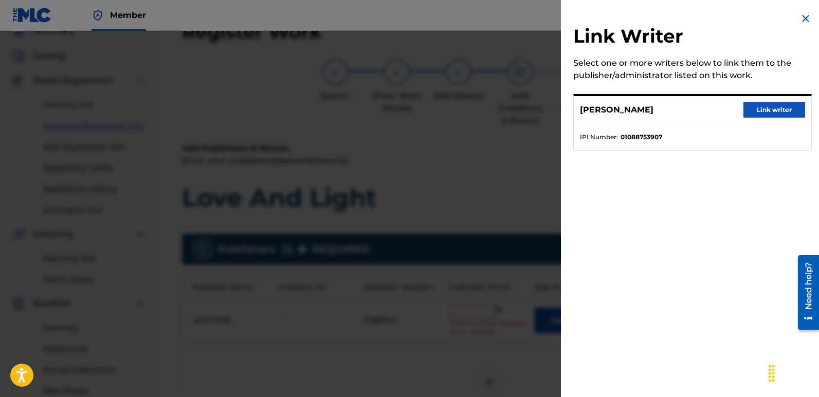
click at [782, 108] on button "Link writer" at bounding box center [774, 109] width 62 height 15
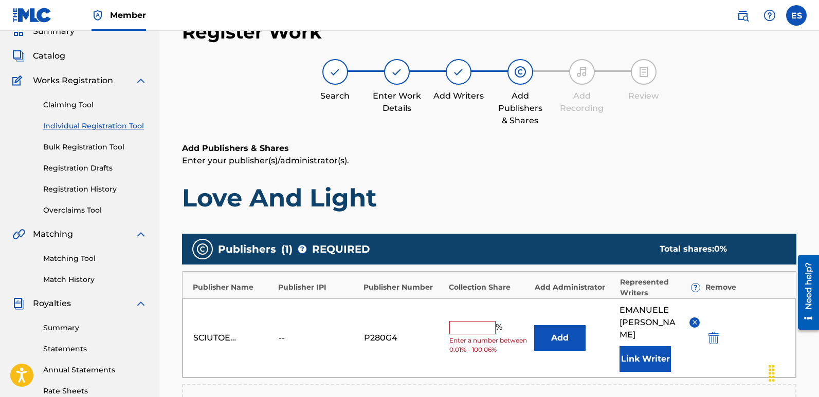
click at [473, 321] on input "text" at bounding box center [472, 327] width 46 height 13
type input "100"
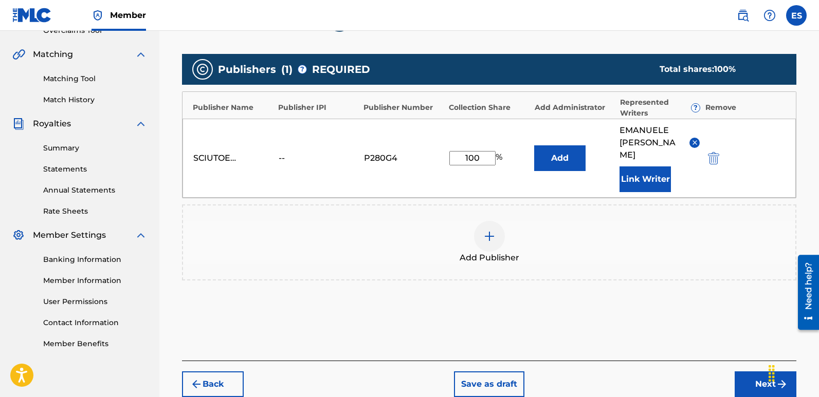
click at [747, 378] on button "Next" at bounding box center [765, 385] width 62 height 26
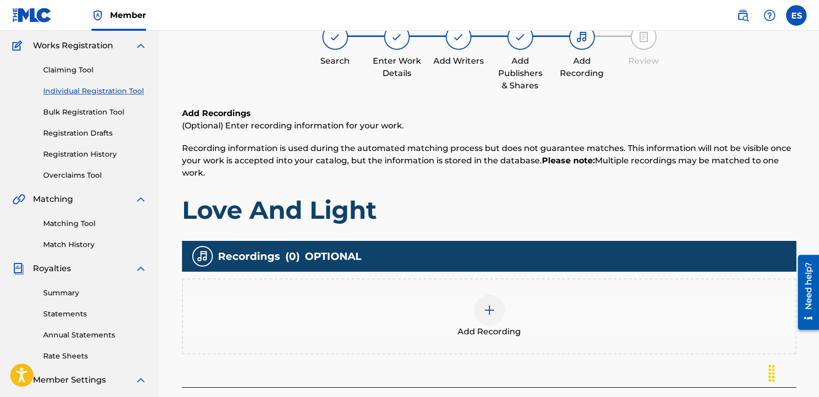
scroll to position [46, 0]
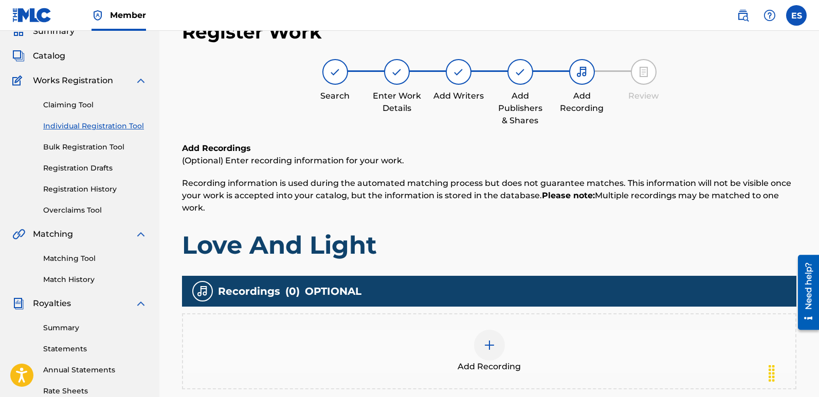
click at [501, 358] on div "Add Recording" at bounding box center [489, 351] width 612 height 43
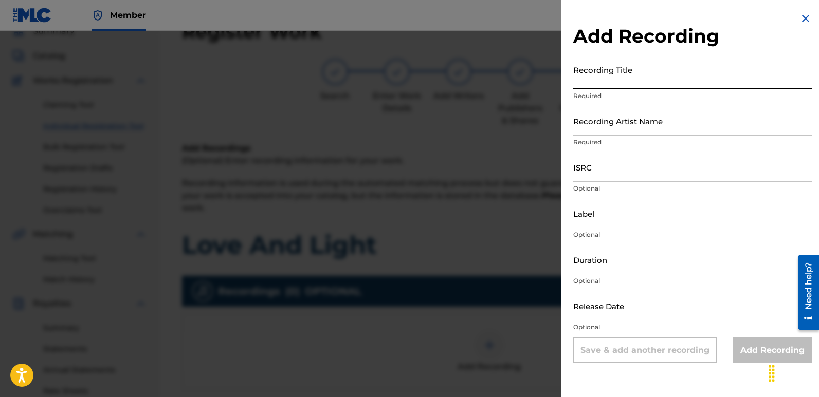
paste input "Love And Light"
type input "Love And Light"
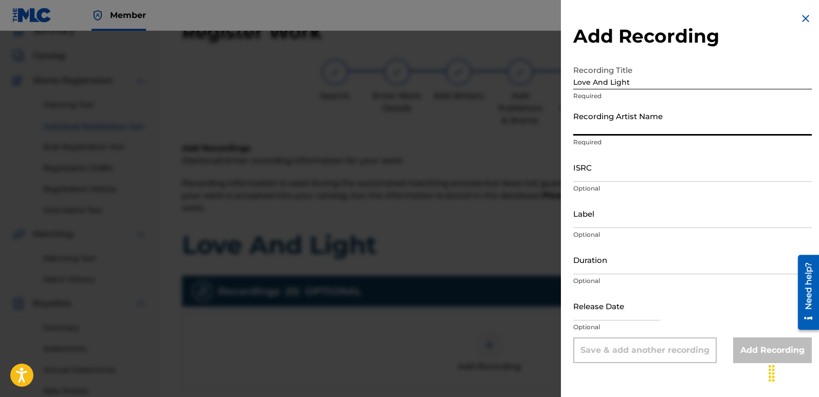
click at [665, 122] on input "Recording Artist Name" at bounding box center [692, 120] width 238 height 29
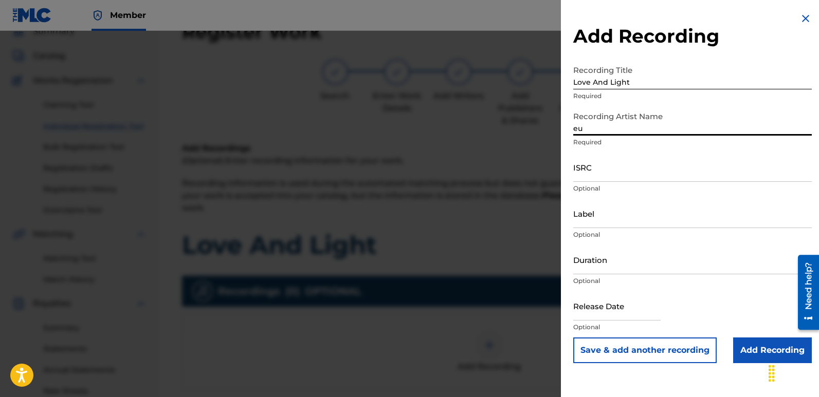
type input "Eurodancers"
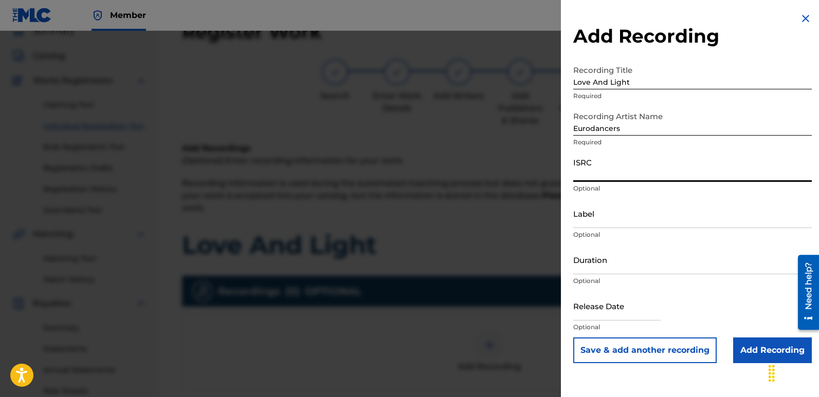
paste input "QZWFV2568308"
type input "QZWFV2568308"
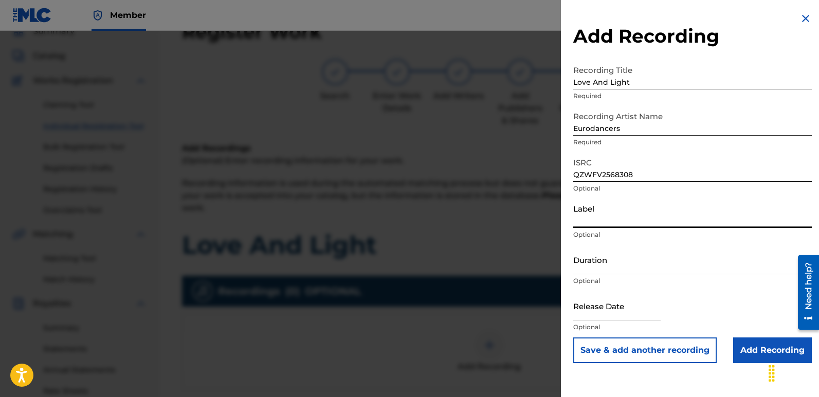
click at [624, 215] on input "Label" at bounding box center [692, 213] width 238 height 29
type input "Eurozoneflow"
click at [613, 306] on input "text" at bounding box center [616, 305] width 87 height 29
select select "7"
select select "2025"
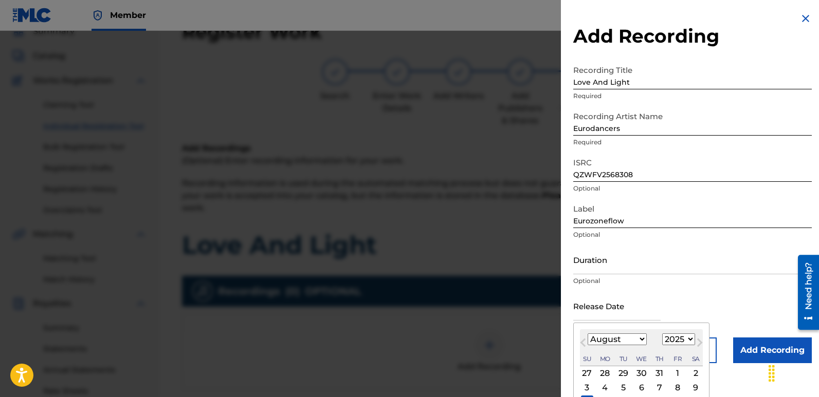
click at [584, 395] on div "10 11 12 13 14 15 16" at bounding box center [641, 402] width 123 height 14
click at [588, 396] on div "10" at bounding box center [587, 402] width 12 height 12
type input "[DATE]"
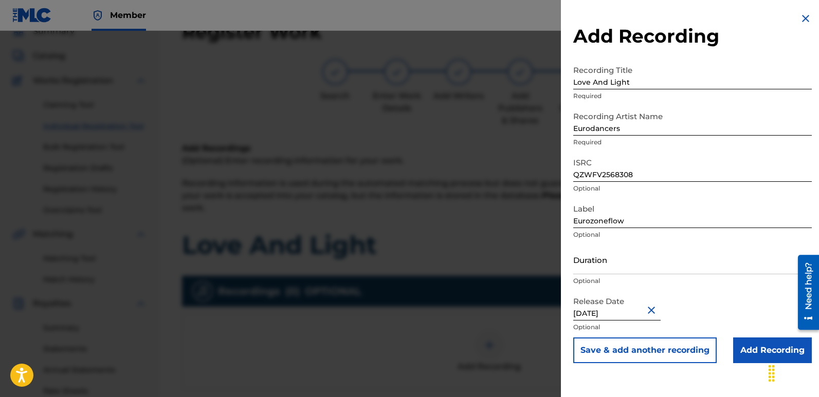
click at [751, 351] on input "Add Recording" at bounding box center [772, 351] width 79 height 26
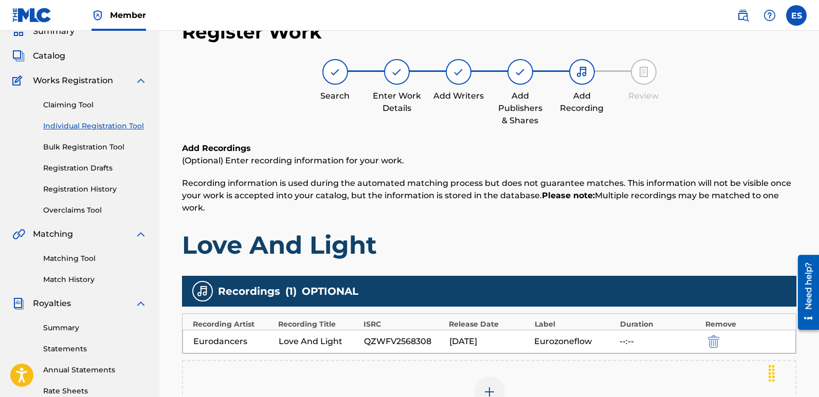
scroll to position [240, 0]
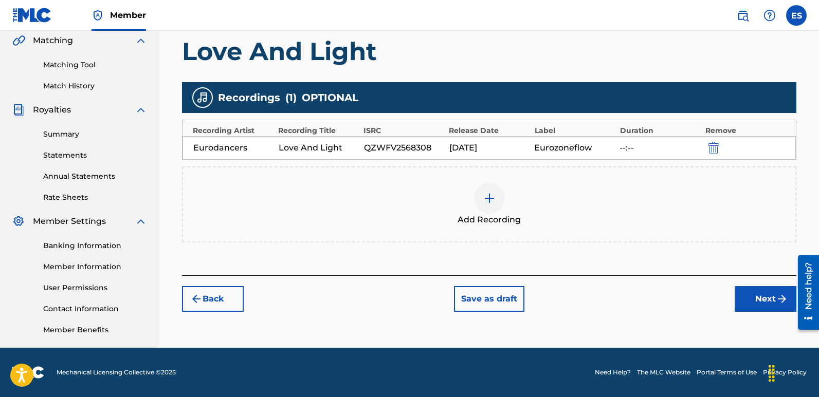
click at [767, 309] on button "Next" at bounding box center [765, 299] width 62 height 26
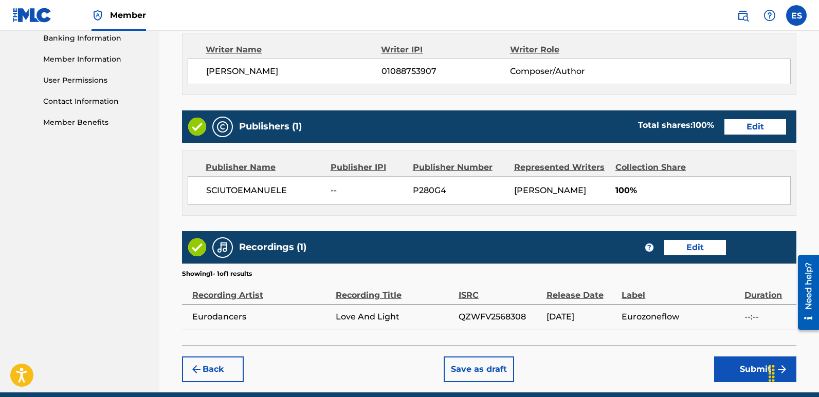
scroll to position [492, 0]
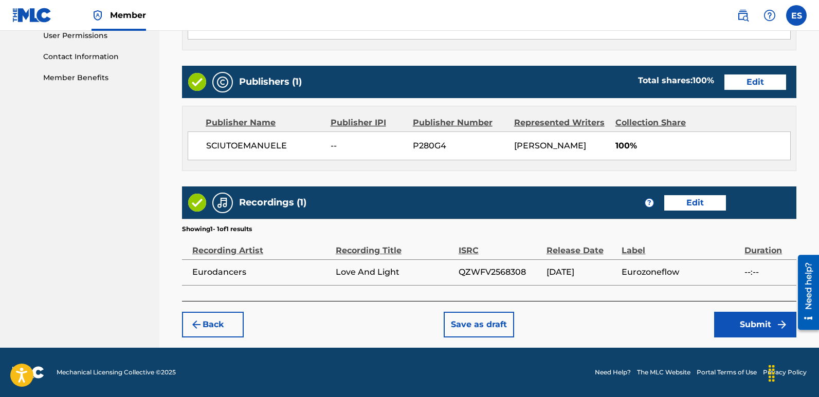
click at [771, 323] on button "Submit" at bounding box center [755, 325] width 82 height 26
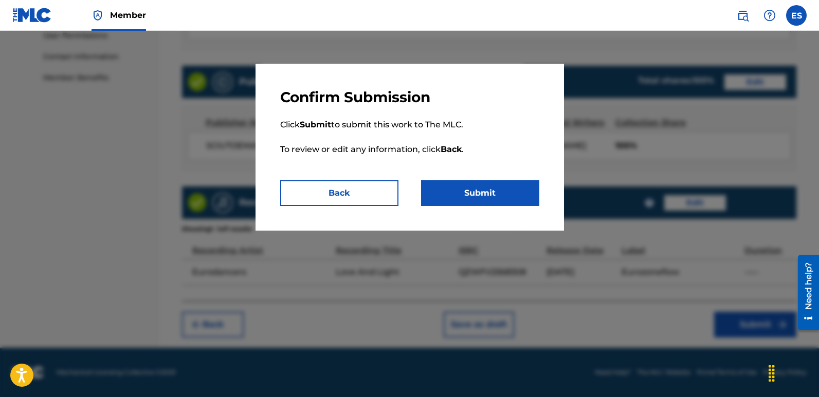
click at [490, 188] on button "Submit" at bounding box center [480, 193] width 118 height 26
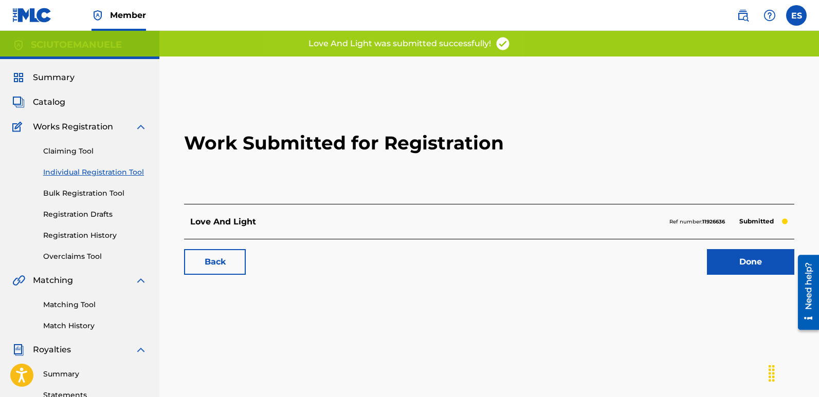
click at [751, 258] on link "Done" at bounding box center [750, 262] width 87 height 26
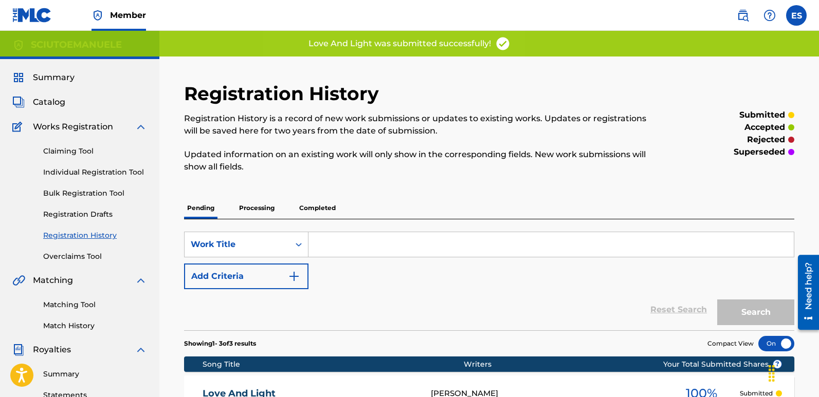
click at [118, 173] on link "Individual Registration Tool" at bounding box center [95, 172] width 104 height 11
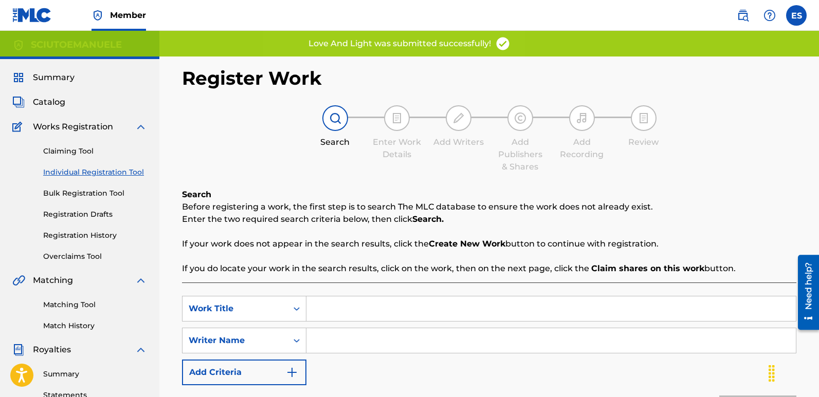
scroll to position [119, 0]
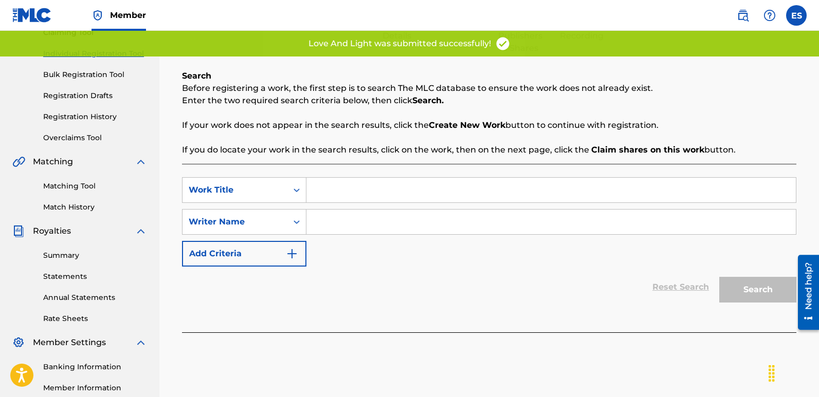
drag, startPoint x: 330, startPoint y: 196, endPoint x: 339, endPoint y: 192, distance: 9.4
click at [339, 192] on input "Search Form" at bounding box center [550, 190] width 489 height 25
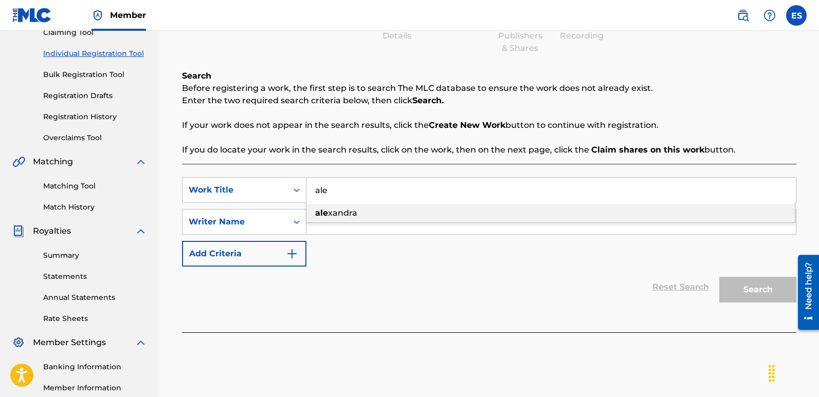
click at [354, 213] on span "xandra" at bounding box center [342, 213] width 29 height 10
type input "[PERSON_NAME]"
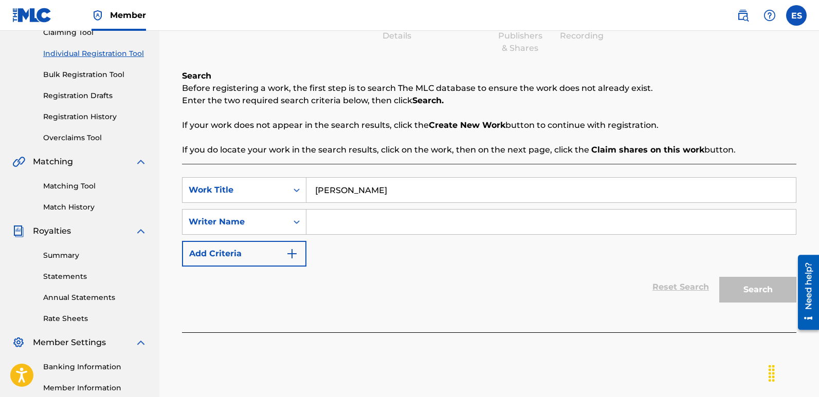
click at [323, 222] on input "Search Form" at bounding box center [550, 222] width 489 height 25
type input "[PERSON_NAME]"
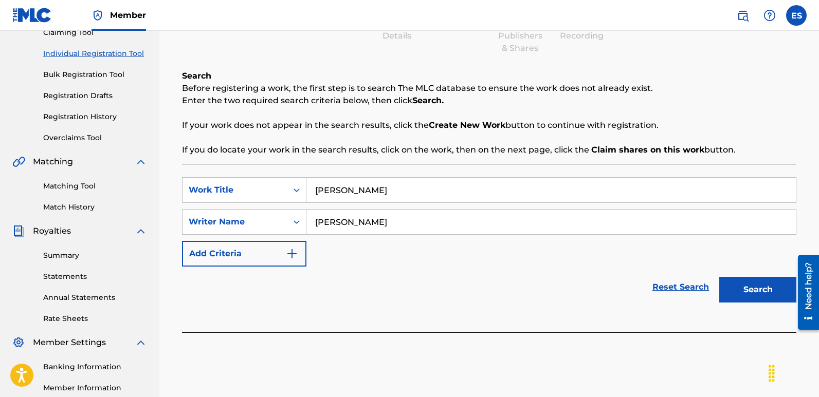
click at [762, 286] on button "Search" at bounding box center [757, 290] width 77 height 26
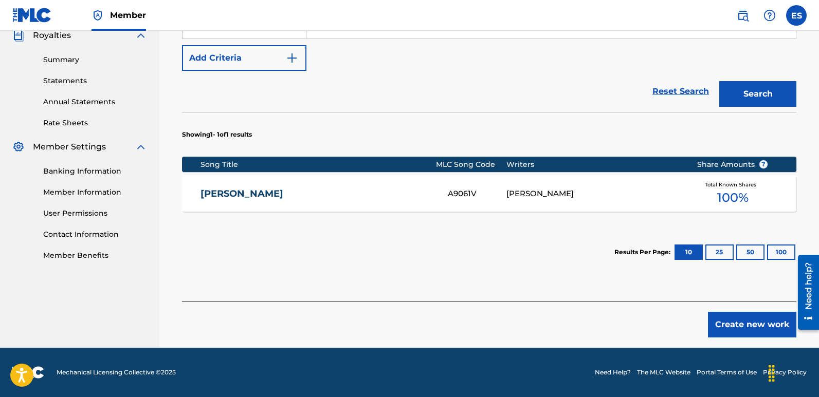
click at [764, 325] on button "Create new work" at bounding box center [752, 325] width 88 height 26
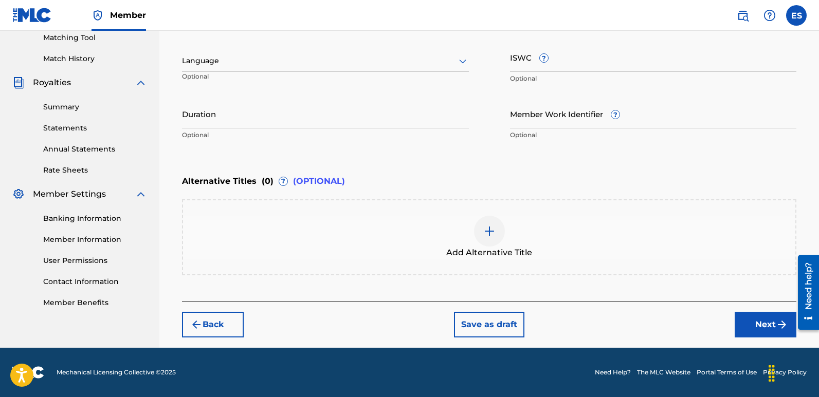
scroll to position [267, 0]
click at [249, 60] on div at bounding box center [325, 60] width 287 height 13
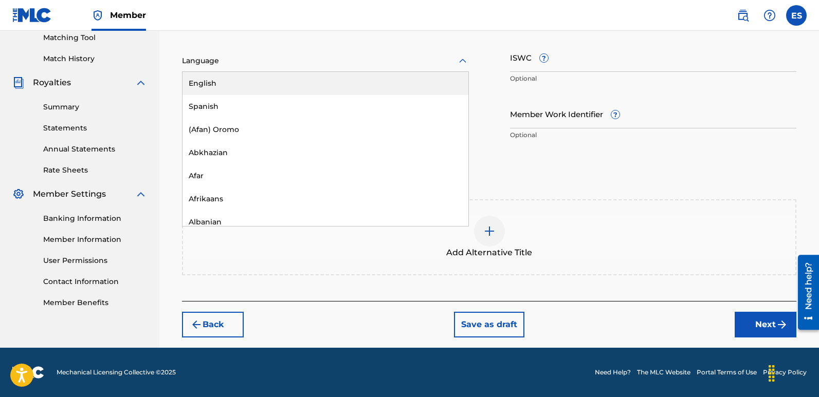
click at [221, 80] on div "English" at bounding box center [325, 83] width 286 height 23
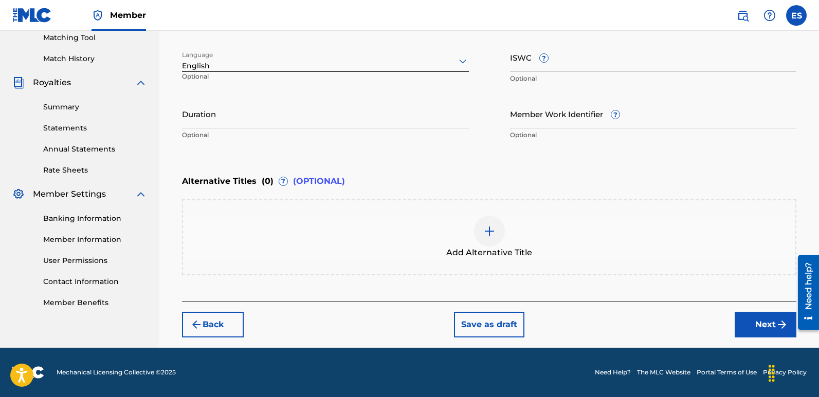
scroll to position [213, 0]
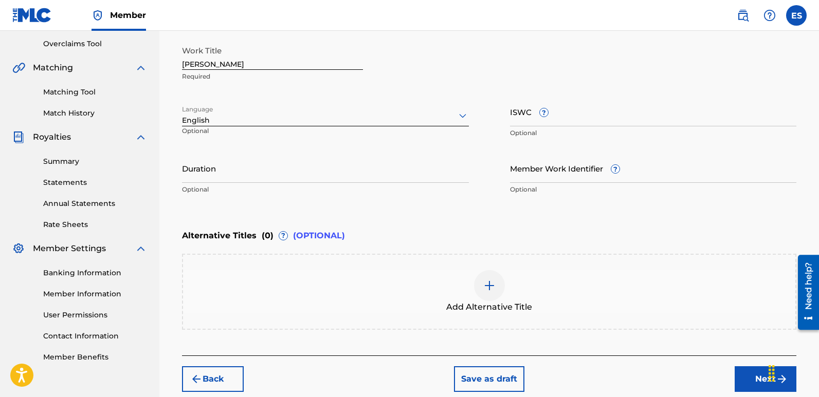
click at [223, 59] on input "[PERSON_NAME]" at bounding box center [272, 55] width 181 height 29
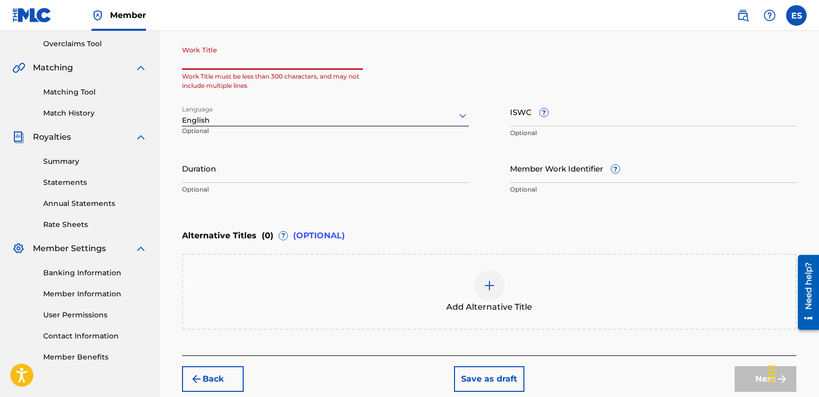
paste input "Party Until Morning"
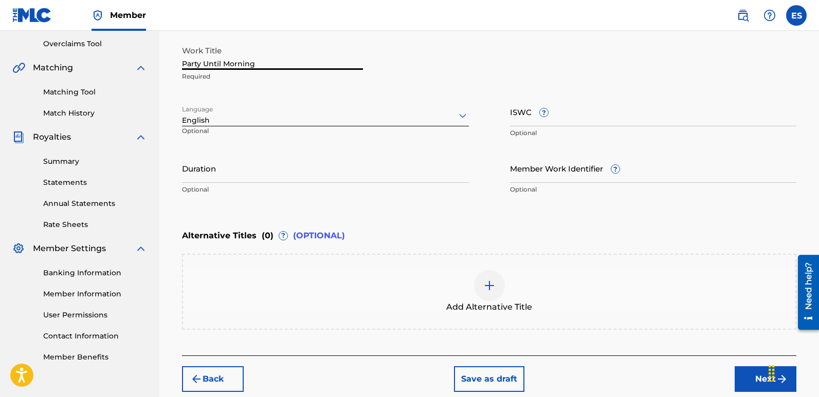
type input "Party Until Morning"
click at [751, 372] on button "Next" at bounding box center [765, 379] width 62 height 26
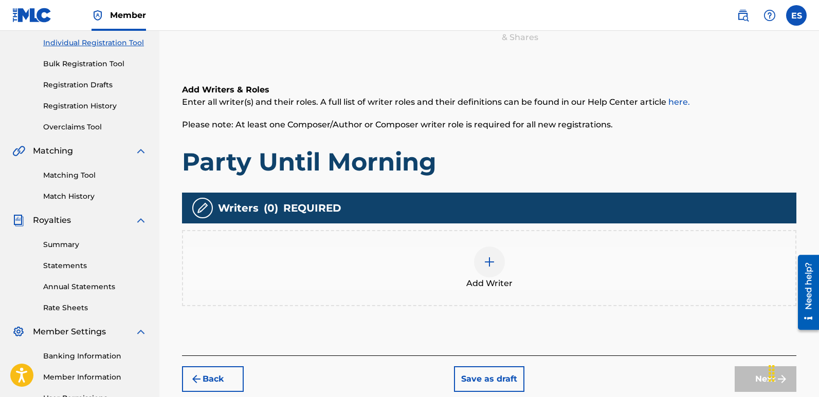
scroll to position [46, 0]
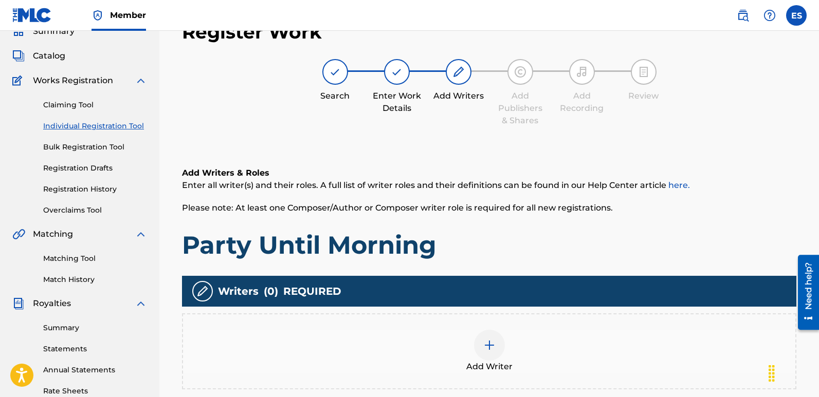
click at [490, 358] on div at bounding box center [489, 345] width 31 height 31
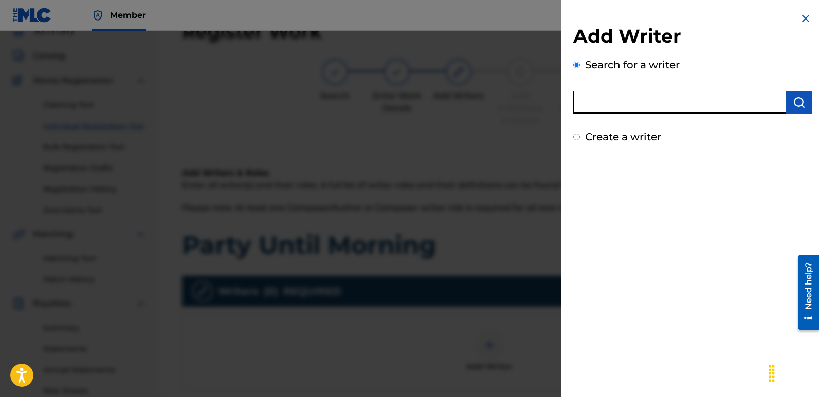
click at [618, 104] on input "text" at bounding box center [679, 102] width 213 height 23
type input "emanuelesciuto"
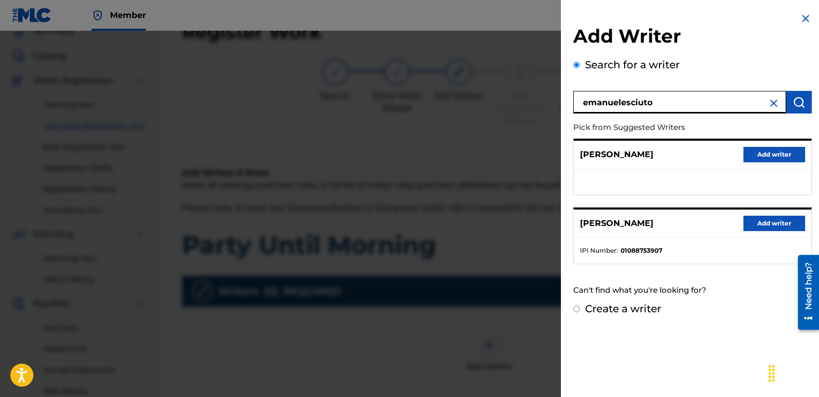
click at [771, 220] on button "Add writer" at bounding box center [774, 223] width 62 height 15
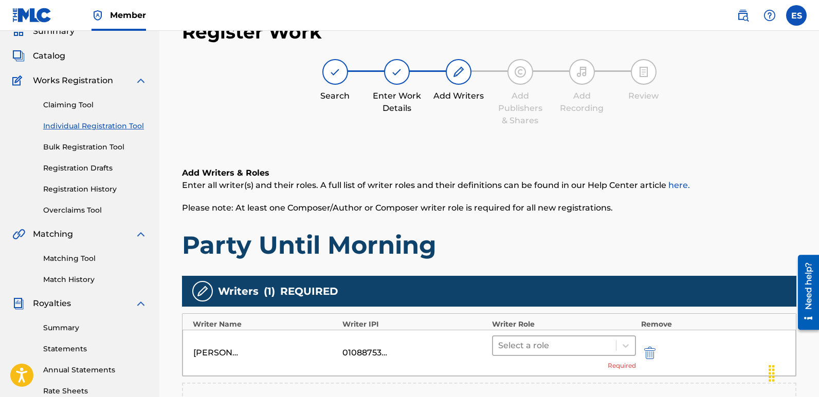
click at [582, 343] on div at bounding box center [554, 346] width 113 height 14
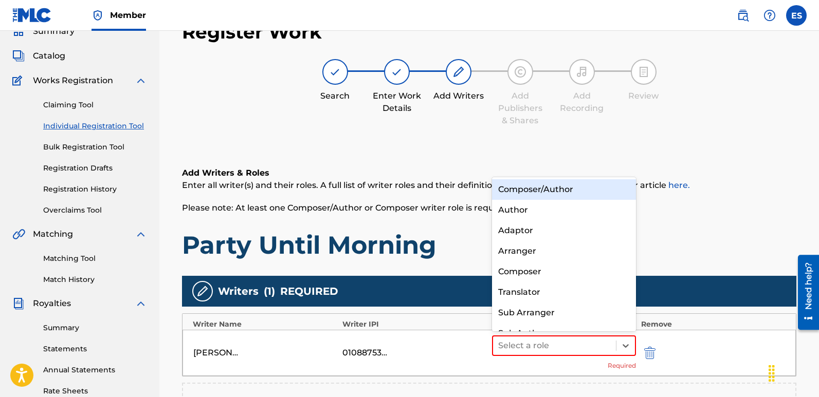
scroll to position [14, 0]
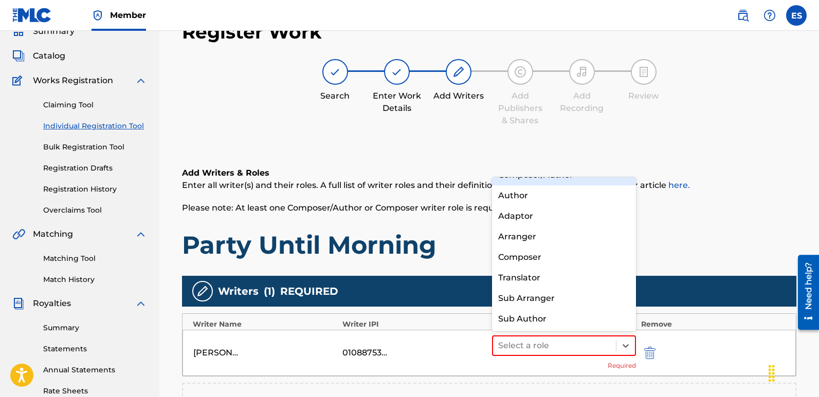
click at [535, 182] on div "Composer/Author" at bounding box center [564, 175] width 144 height 21
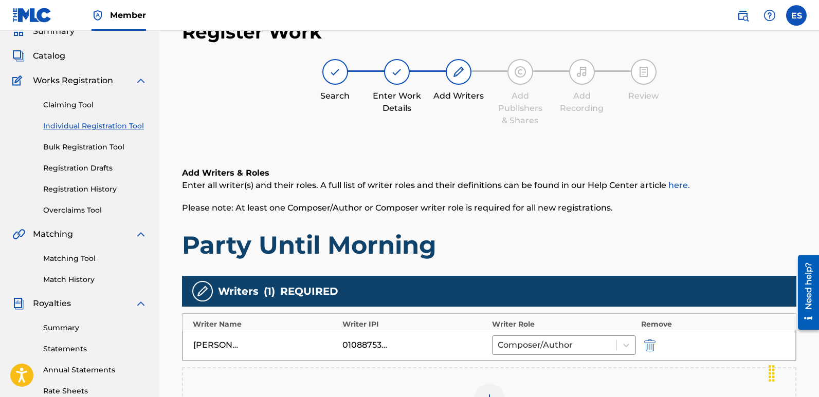
scroll to position [215, 0]
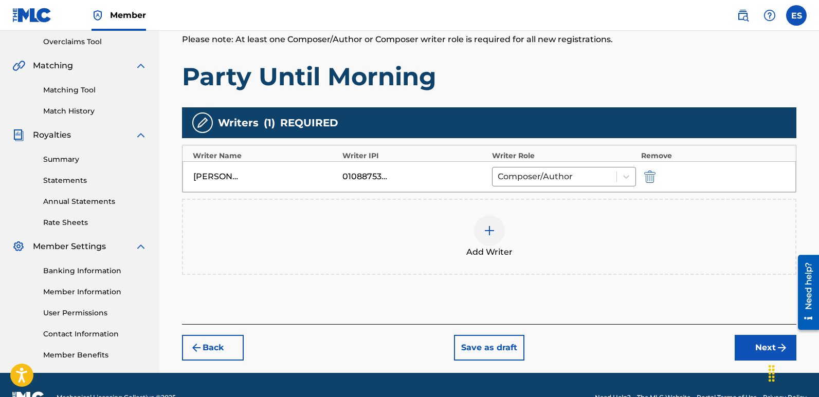
click at [764, 347] on button "Next" at bounding box center [765, 348] width 62 height 26
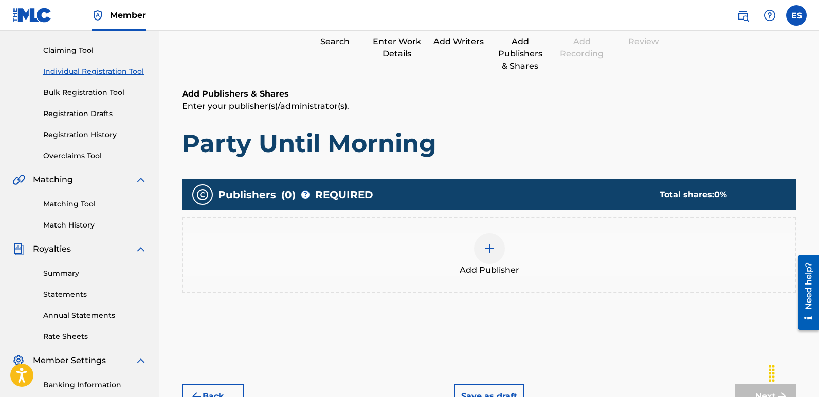
scroll to position [46, 0]
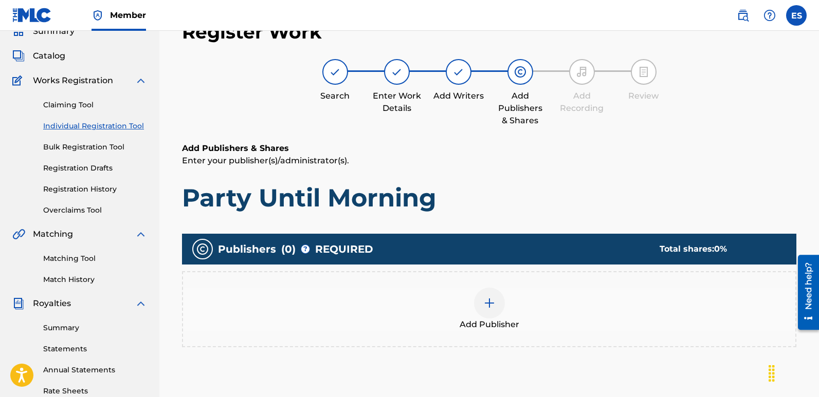
click at [493, 323] on span "Add Publisher" at bounding box center [489, 325] width 60 height 12
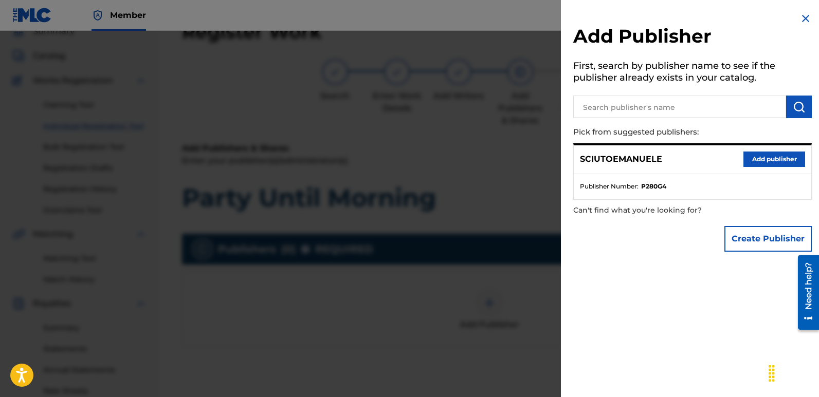
click at [766, 162] on button "Add publisher" at bounding box center [774, 159] width 62 height 15
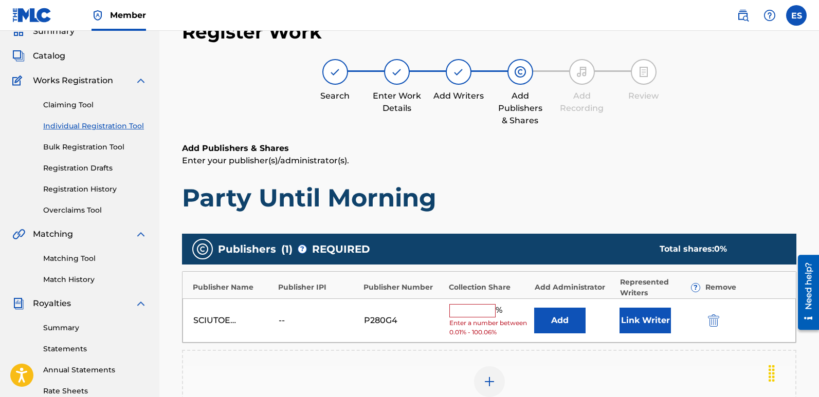
click at [628, 313] on button "Link Writer" at bounding box center [644, 321] width 51 height 26
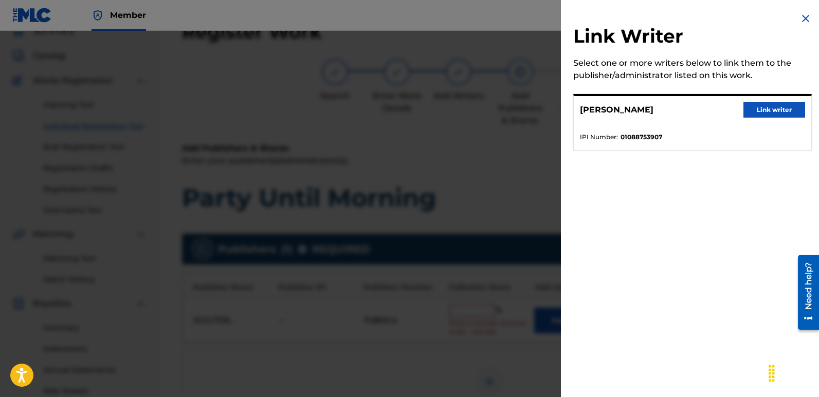
click at [779, 106] on button "Link writer" at bounding box center [774, 109] width 62 height 15
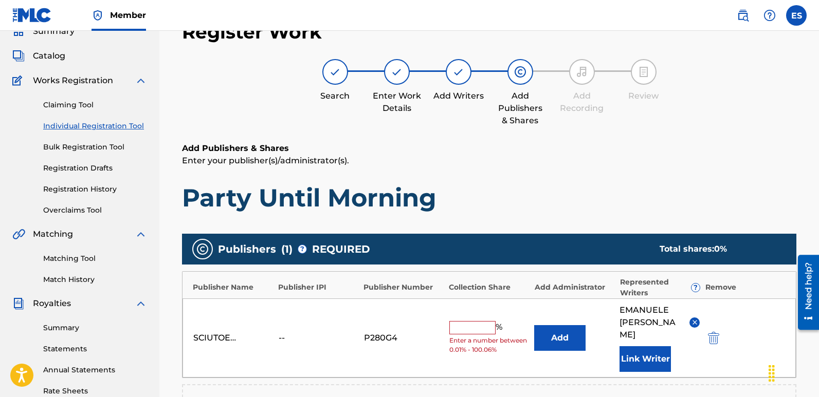
click at [473, 321] on input "text" at bounding box center [472, 327] width 46 height 13
type input "100"
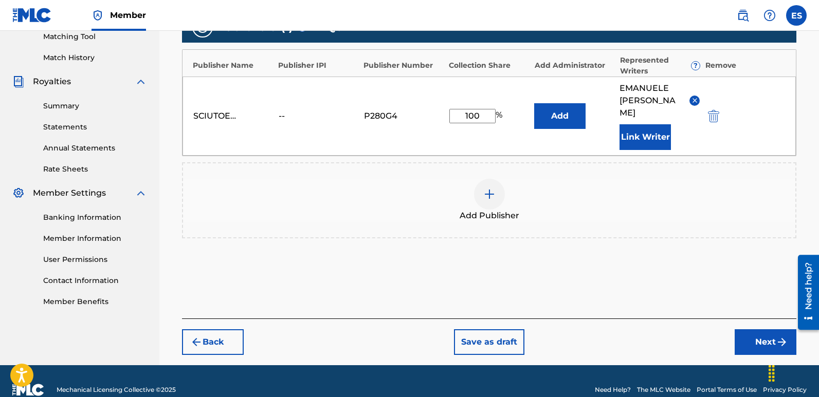
click at [756, 329] on button "Next" at bounding box center [765, 342] width 62 height 26
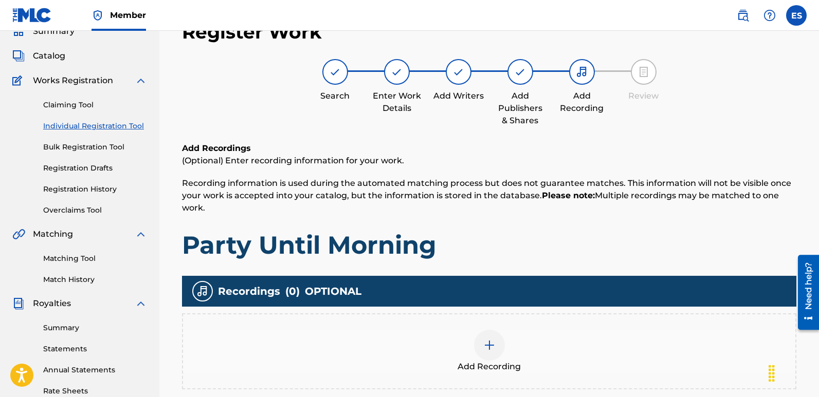
click at [474, 363] on span "Add Recording" at bounding box center [488, 367] width 63 height 12
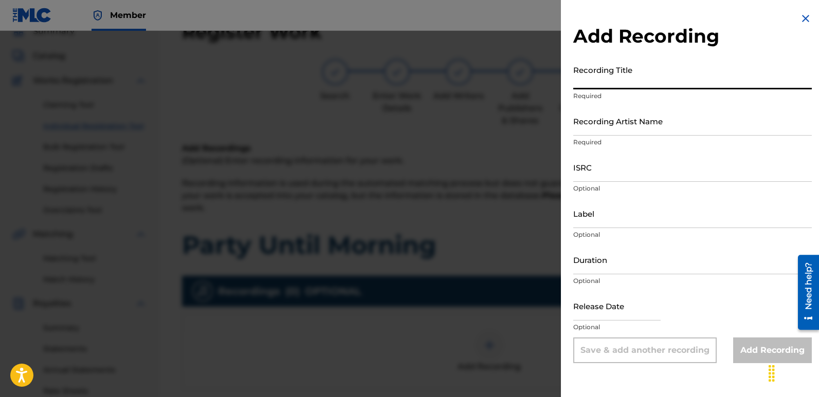
paste input "Party Until Morning"
type input "Party Until Morning"
click at [614, 125] on input "Recording Artist Name" at bounding box center [692, 120] width 238 height 29
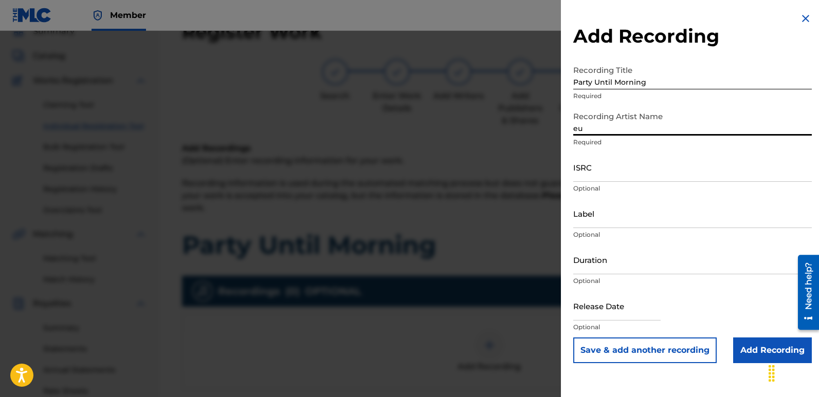
type input "Eurodancers"
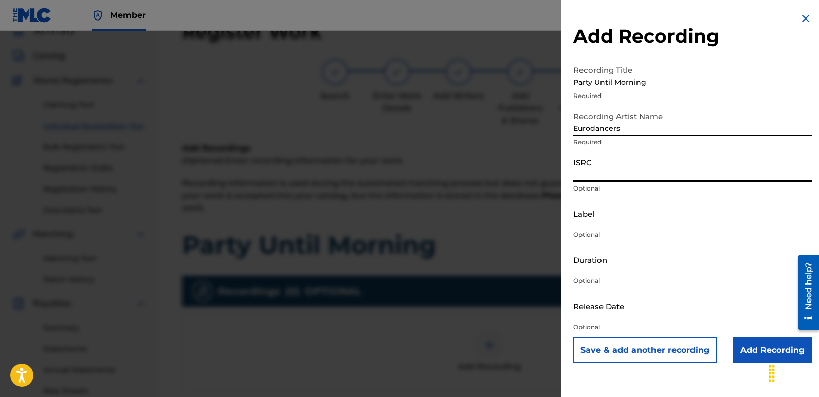
paste input "QZWFV2568309"
type input "QZWFV2568309"
click at [627, 212] on input "Label" at bounding box center [692, 213] width 238 height 29
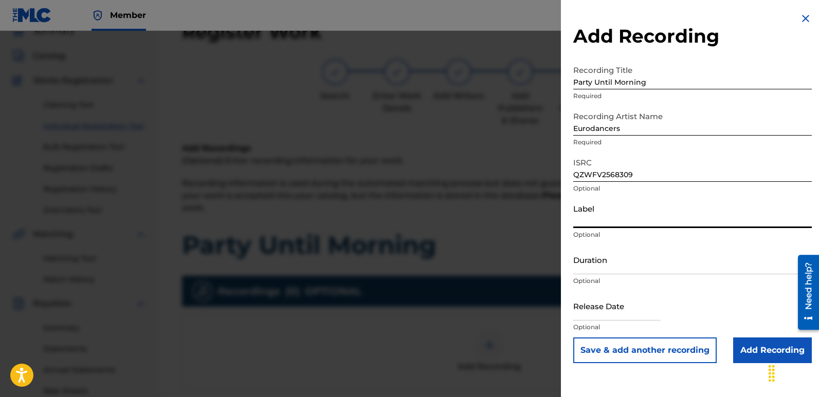
type input "Italodance2000"
click at [602, 300] on input "text" at bounding box center [616, 305] width 87 height 29
select select "7"
select select "2025"
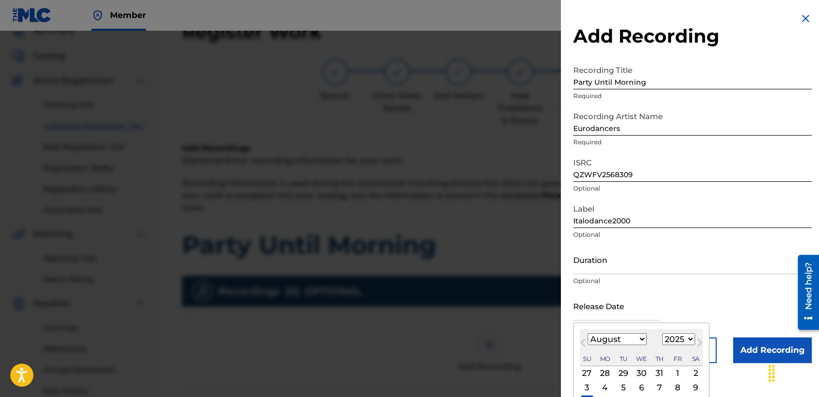
click at [587, 396] on div "10" at bounding box center [587, 402] width 12 height 12
type input "[DATE]"
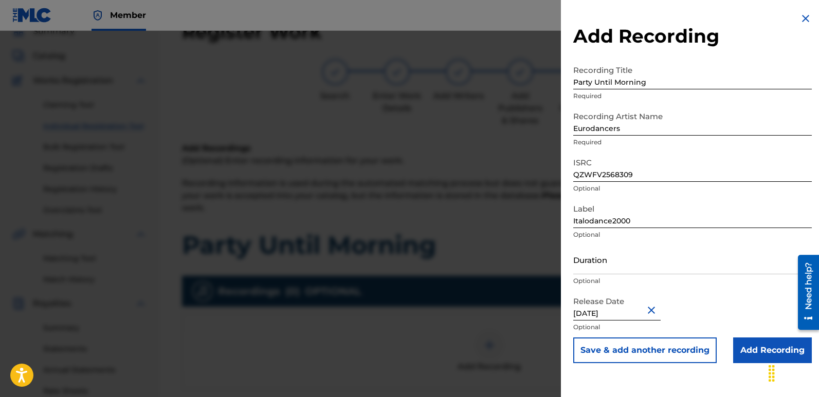
click at [761, 349] on input "Add Recording" at bounding box center [772, 351] width 79 height 26
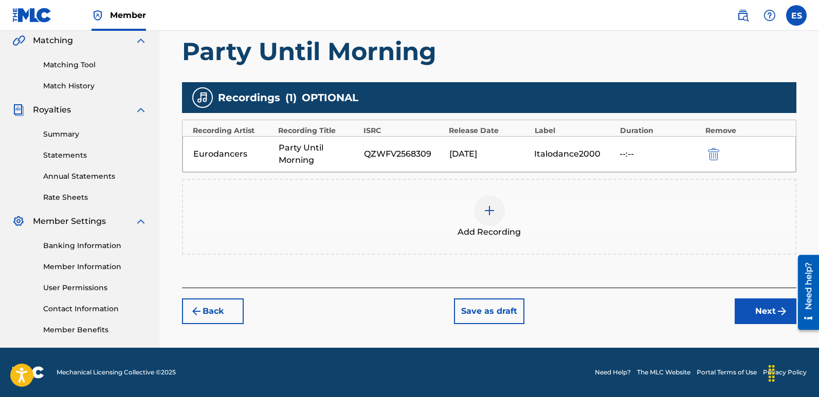
click at [767, 311] on button "Next" at bounding box center [765, 312] width 62 height 26
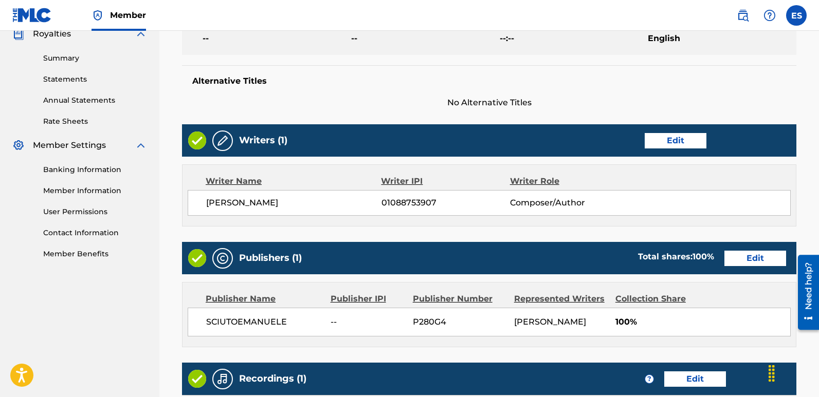
scroll to position [437, 0]
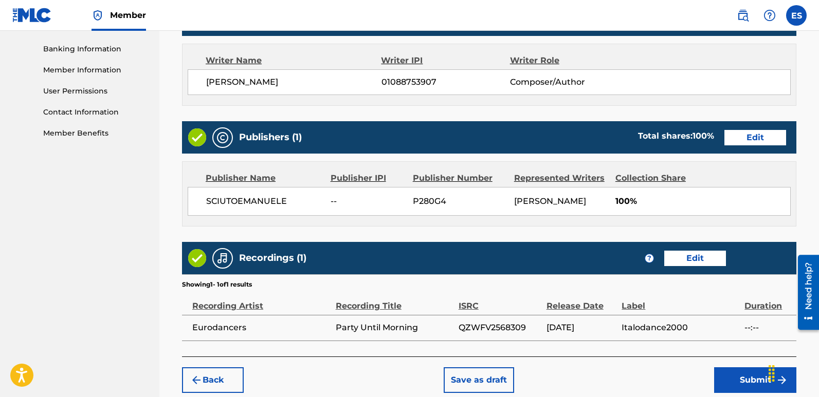
click at [740, 379] on button "Submit" at bounding box center [755, 380] width 82 height 26
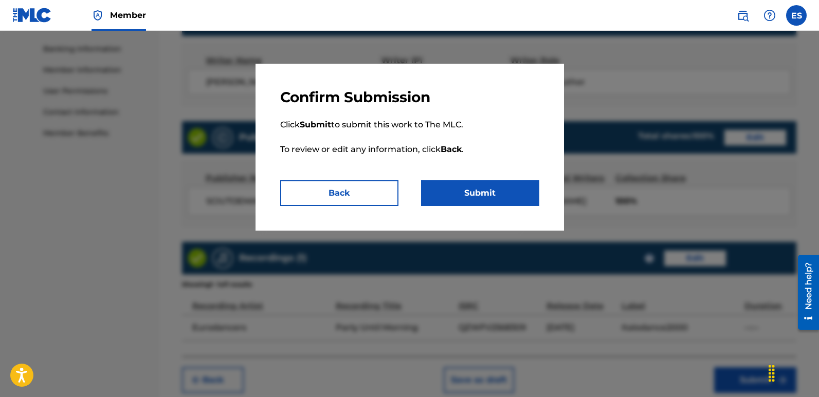
click at [477, 198] on button "Submit" at bounding box center [480, 193] width 118 height 26
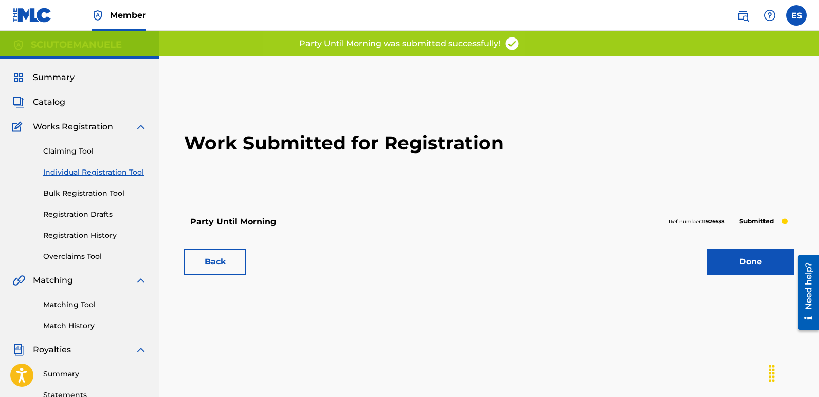
click at [757, 254] on link "Done" at bounding box center [750, 262] width 87 height 26
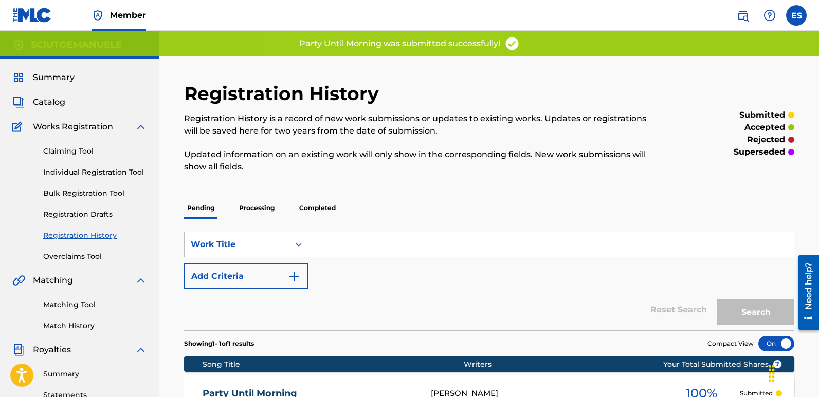
click at [86, 171] on link "Individual Registration Tool" at bounding box center [95, 172] width 104 height 11
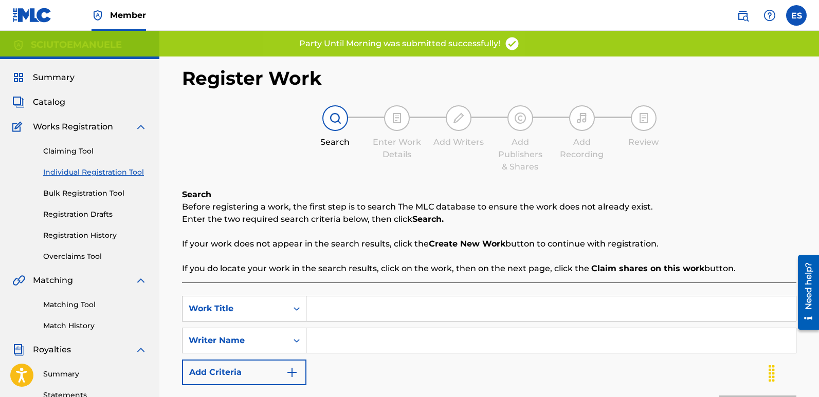
scroll to position [146, 0]
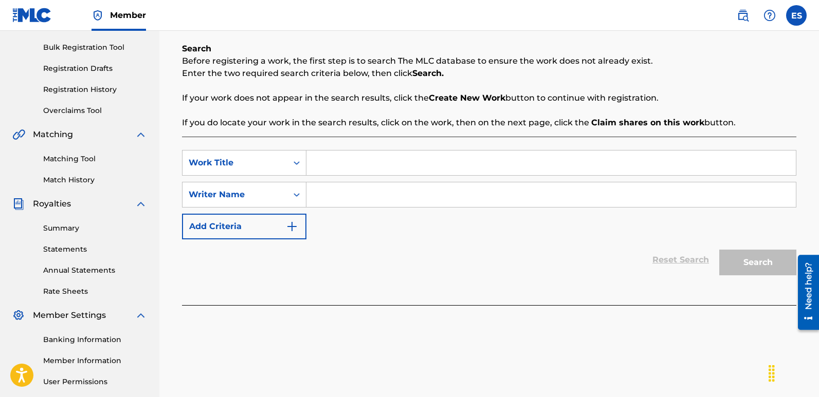
click at [344, 160] on input "Search Form" at bounding box center [550, 163] width 489 height 25
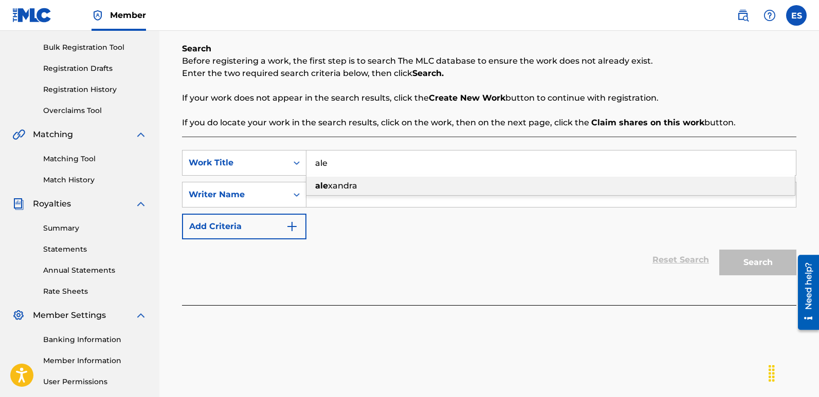
click at [355, 182] on span "xandra" at bounding box center [342, 186] width 29 height 10
type input "[PERSON_NAME]"
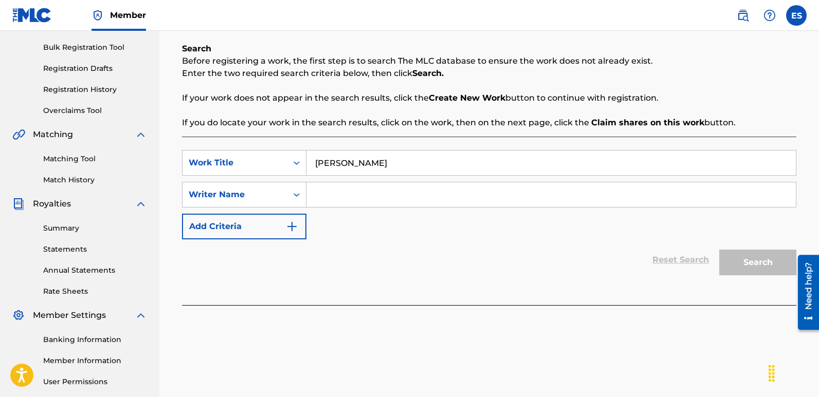
click at [334, 190] on input "Search Form" at bounding box center [550, 194] width 489 height 25
type input "[PERSON_NAME]"
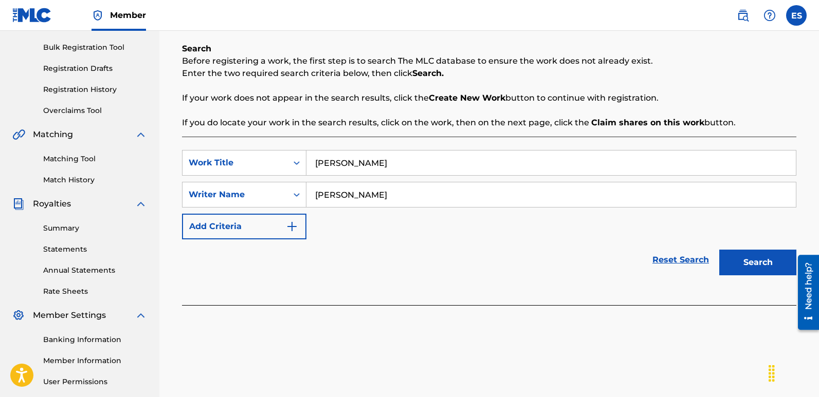
click at [758, 265] on button "Search" at bounding box center [757, 263] width 77 height 26
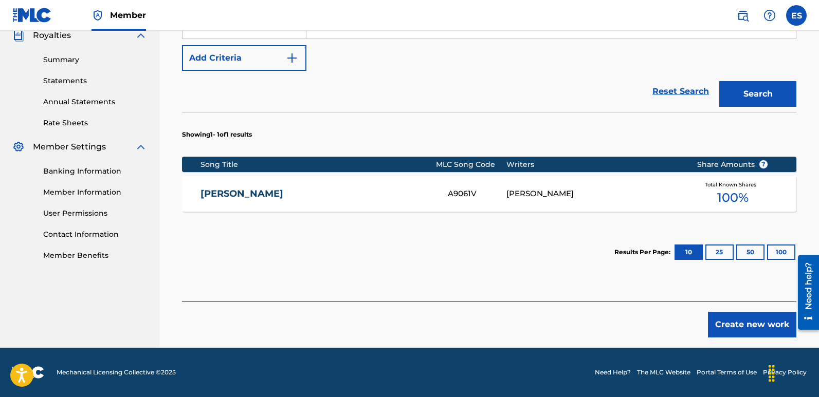
click at [768, 319] on button "Create new work" at bounding box center [752, 325] width 88 height 26
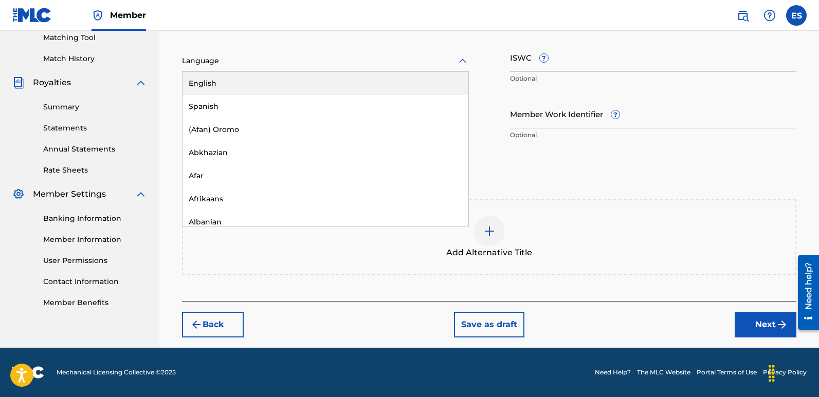
click at [290, 55] on div at bounding box center [325, 60] width 287 height 13
click at [222, 86] on div "English" at bounding box center [325, 83] width 286 height 23
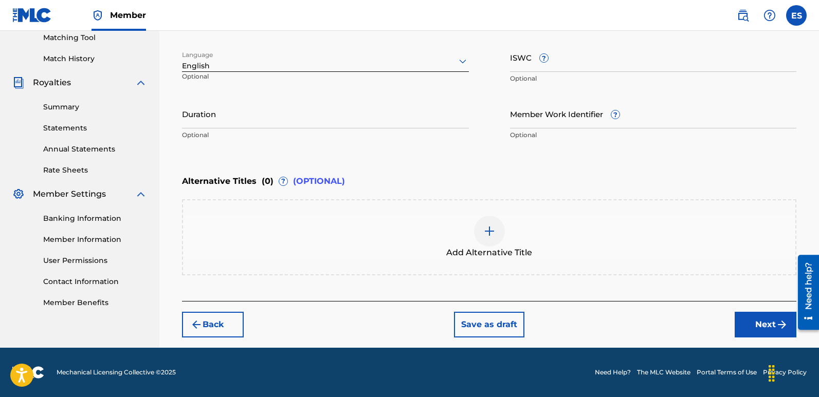
scroll to position [170, 0]
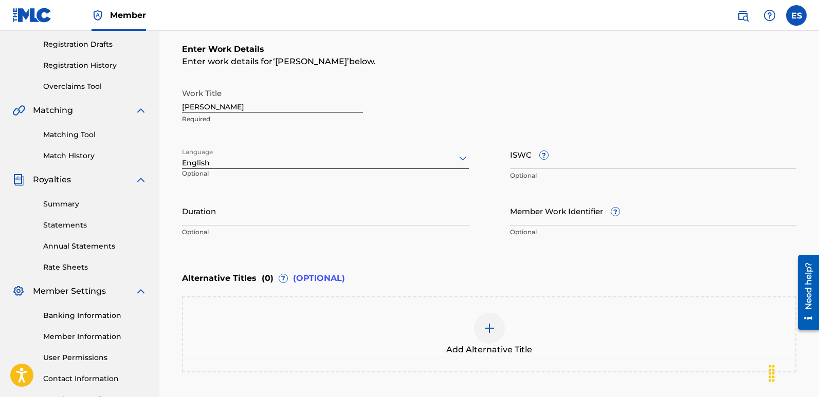
click at [225, 104] on input "[PERSON_NAME]" at bounding box center [272, 97] width 181 height 29
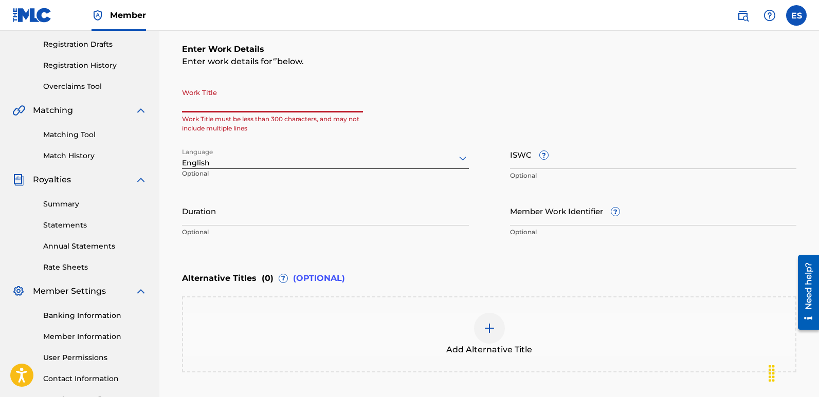
paste input "Until The End Of Time"
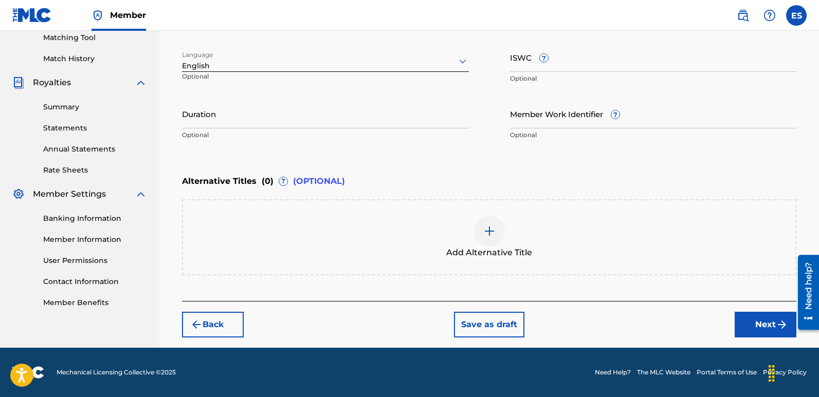
type input "Until The End Of Time"
click at [769, 317] on button "Next" at bounding box center [765, 325] width 62 height 26
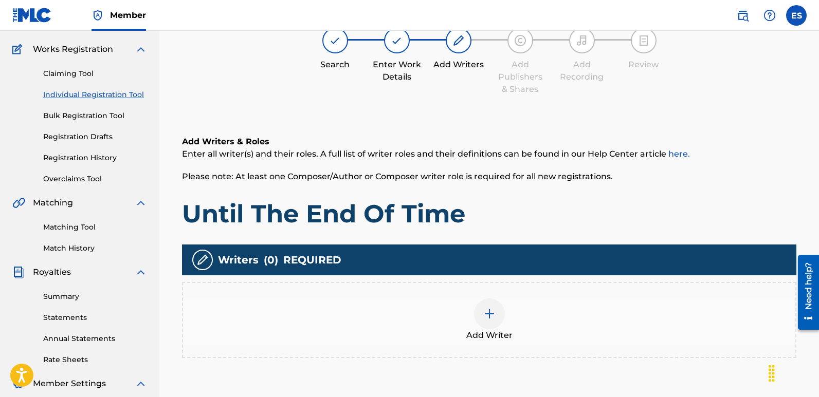
scroll to position [46, 0]
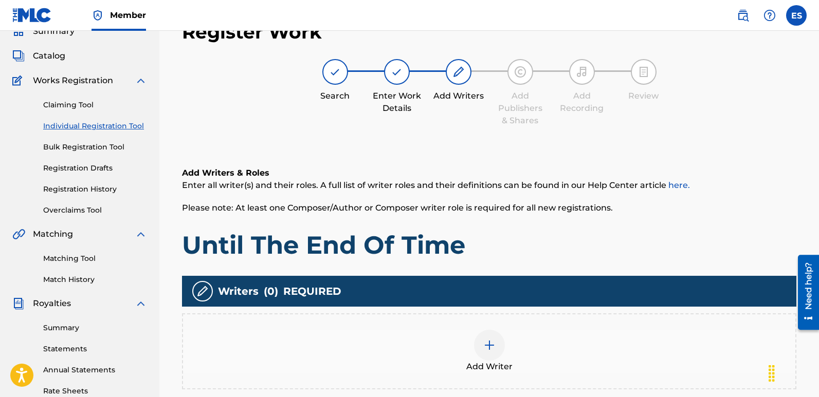
click at [491, 354] on div at bounding box center [489, 345] width 31 height 31
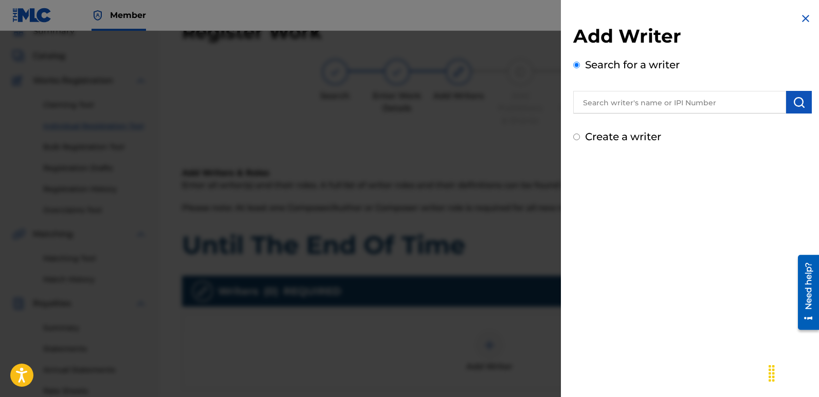
click at [686, 106] on input "text" at bounding box center [679, 102] width 213 height 23
type input "emanuelesciuto"
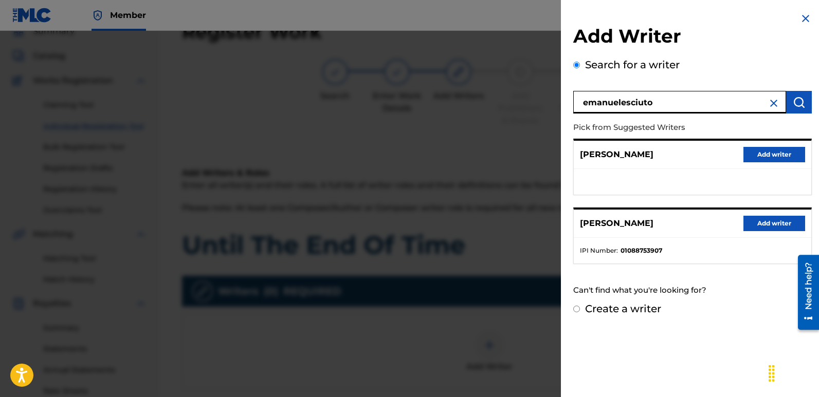
click at [772, 223] on button "Add writer" at bounding box center [774, 223] width 62 height 15
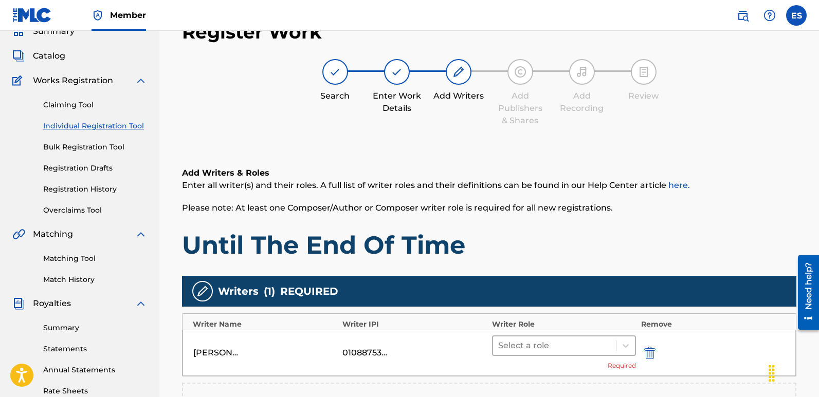
click at [551, 341] on div at bounding box center [554, 346] width 113 height 14
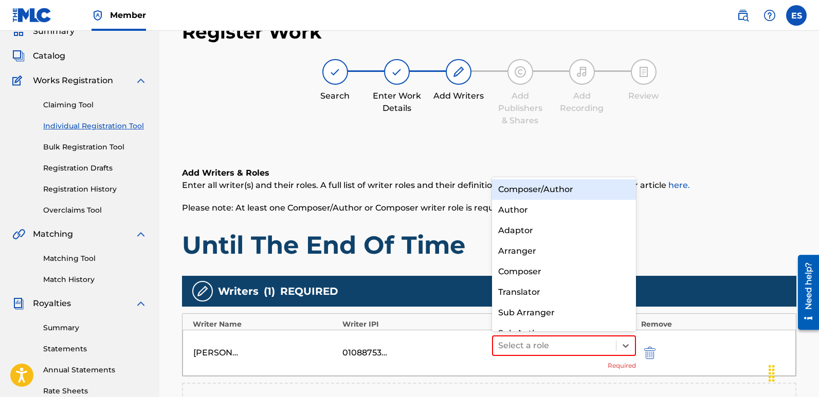
click at [539, 196] on div "Composer/Author" at bounding box center [564, 189] width 144 height 21
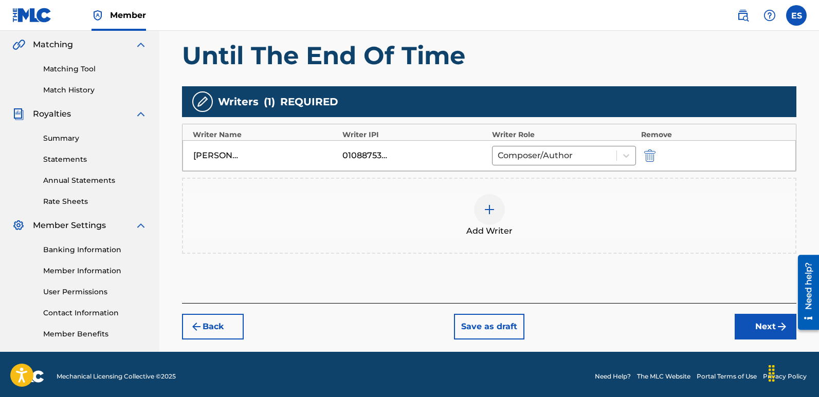
click at [765, 317] on button "Next" at bounding box center [765, 327] width 62 height 26
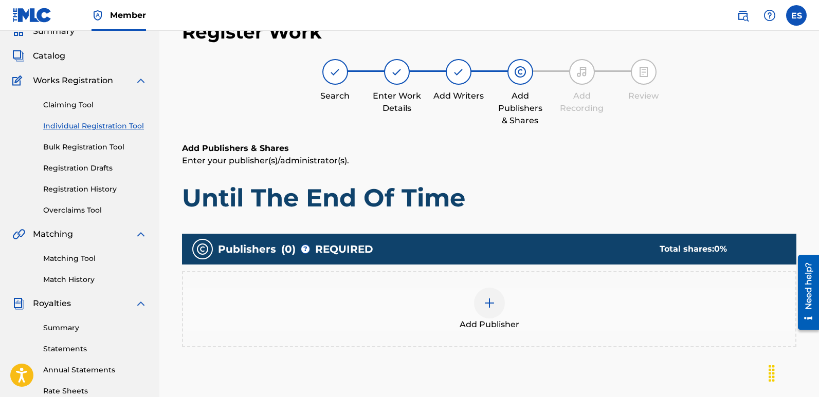
click at [495, 299] on div at bounding box center [489, 303] width 31 height 31
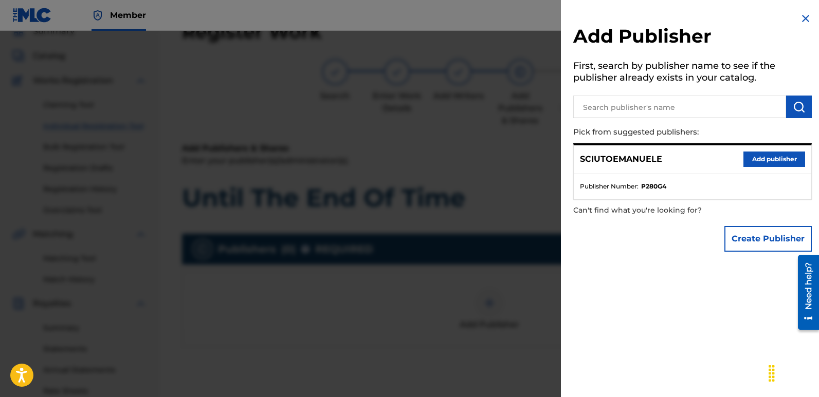
click at [759, 155] on button "Add publisher" at bounding box center [774, 159] width 62 height 15
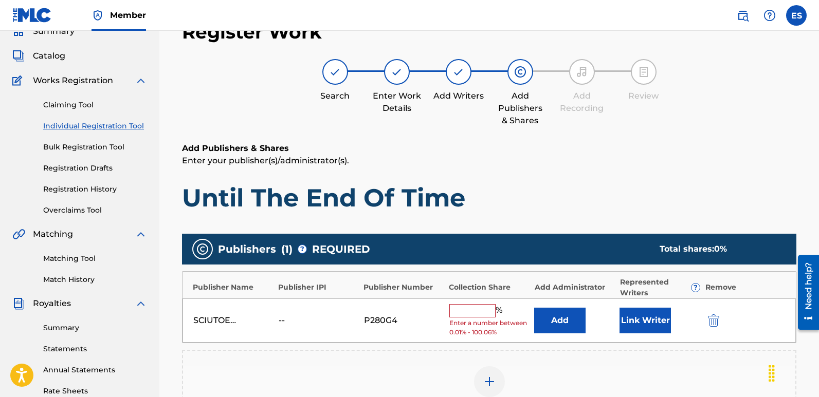
click at [642, 319] on button "Link Writer" at bounding box center [644, 321] width 51 height 26
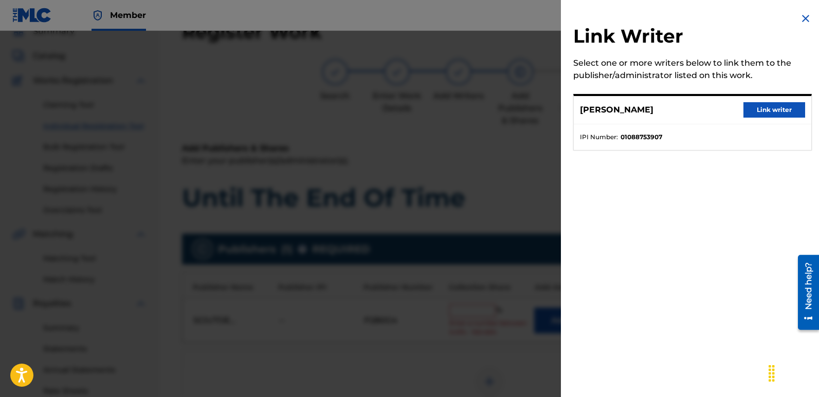
click at [764, 108] on button "Link writer" at bounding box center [774, 109] width 62 height 15
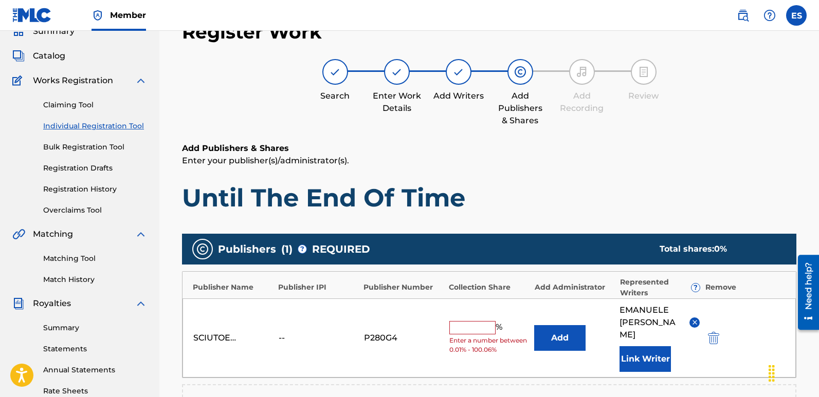
click at [487, 321] on input "text" at bounding box center [472, 327] width 46 height 13
type input "100"
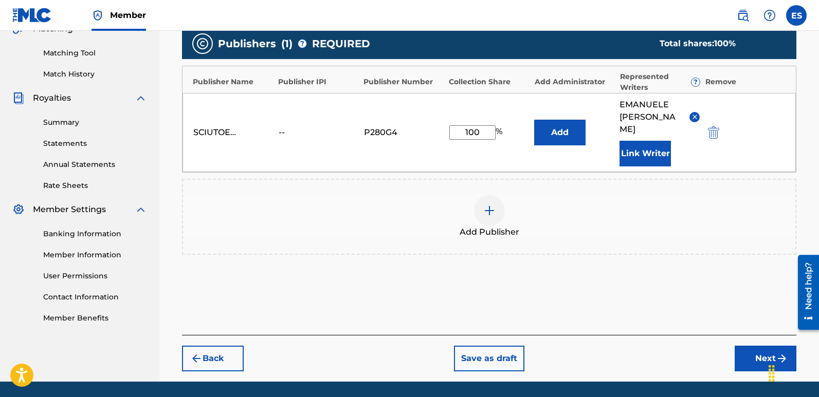
click at [749, 346] on button "Next" at bounding box center [765, 359] width 62 height 26
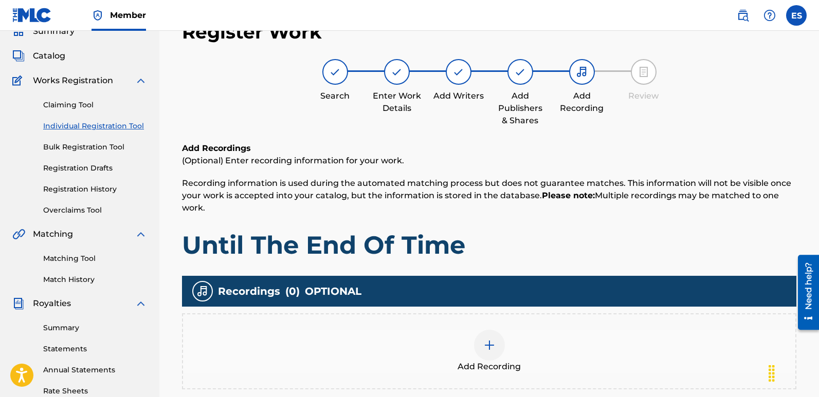
click at [494, 363] on span "Add Recording" at bounding box center [488, 367] width 63 height 12
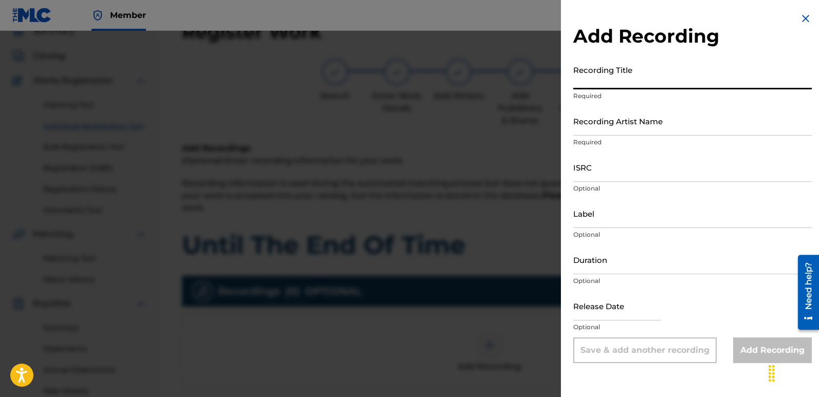
paste input "Until The End Of Time"
type input "Until The End Of Time"
click at [659, 123] on input "Recording Artist Name" at bounding box center [692, 120] width 238 height 29
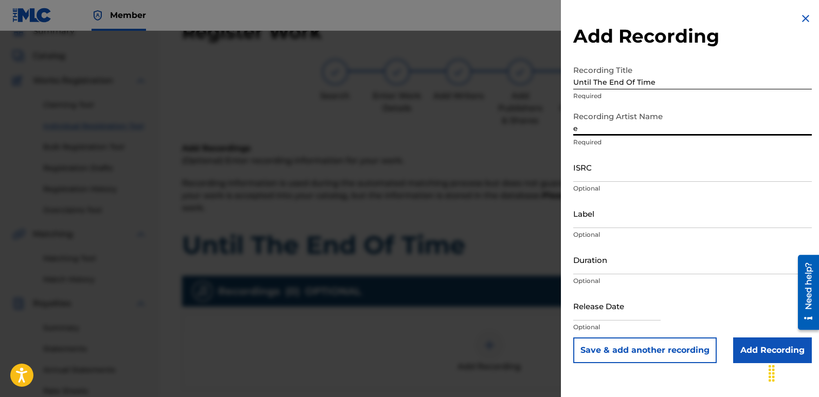
type input "Eurodancers"
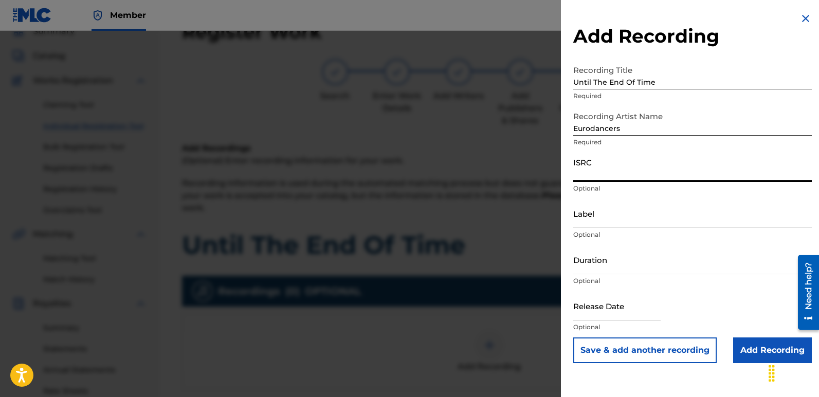
paste input "QZWFV2568310"
type input "QZWFV2568310"
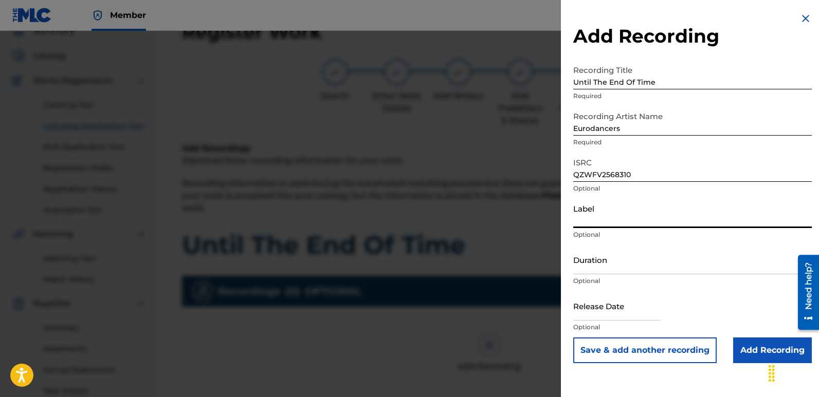
click at [646, 210] on input "Label" at bounding box center [692, 213] width 238 height 29
type input "Italodance2000"
click at [603, 309] on input "text" at bounding box center [616, 305] width 87 height 29
select select "7"
select select "2025"
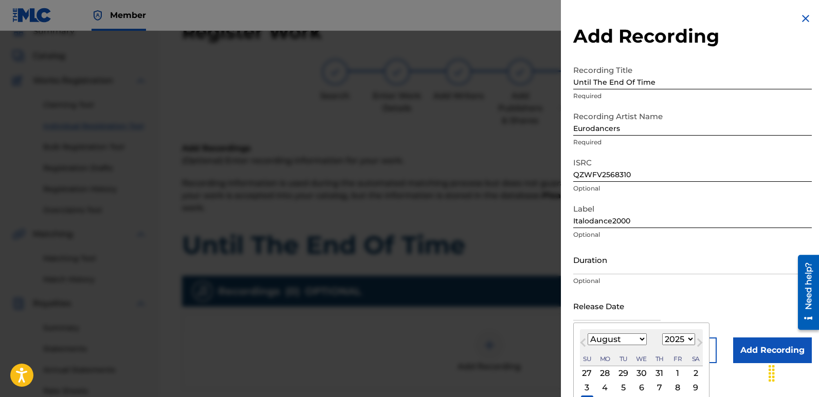
click at [591, 396] on div "10" at bounding box center [587, 402] width 12 height 12
type input "[DATE]"
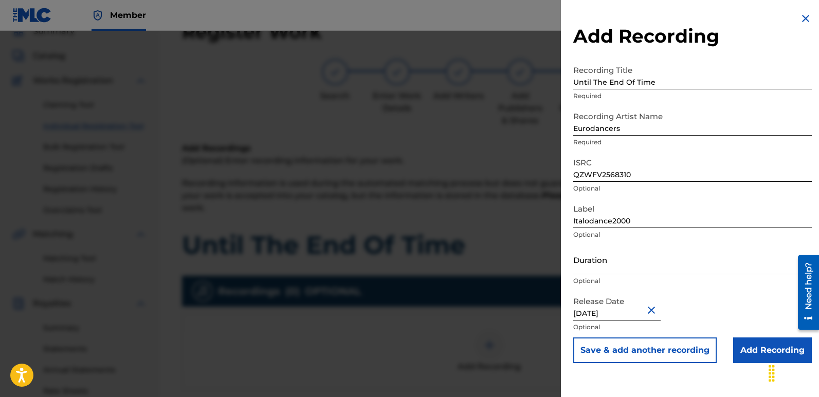
click at [762, 348] on input "Add Recording" at bounding box center [772, 351] width 79 height 26
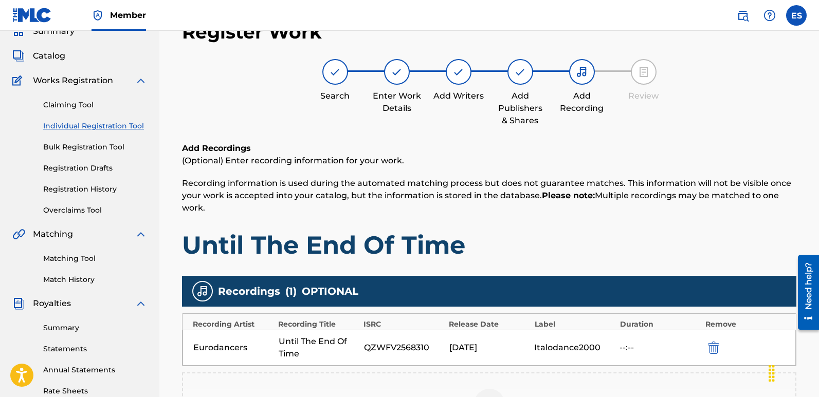
scroll to position [240, 0]
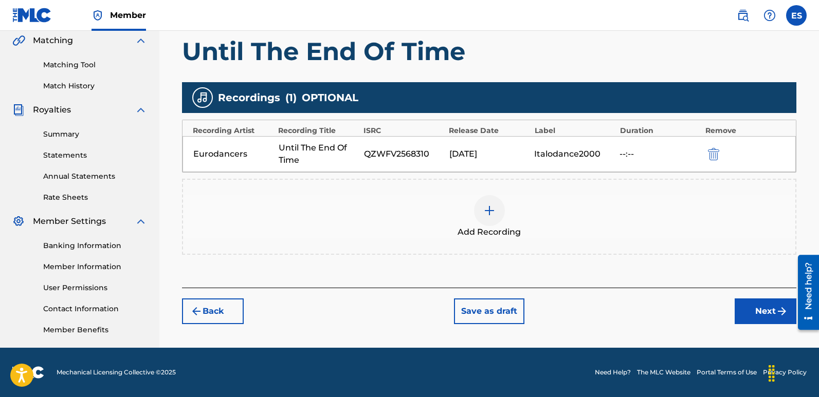
click at [762, 311] on button "Next" at bounding box center [765, 312] width 62 height 26
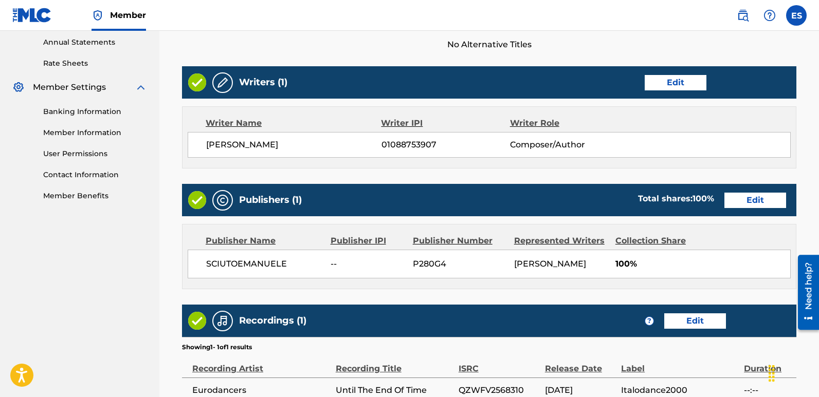
scroll to position [492, 0]
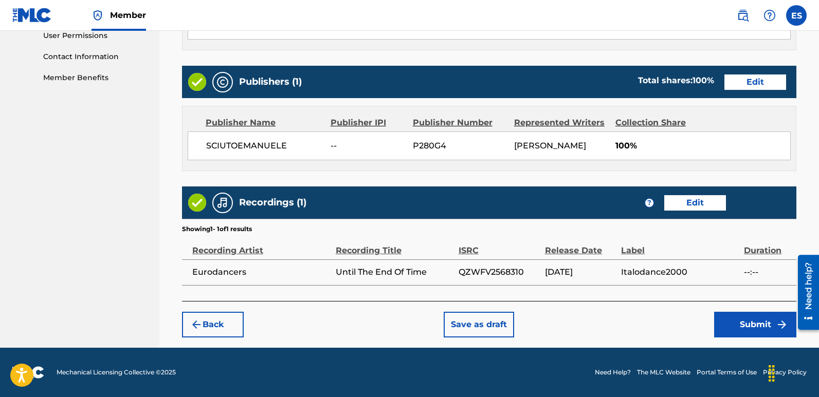
click at [758, 329] on button "Submit" at bounding box center [755, 325] width 82 height 26
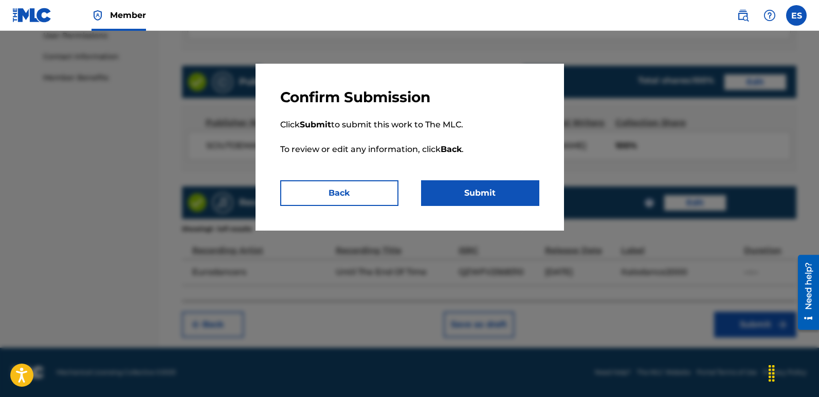
click at [520, 192] on button "Submit" at bounding box center [480, 193] width 118 height 26
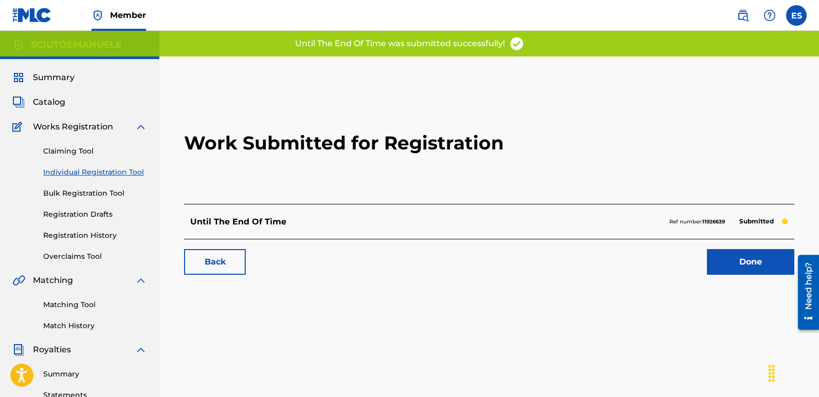
click at [752, 257] on link "Done" at bounding box center [750, 262] width 87 height 26
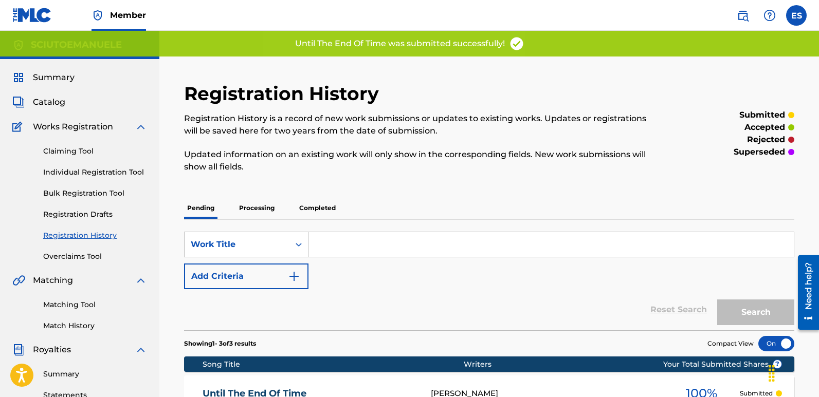
click at [95, 175] on link "Individual Registration Tool" at bounding box center [95, 172] width 104 height 11
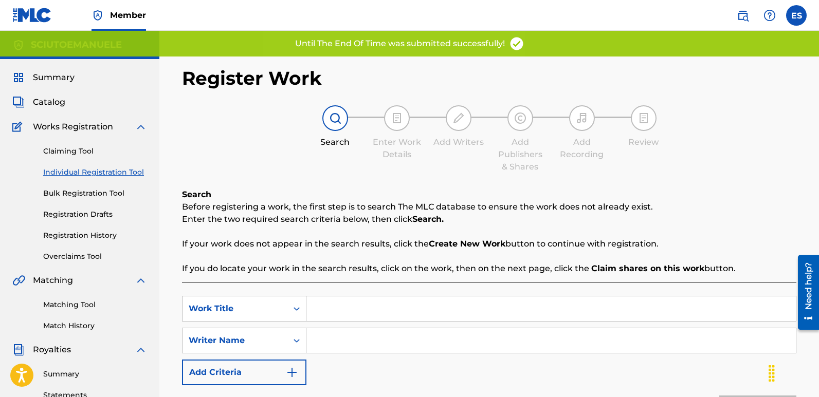
click at [408, 319] on input "Search Form" at bounding box center [550, 309] width 489 height 25
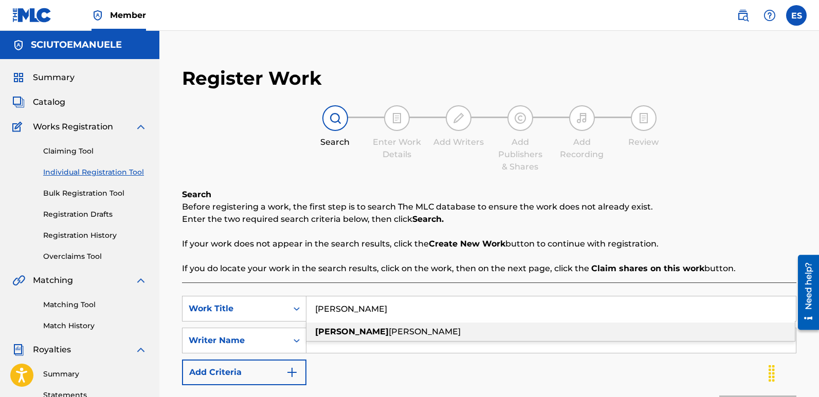
click at [375, 328] on div "[PERSON_NAME]" at bounding box center [550, 332] width 488 height 18
type input "[PERSON_NAME]"
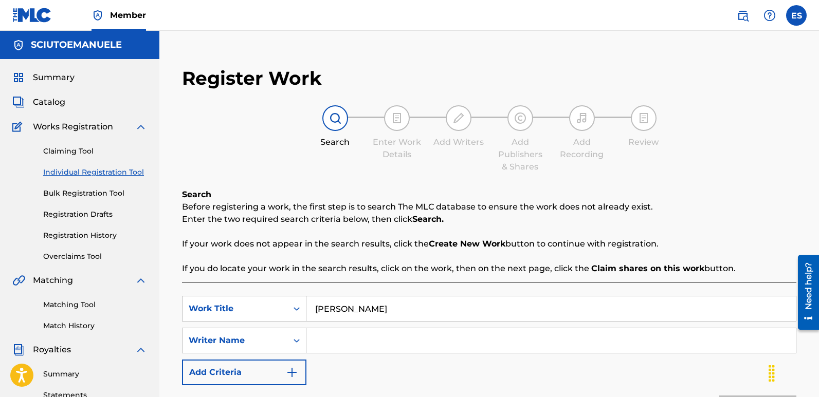
click at [402, 347] on input "Search Form" at bounding box center [550, 340] width 489 height 25
type input "[PERSON_NAME]"
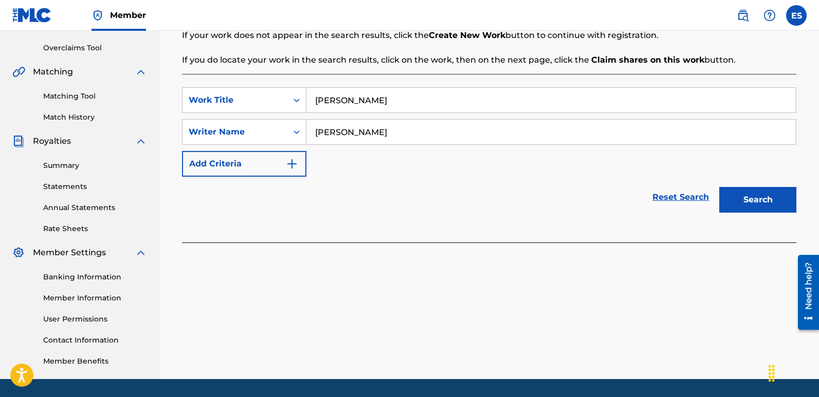
click at [735, 209] on button "Search" at bounding box center [757, 200] width 77 height 26
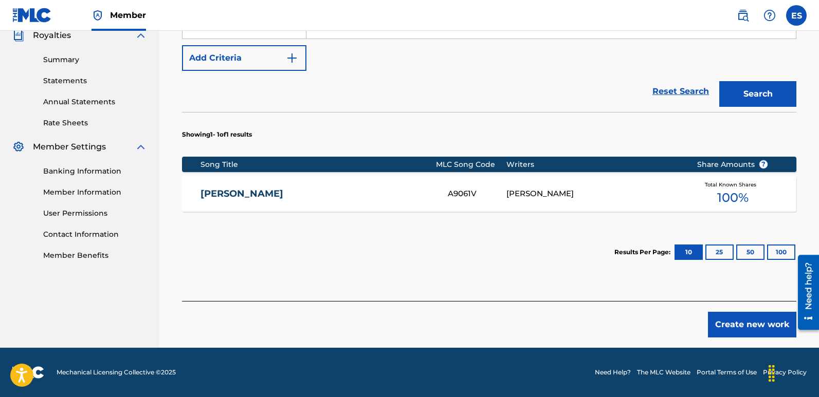
click at [757, 325] on button "Create new work" at bounding box center [752, 325] width 88 height 26
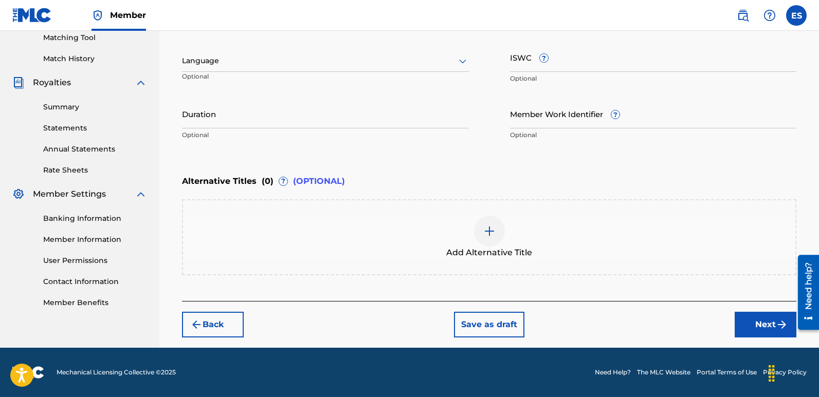
scroll to position [267, 0]
click at [243, 57] on div at bounding box center [325, 60] width 287 height 13
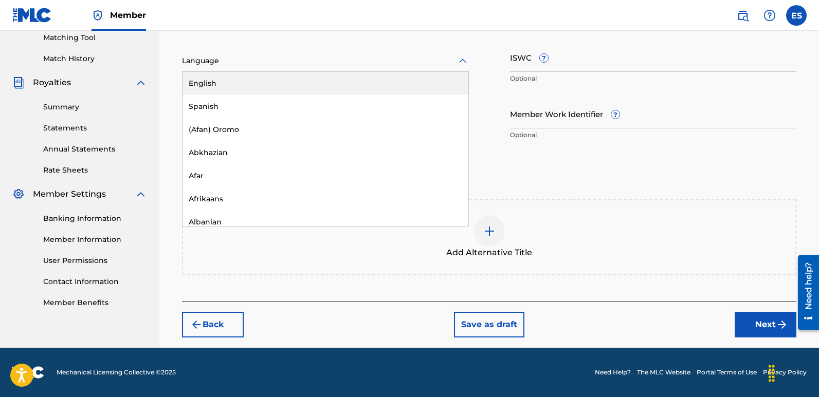
click at [211, 83] on div "English" at bounding box center [325, 83] width 286 height 23
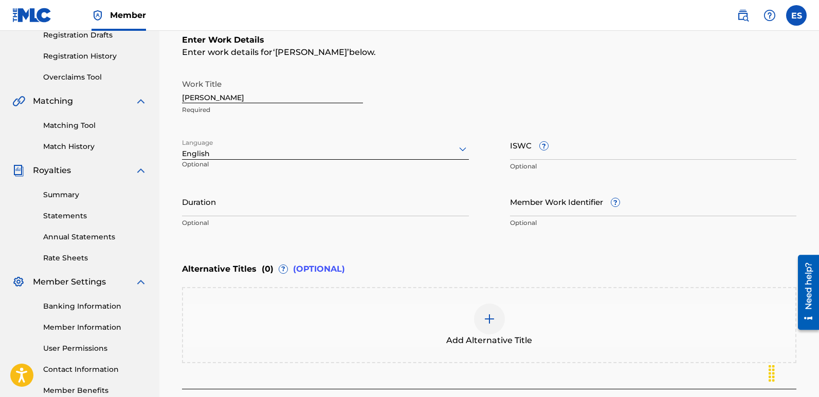
scroll to position [178, 0]
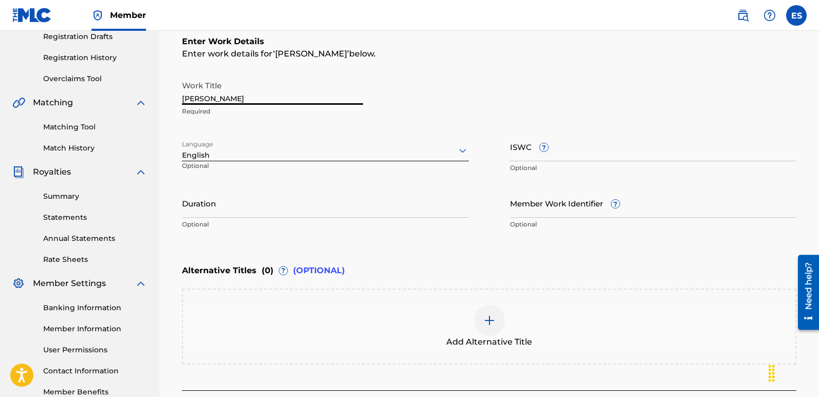
click at [251, 98] on input "[PERSON_NAME]" at bounding box center [272, 90] width 181 height 29
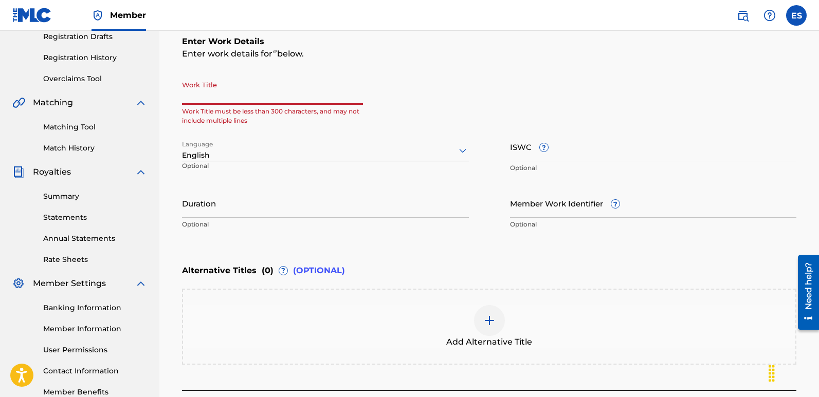
paste input "Love Across The Stars"
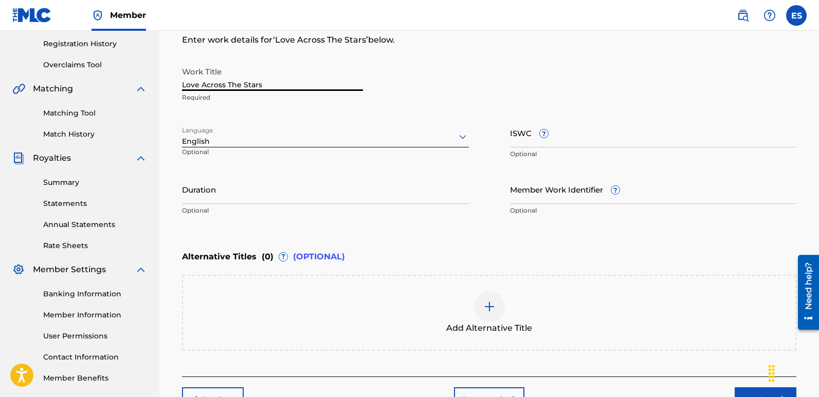
scroll to position [267, 0]
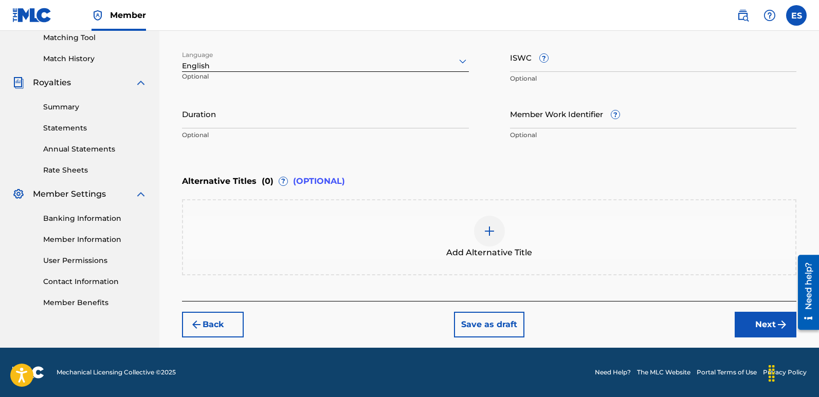
type input "Love Across The Stars"
click at [758, 327] on button "Next" at bounding box center [765, 325] width 62 height 26
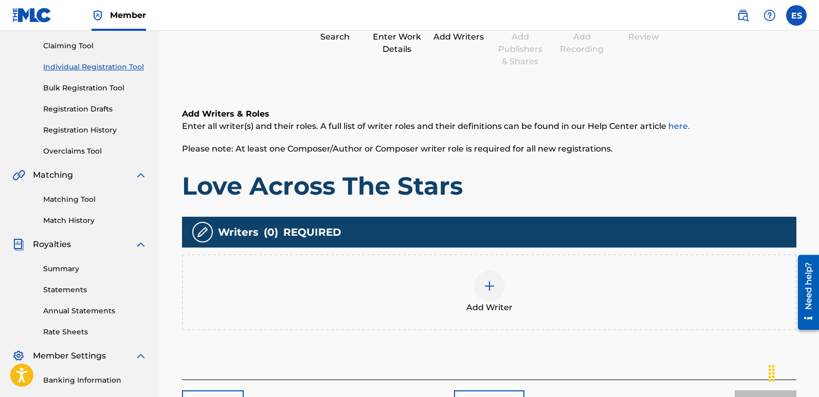
scroll to position [46, 0]
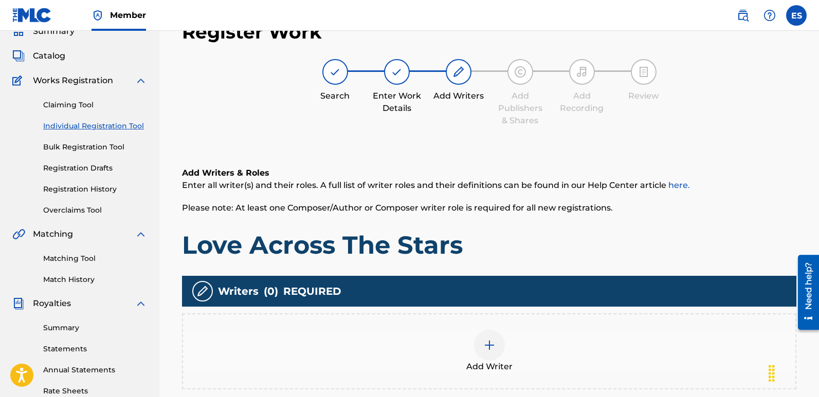
click at [479, 368] on span "Add Writer" at bounding box center [489, 367] width 46 height 12
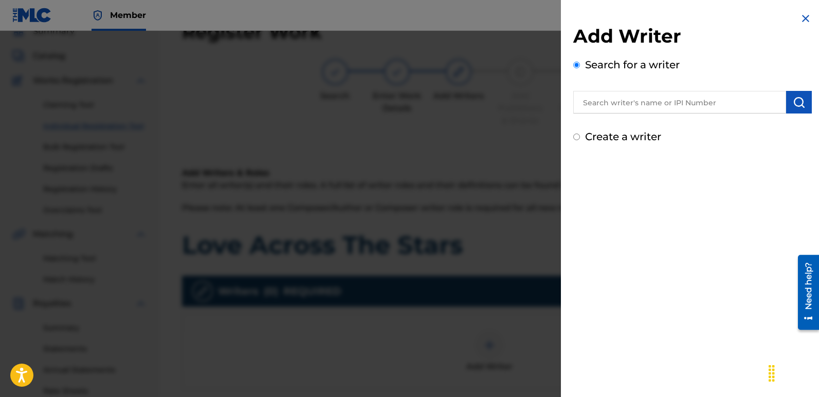
click at [637, 109] on input "text" at bounding box center [679, 102] width 213 height 23
type input "emanuelesciuto"
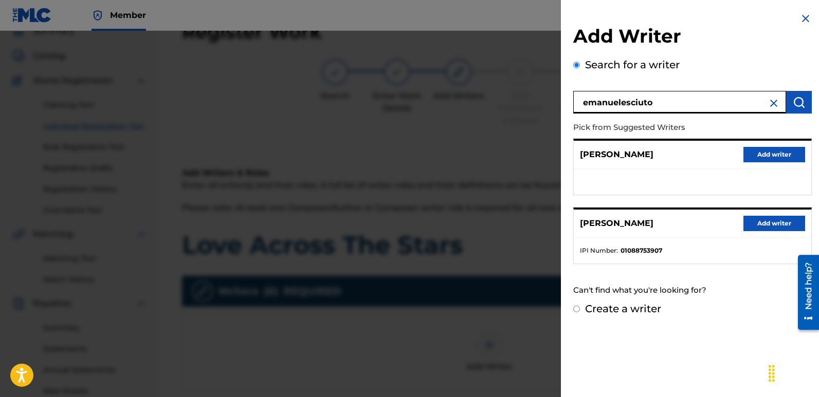
click at [764, 225] on button "Add writer" at bounding box center [774, 223] width 62 height 15
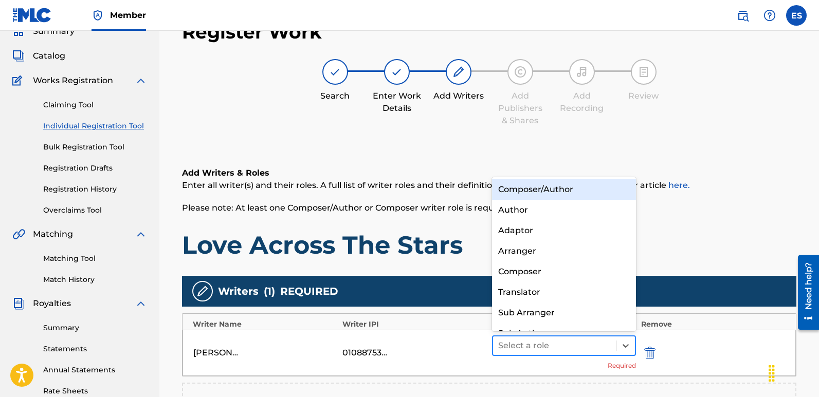
click at [559, 336] on div "Select a role" at bounding box center [564, 346] width 144 height 21
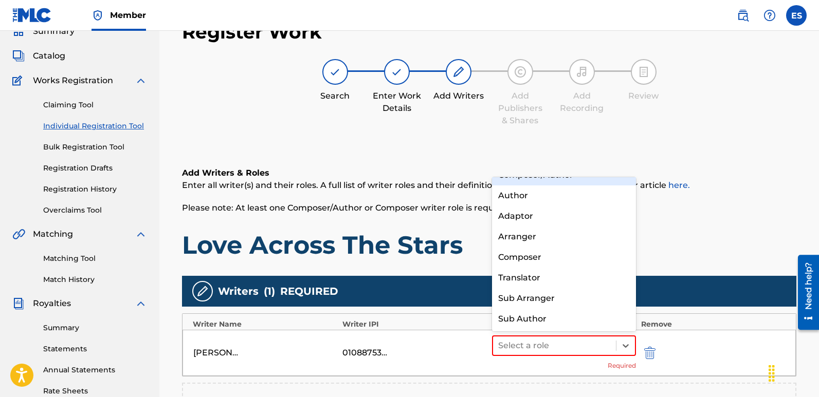
click at [522, 183] on div "Composer/Author" at bounding box center [564, 175] width 144 height 21
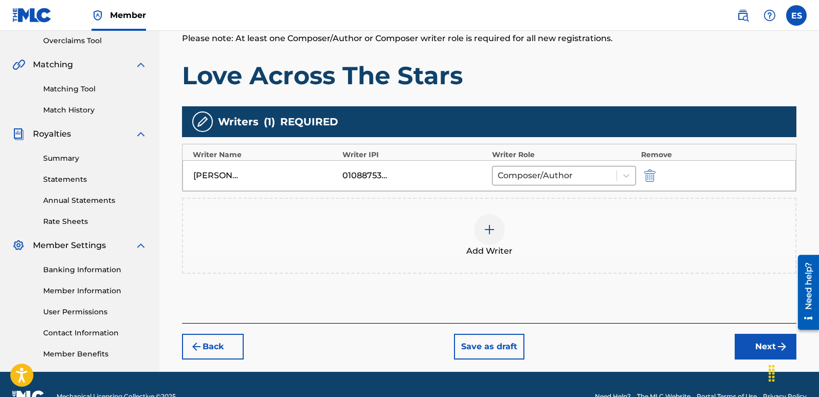
click at [766, 350] on button "Next" at bounding box center [765, 347] width 62 height 26
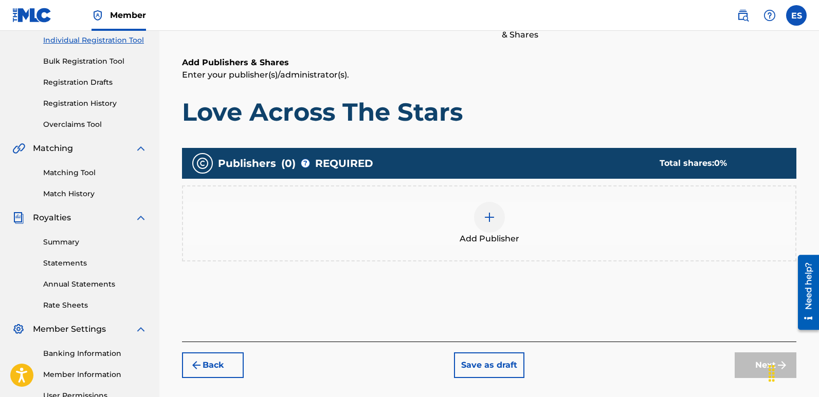
scroll to position [46, 0]
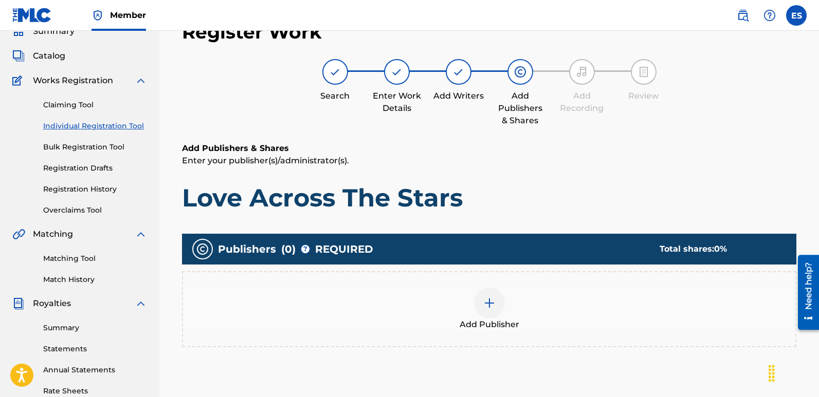
click at [482, 311] on div at bounding box center [489, 303] width 31 height 31
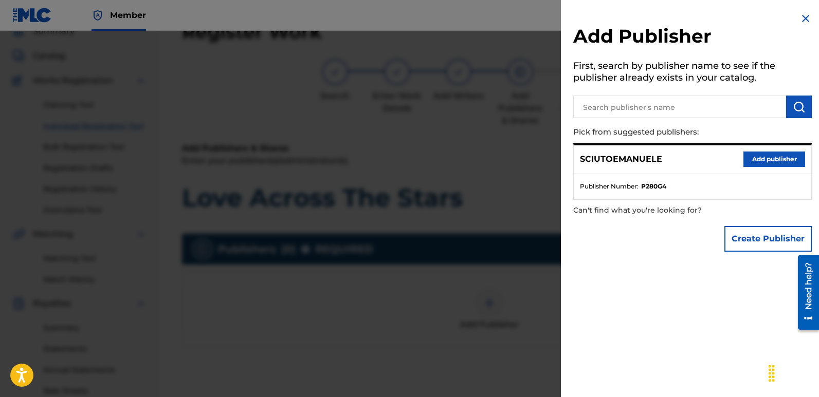
click at [764, 157] on button "Add publisher" at bounding box center [774, 159] width 62 height 15
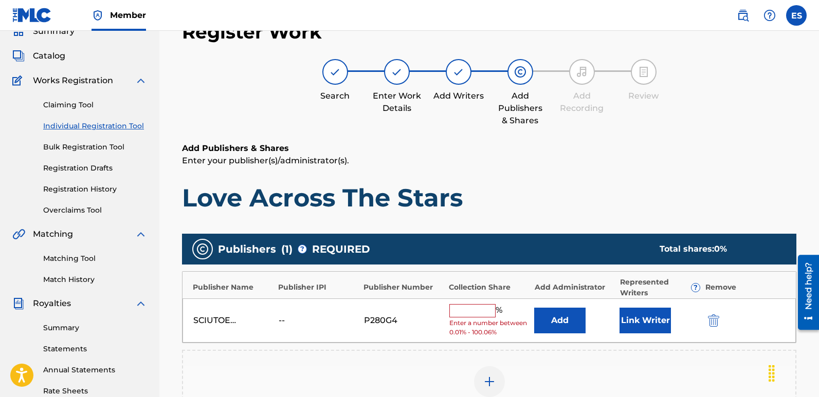
click at [651, 316] on button "Link Writer" at bounding box center [644, 321] width 51 height 26
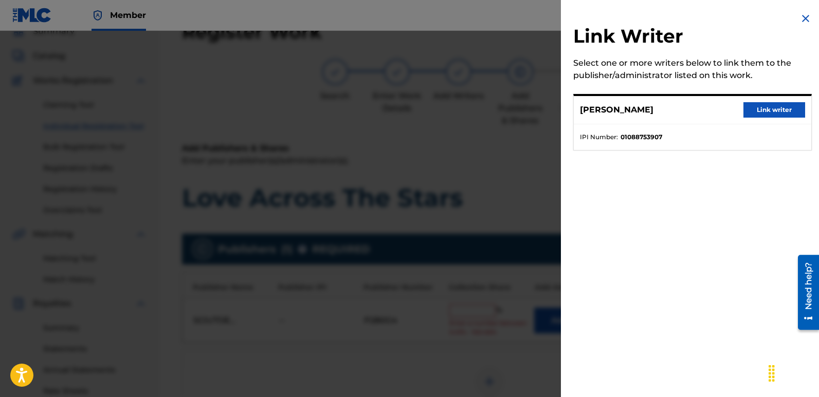
click at [772, 108] on button "Link writer" at bounding box center [774, 109] width 62 height 15
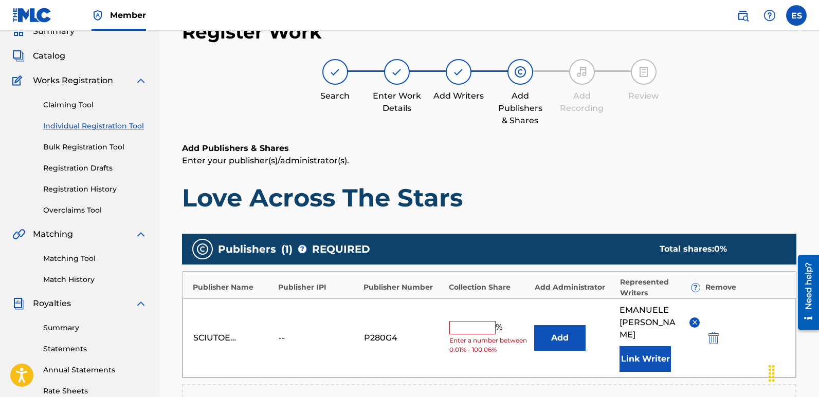
click at [469, 321] on input "text" at bounding box center [472, 327] width 46 height 13
type input "100"
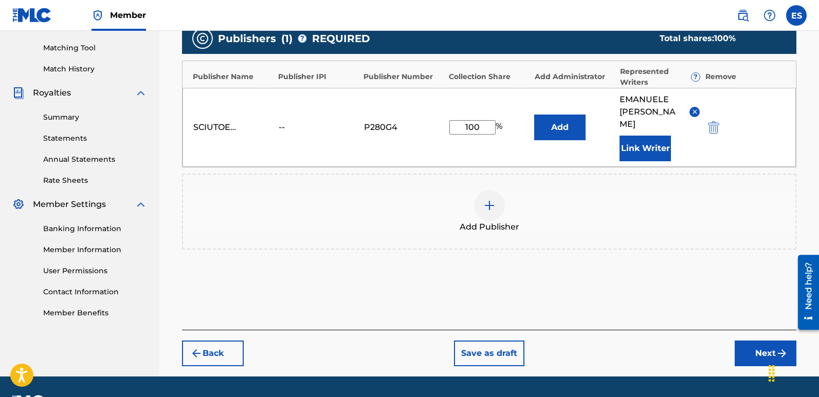
click at [762, 350] on button "Next" at bounding box center [765, 354] width 62 height 26
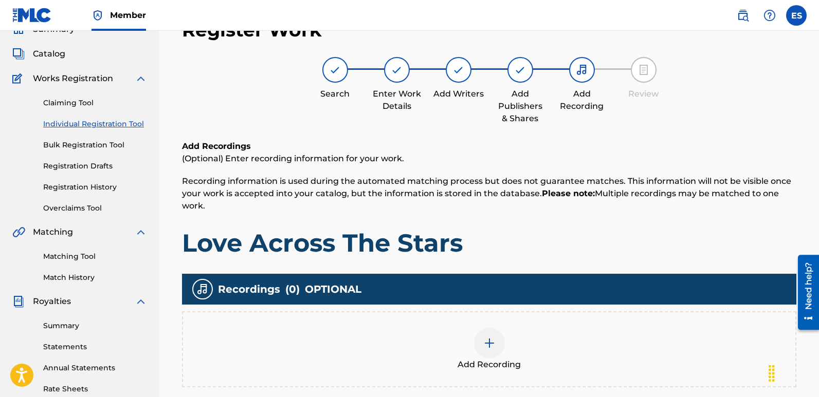
scroll to position [46, 0]
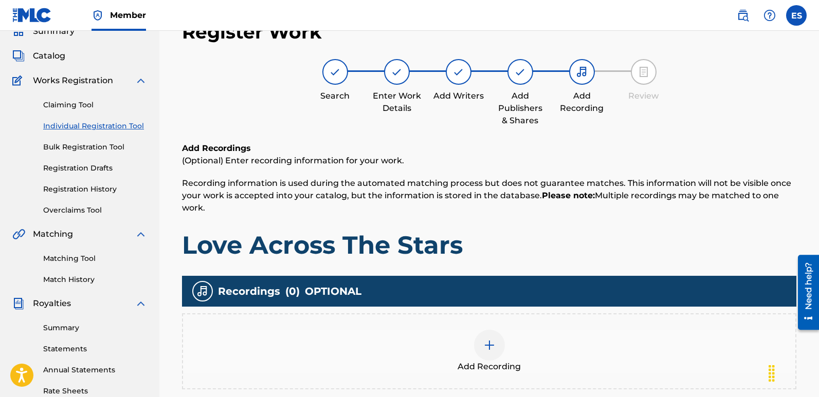
click at [490, 361] on span "Add Recording" at bounding box center [488, 367] width 63 height 12
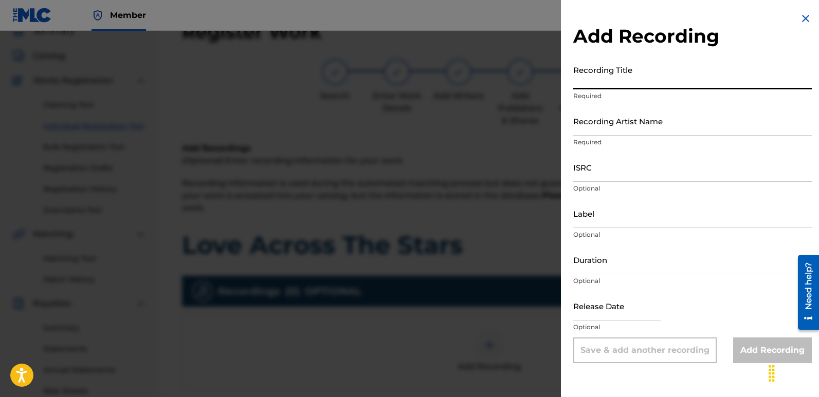
paste input "Love Across The Stars"
type input "Love Across The Stars"
click at [619, 117] on input "Recording Artist Name" at bounding box center [692, 120] width 238 height 29
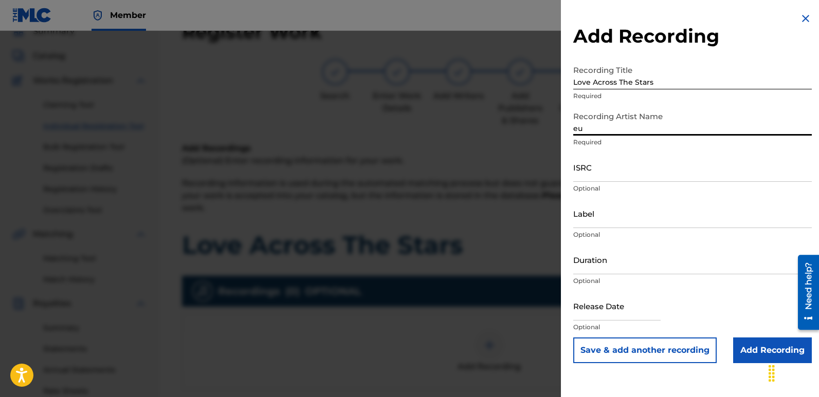
type input "Eurodancers"
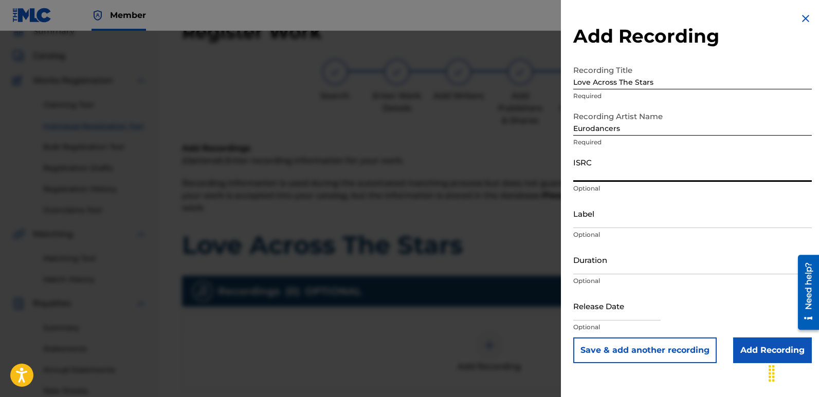
paste input "QZWFV2568311"
type input "QZWFV2568311"
click at [605, 217] on input "Label" at bounding box center [692, 213] width 238 height 29
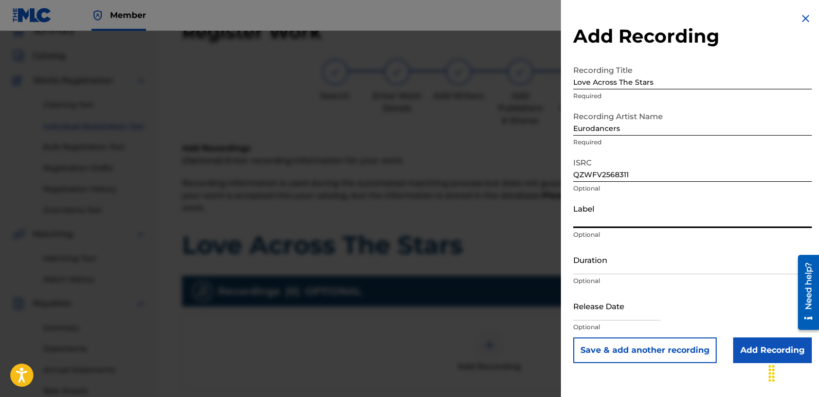
type input "Italodance2000"
click at [598, 309] on input "text" at bounding box center [616, 305] width 87 height 29
select select "7"
select select "2025"
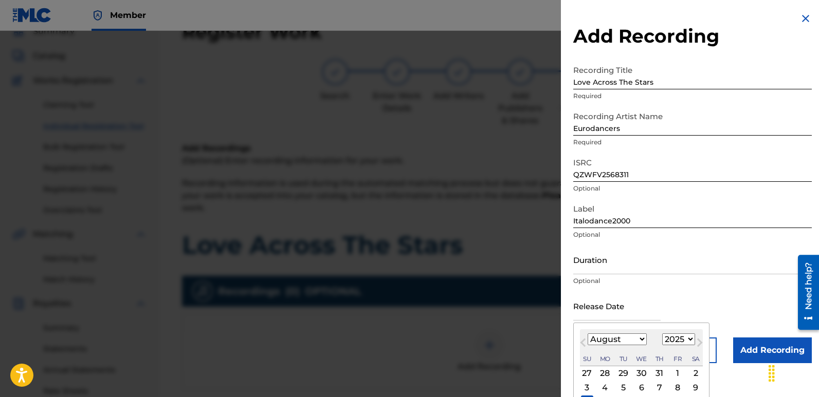
click at [589, 396] on div "10" at bounding box center [587, 402] width 12 height 12
type input "[DATE]"
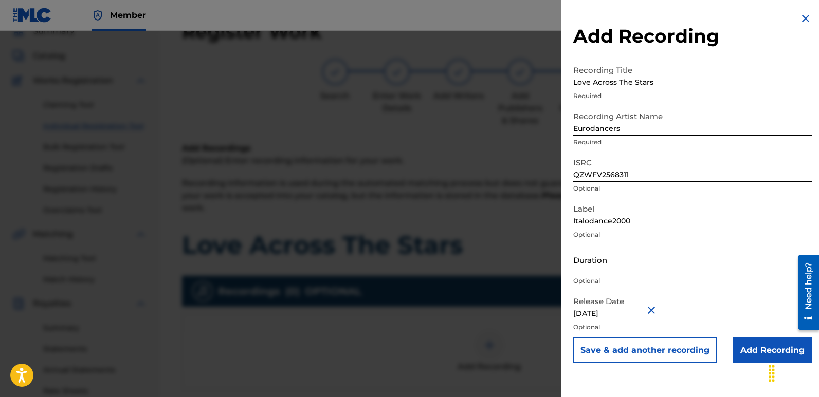
click at [758, 347] on input "Add Recording" at bounding box center [772, 351] width 79 height 26
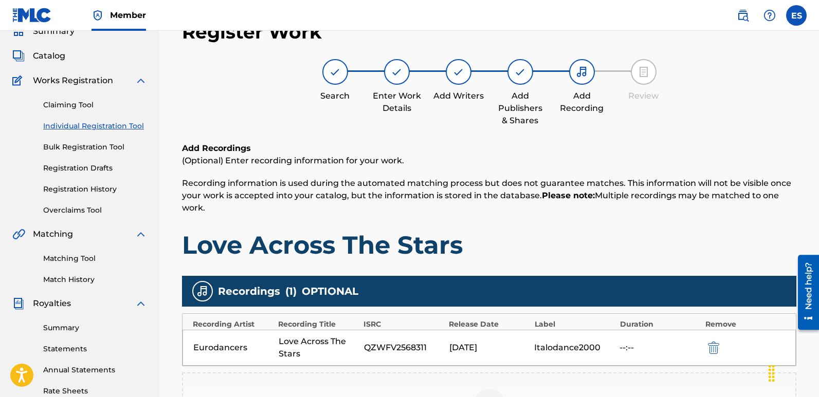
scroll to position [240, 0]
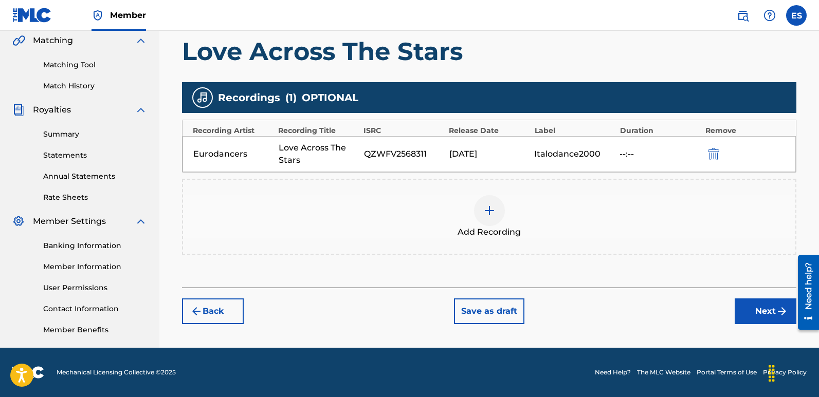
click at [754, 306] on button "Next" at bounding box center [765, 312] width 62 height 26
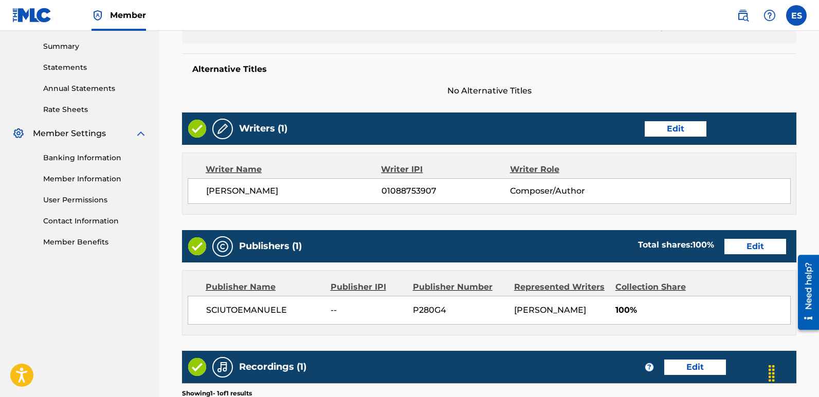
scroll to position [491, 0]
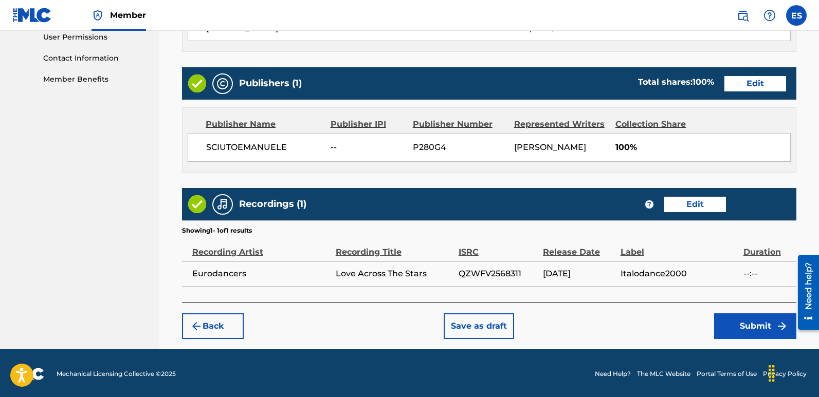
click at [760, 325] on button "Submit" at bounding box center [755, 326] width 82 height 26
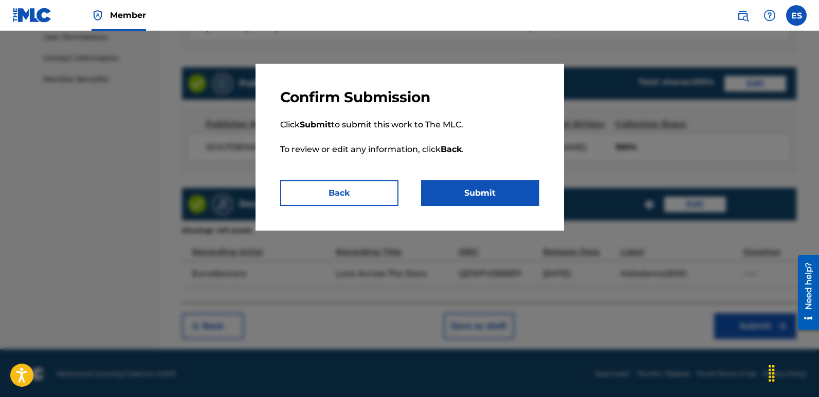
click at [519, 188] on button "Submit" at bounding box center [480, 193] width 118 height 26
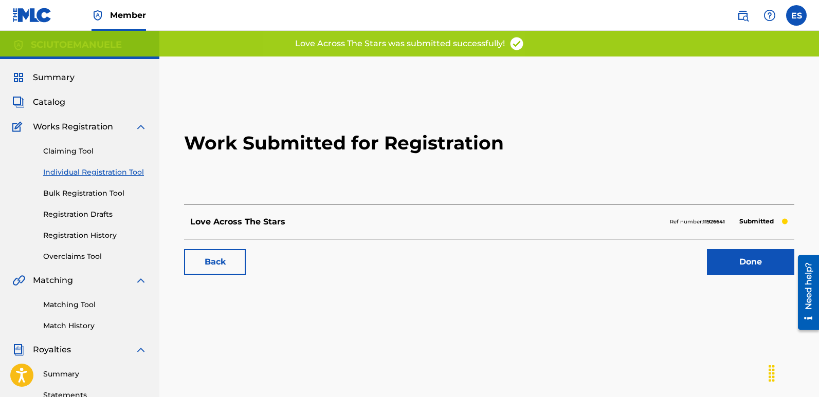
click at [747, 258] on link "Done" at bounding box center [750, 262] width 87 height 26
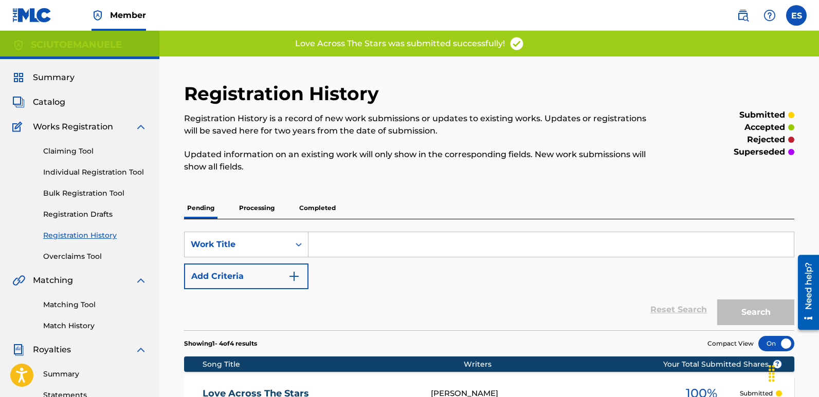
click at [60, 77] on span "Summary" at bounding box center [54, 77] width 42 height 12
